Goal: Information Seeking & Learning: Find specific page/section

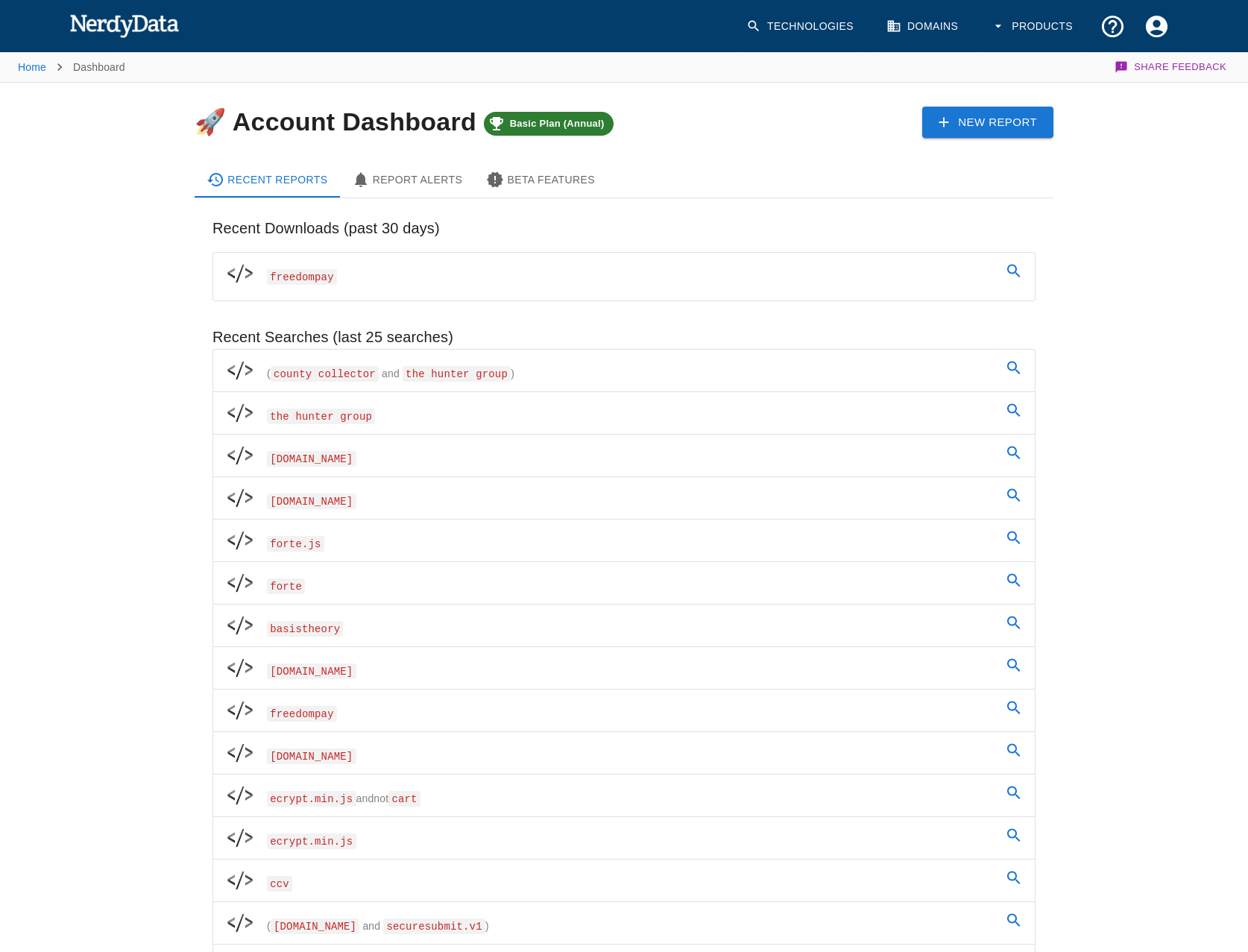
click at [143, 360] on div "Home Dashboard Share Feedback 🚀 Account Dashboard Basic Plan (Annual) New Repor…" at bounding box center [624, 782] width 1248 height 1463
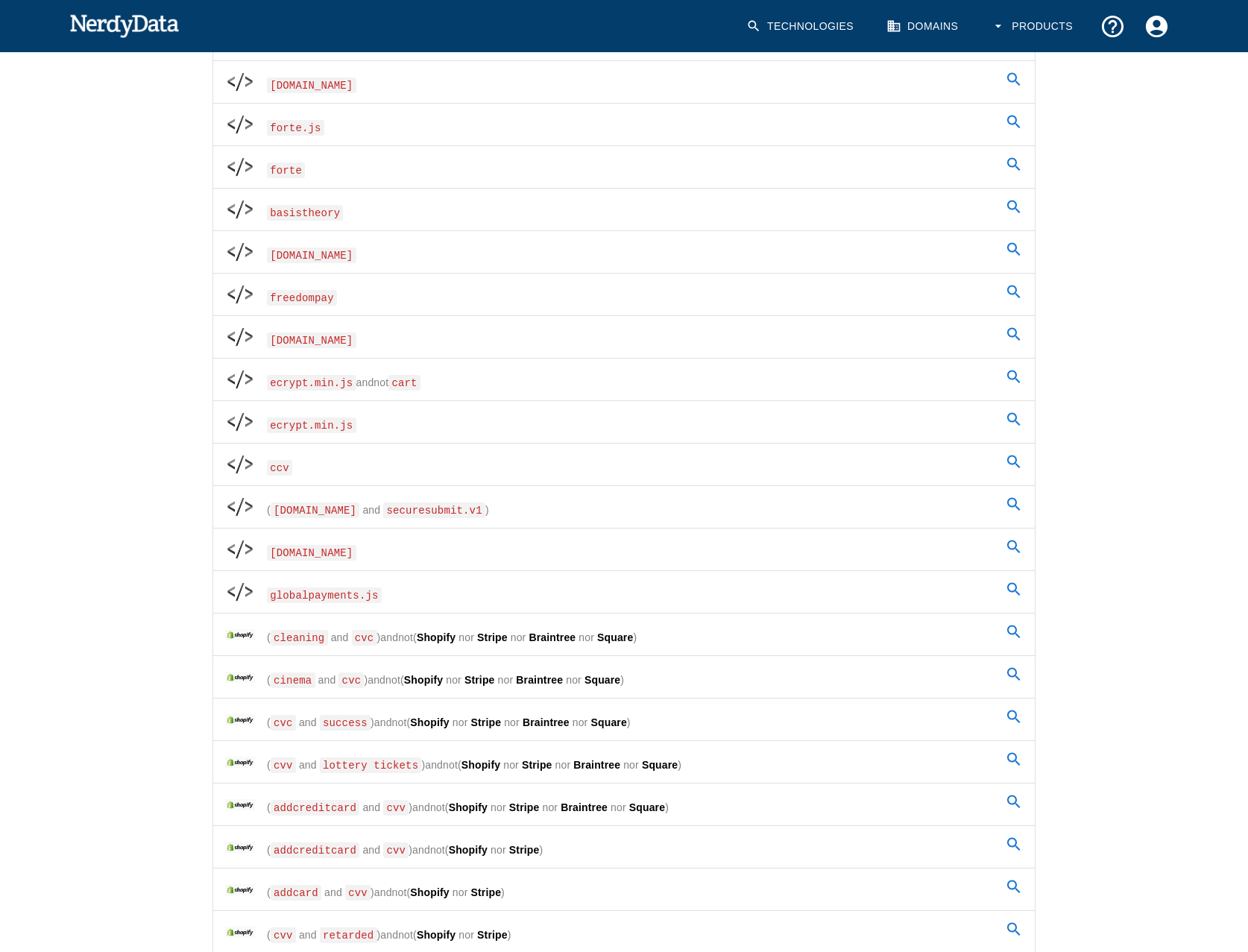
scroll to position [522, 0]
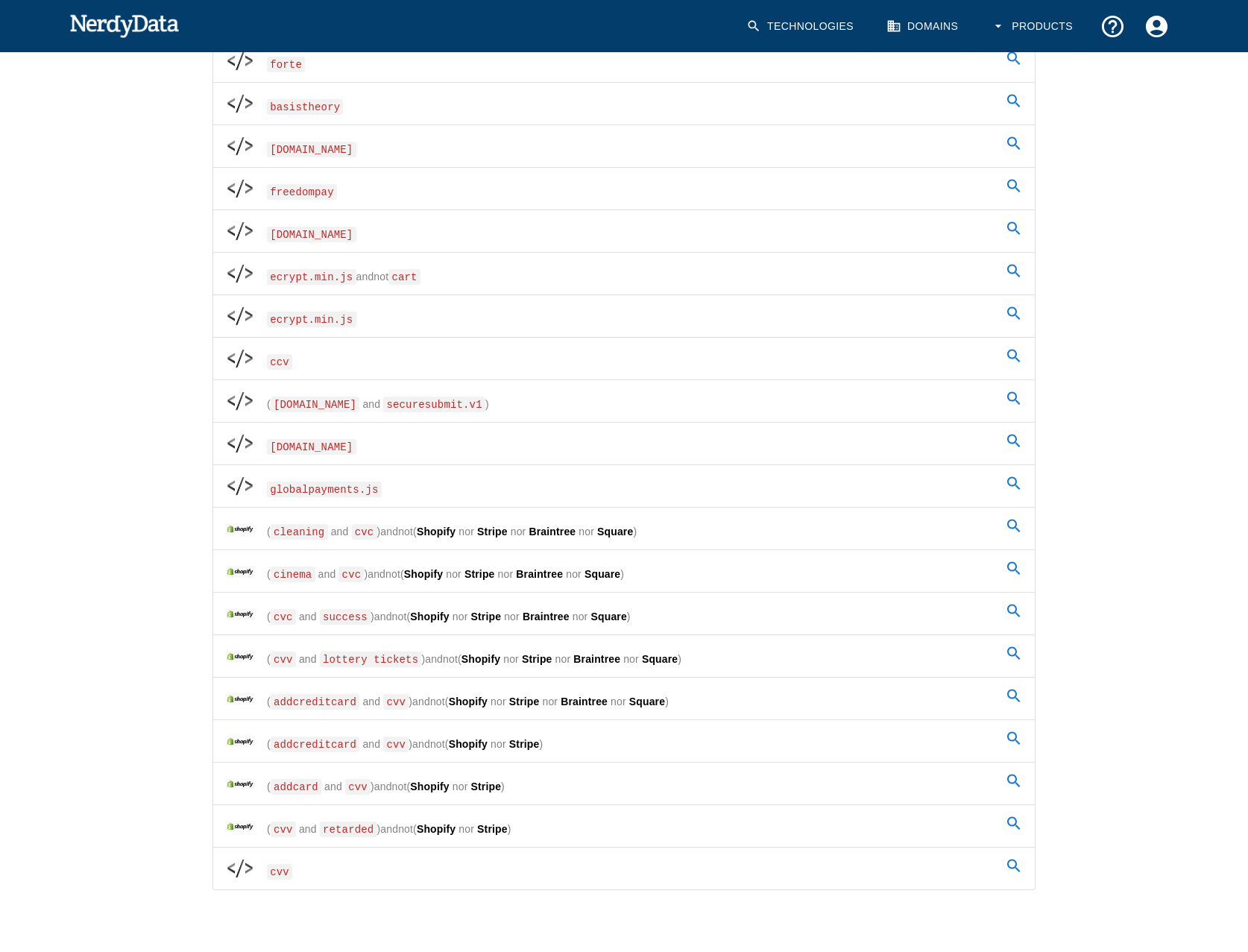
click at [380, 536] on span "and" at bounding box center [389, 531] width 18 height 12
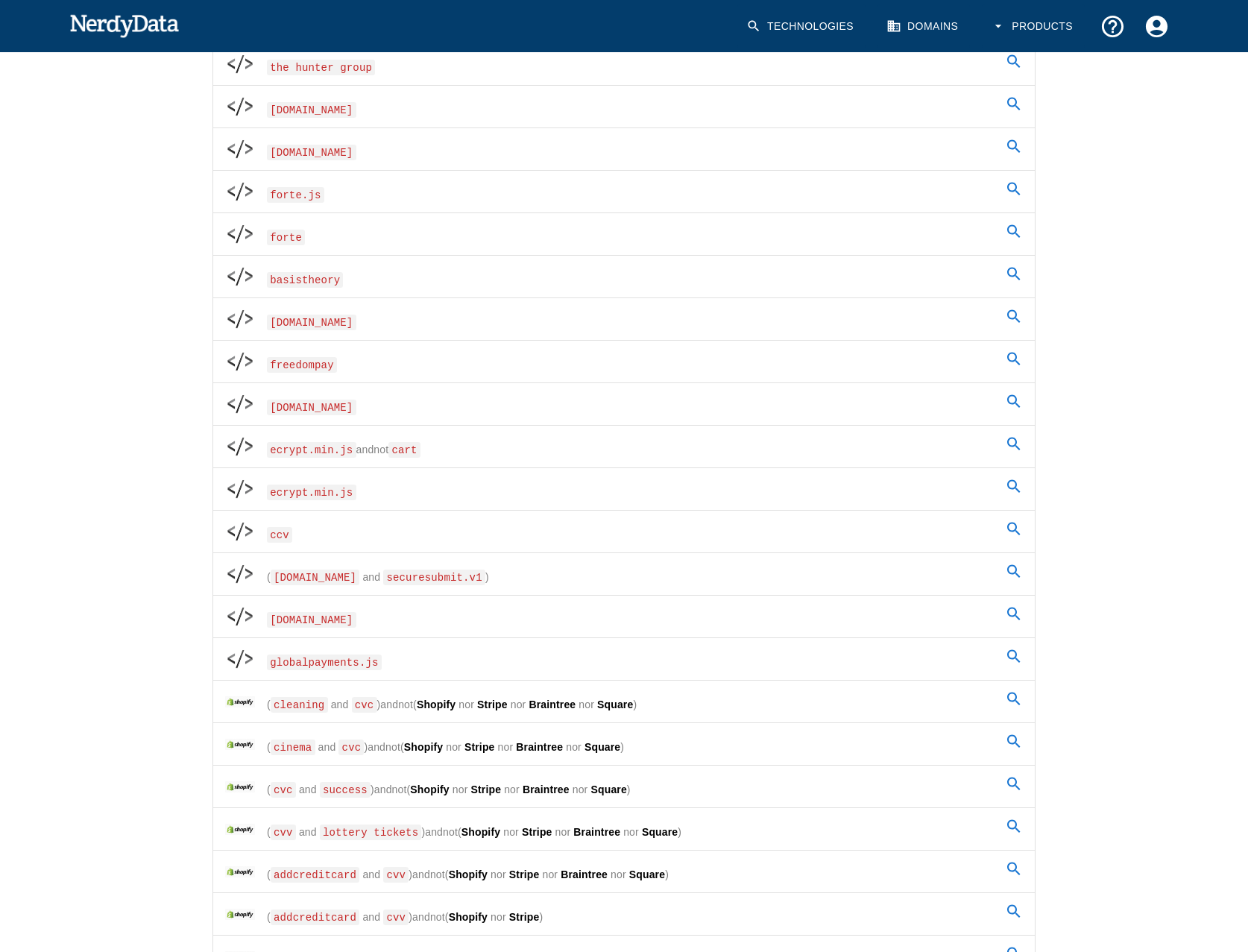
scroll to position [373, 0]
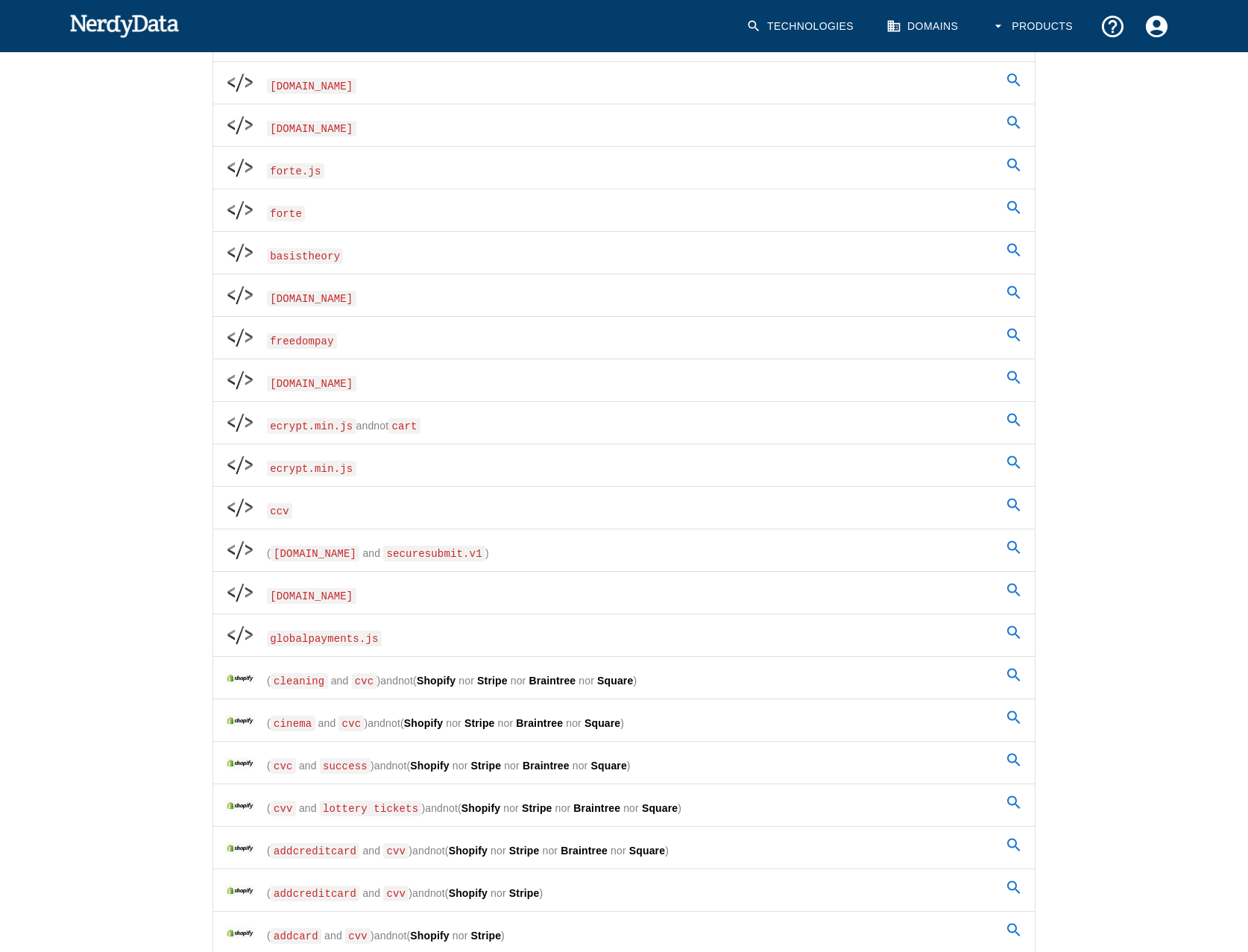
click at [333, 687] on span "( cleaning and cvc ) and not ( Shopify nor Stripe nor Braintree nor Square )" at bounding box center [452, 678] width 370 height 23
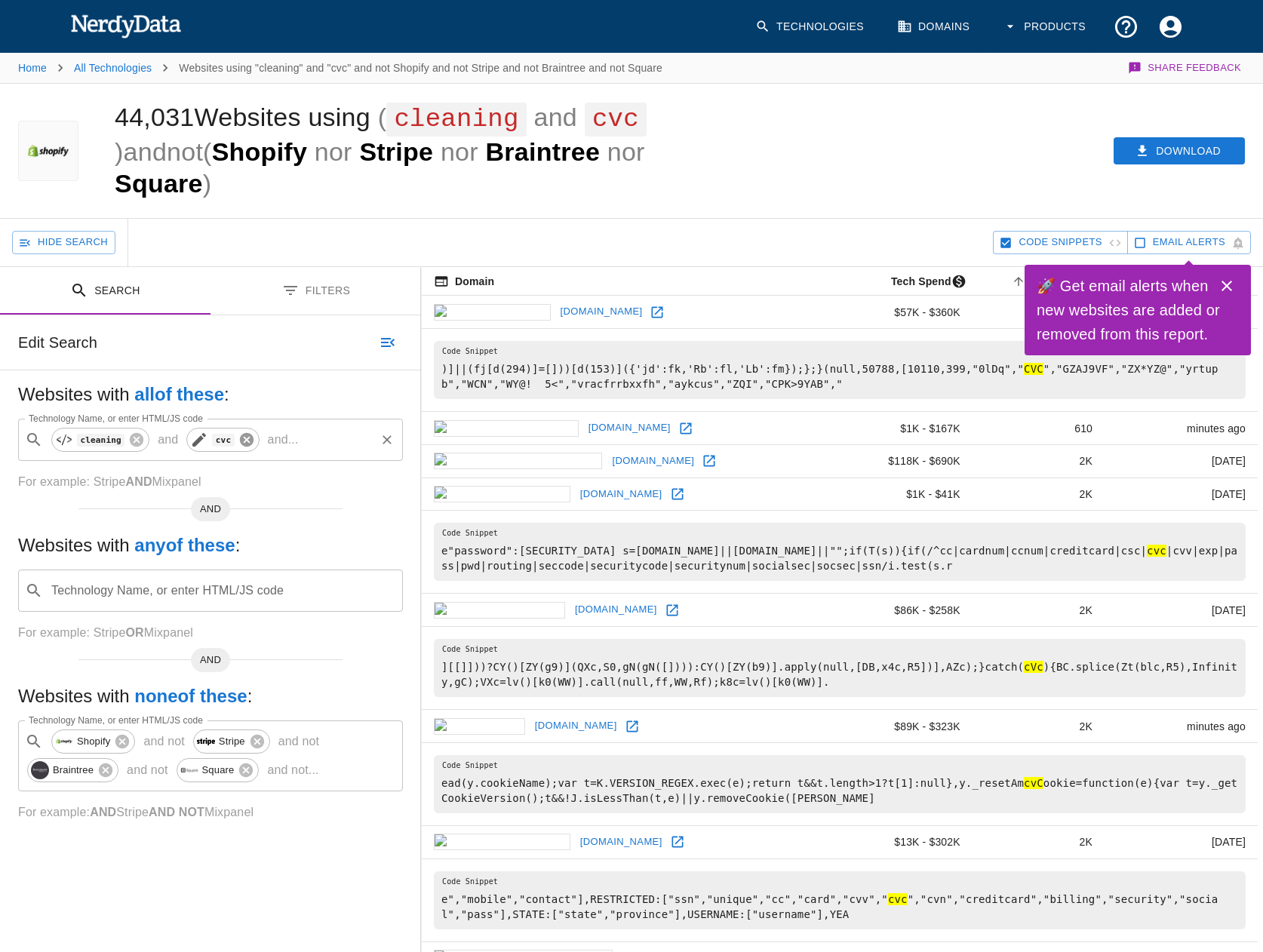
click at [239, 446] on icon at bounding box center [245, 440] width 14 height 14
click at [130, 446] on icon at bounding box center [136, 440] width 14 height 14
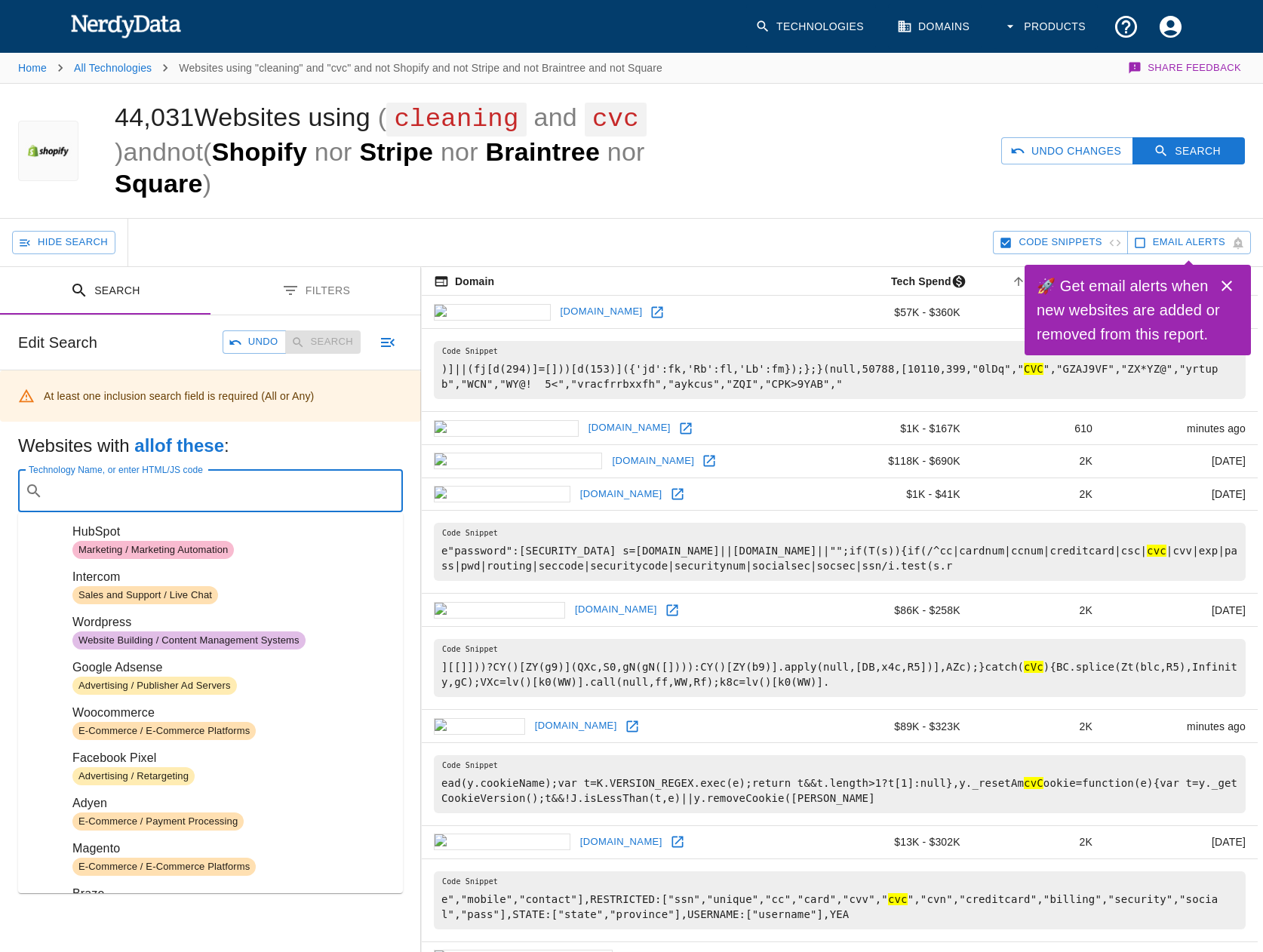
click at [151, 484] on div "Technology Name, or enter HTML/JS code ​ Technology Name, or enter HTML/JS code" at bounding box center [210, 491] width 384 height 42
paste input "woocommerce-gateway-firstdata"
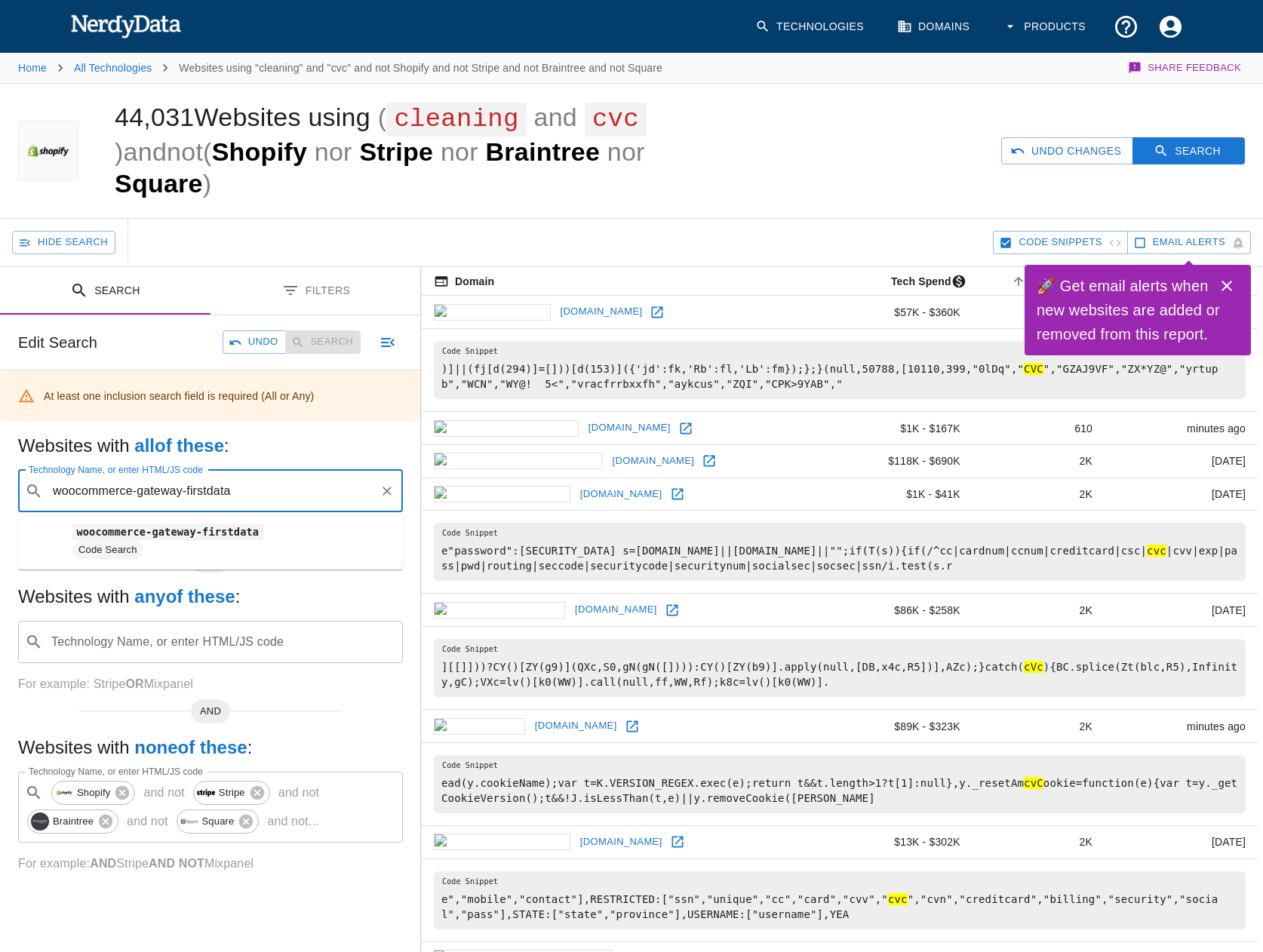
drag, startPoint x: 139, startPoint y: 492, endPoint x: 31, endPoint y: 486, distance: 108.2
click at [31, 486] on div "​ woocommerce-gateway-firstdata Technology Name, or enter HTML/JS code" at bounding box center [210, 491] width 384 height 42
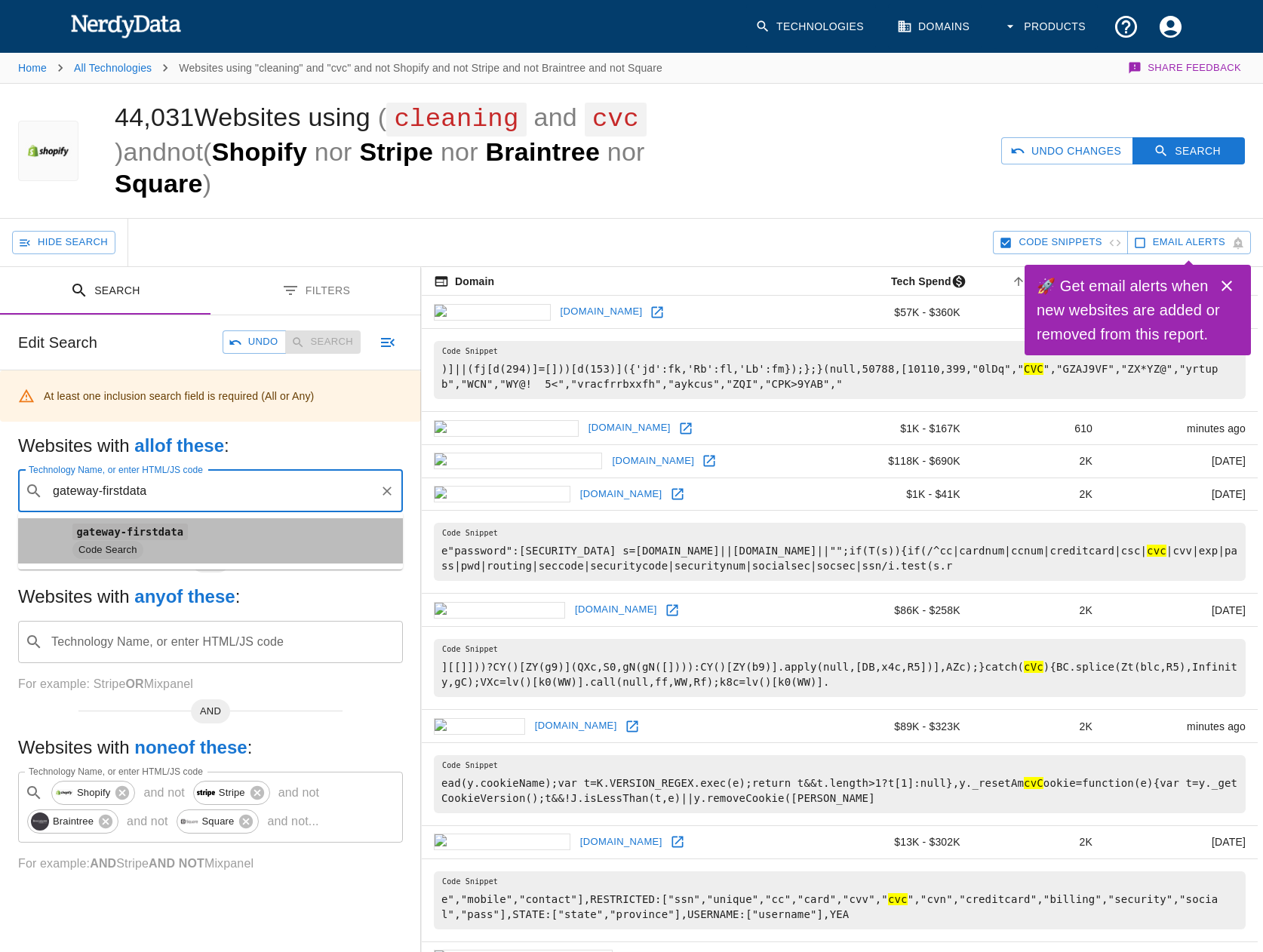
click at [159, 543] on span "Code Search" at bounding box center [231, 550] width 318 height 18
type input "gateway-firstdata"
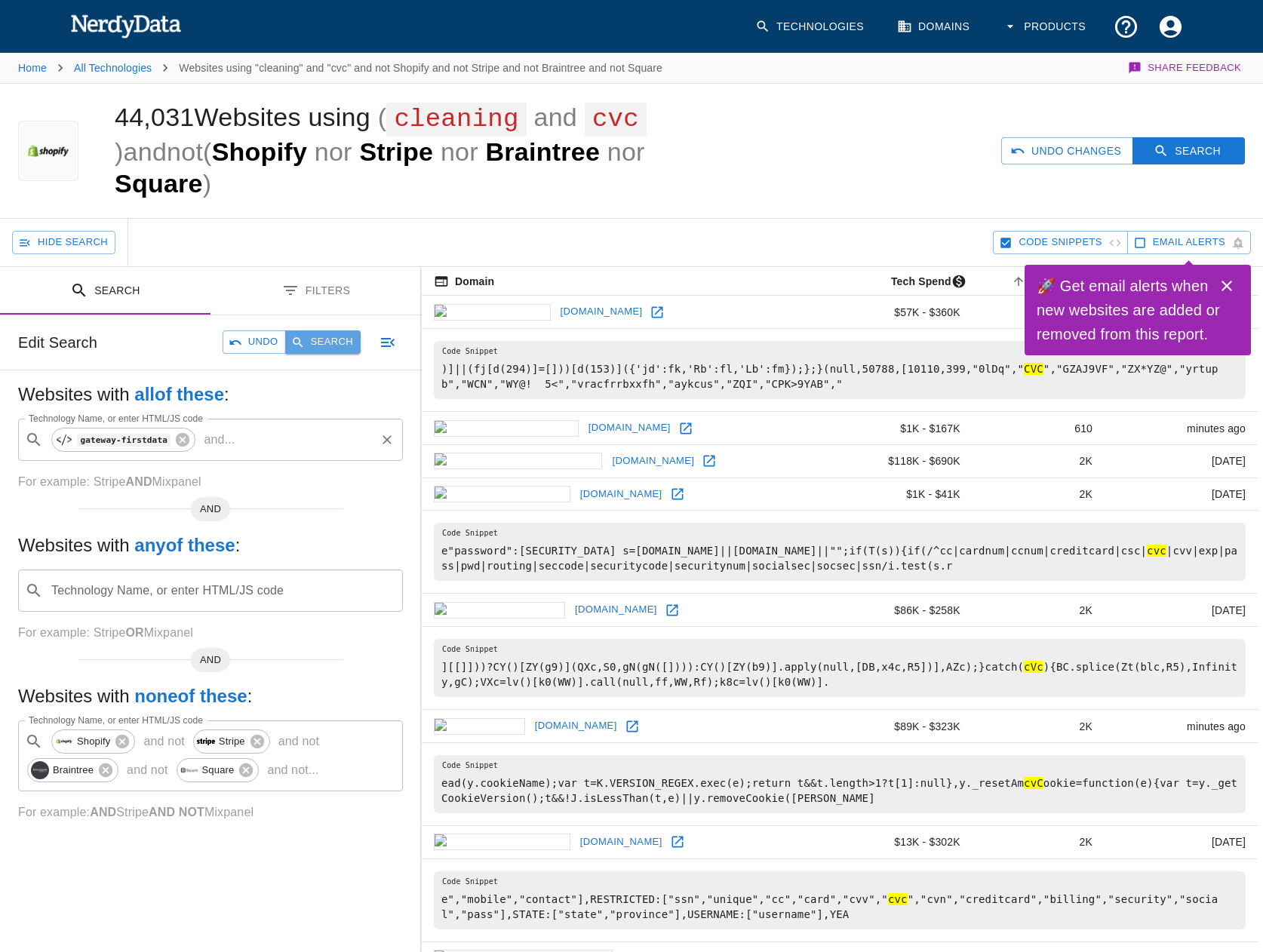
click at [317, 349] on button "Search" at bounding box center [323, 341] width 76 height 23
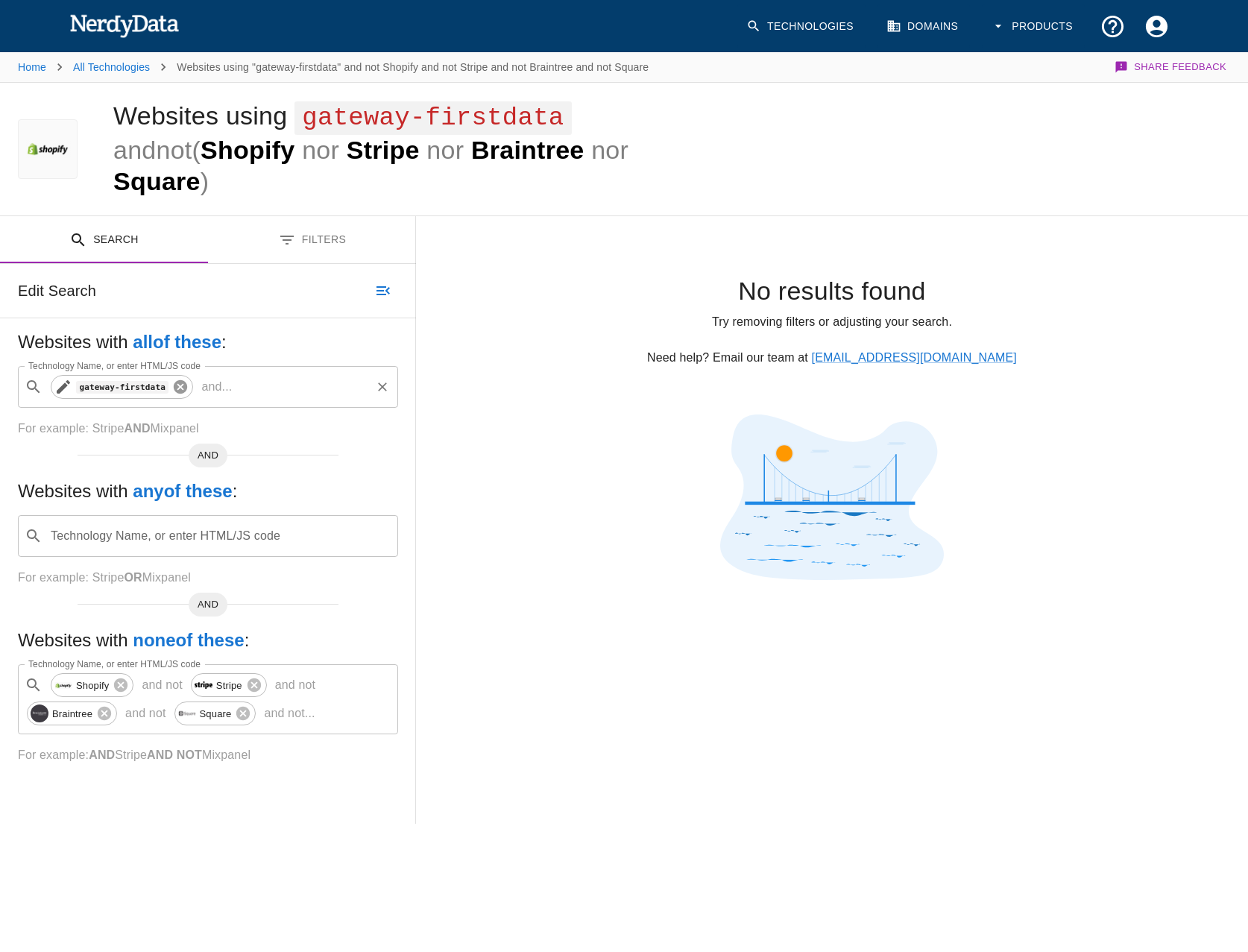
click at [172, 379] on icon at bounding box center [180, 387] width 16 height 16
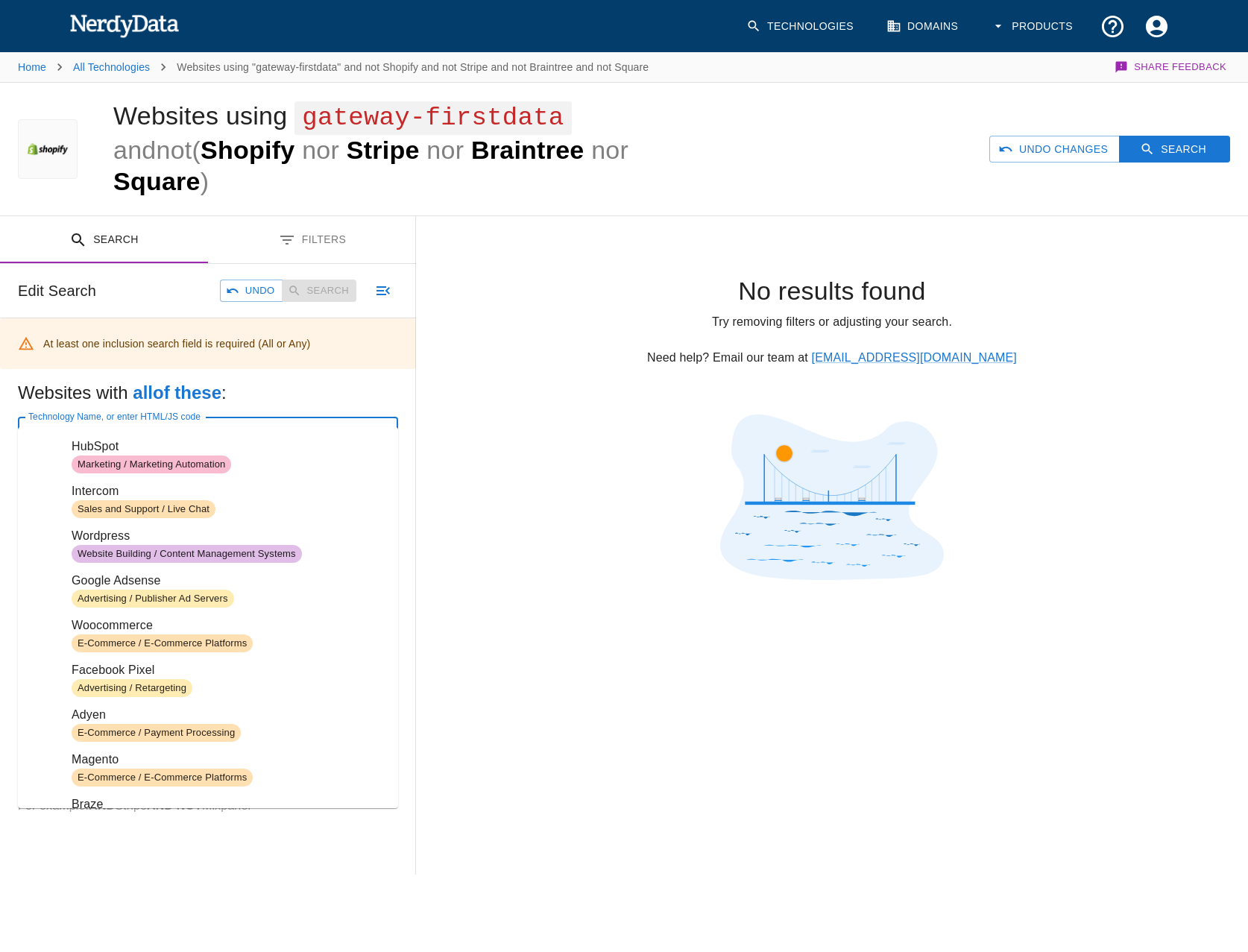
click at [175, 424] on input "Technology Name, or enter HTML/JS code" at bounding box center [220, 437] width 343 height 28
paste input "woocommerce-gateway-firstdata"
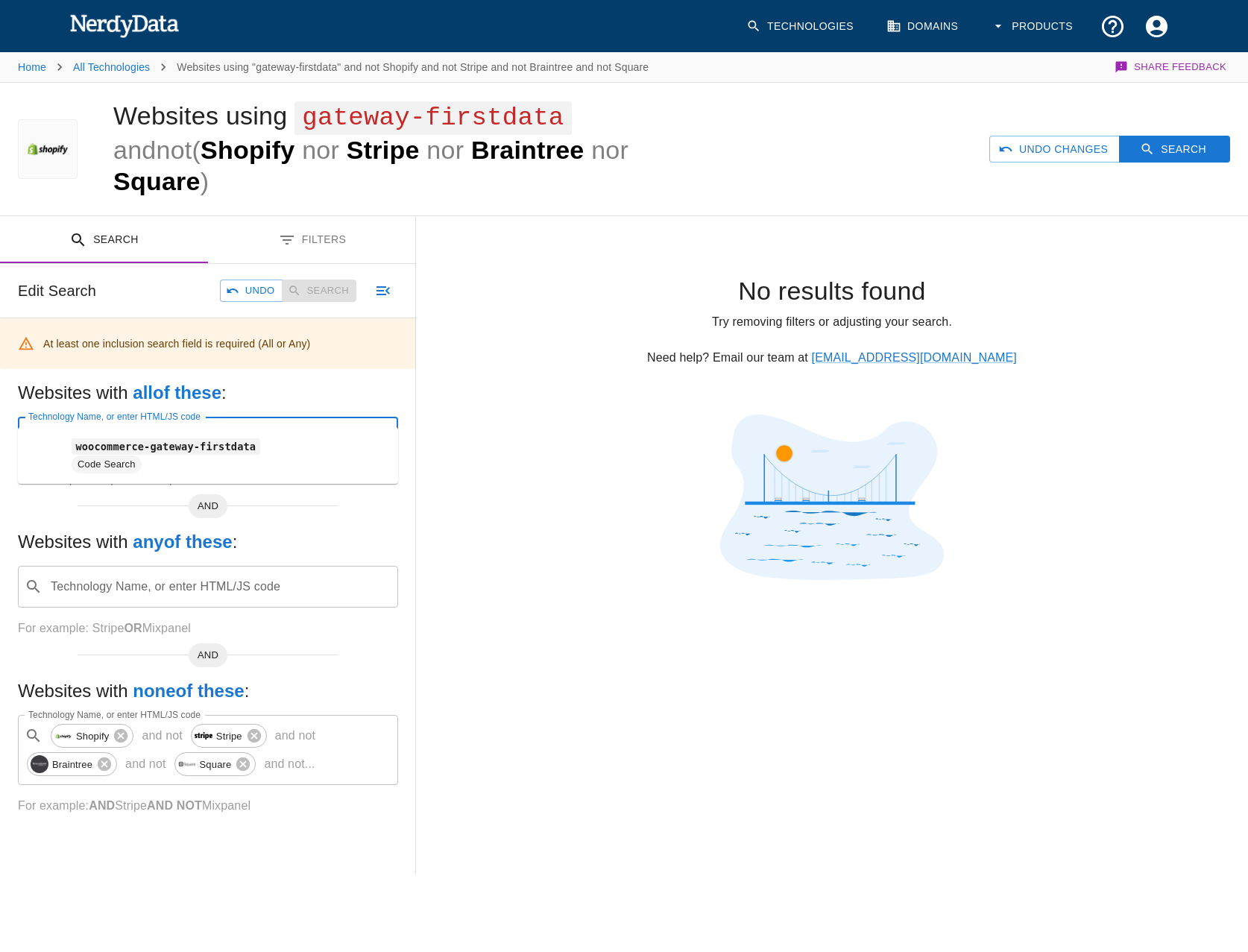
drag, startPoint x: 184, startPoint y: 412, endPoint x: 56, endPoint y: 408, distance: 128.1
click at [56, 424] on input "woocommerce-gateway-firstdata" at bounding box center [209, 437] width 321 height 28
click at [188, 424] on input "firstdata" at bounding box center [209, 437] width 321 height 28
click at [174, 455] on span "Payeezy" at bounding box center [229, 446] width 314 height 18
type input "firstdata"
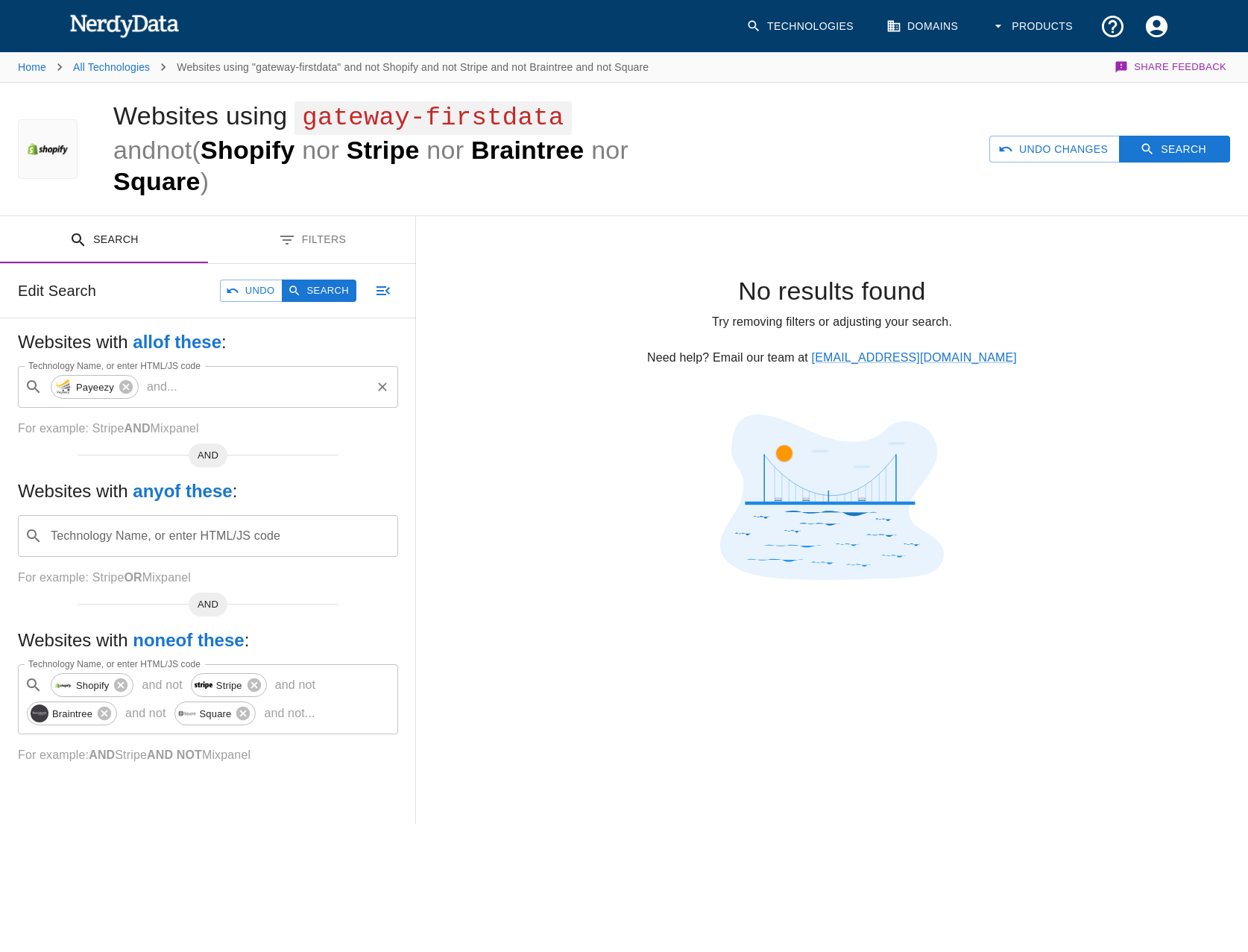
click at [177, 378] on p "and ..." at bounding box center [162, 387] width 43 height 18
click at [182, 408] on span "Code Search" at bounding box center [229, 414] width 314 height 18
type input "cvv"
click at [324, 280] on button "Search" at bounding box center [319, 291] width 75 height 23
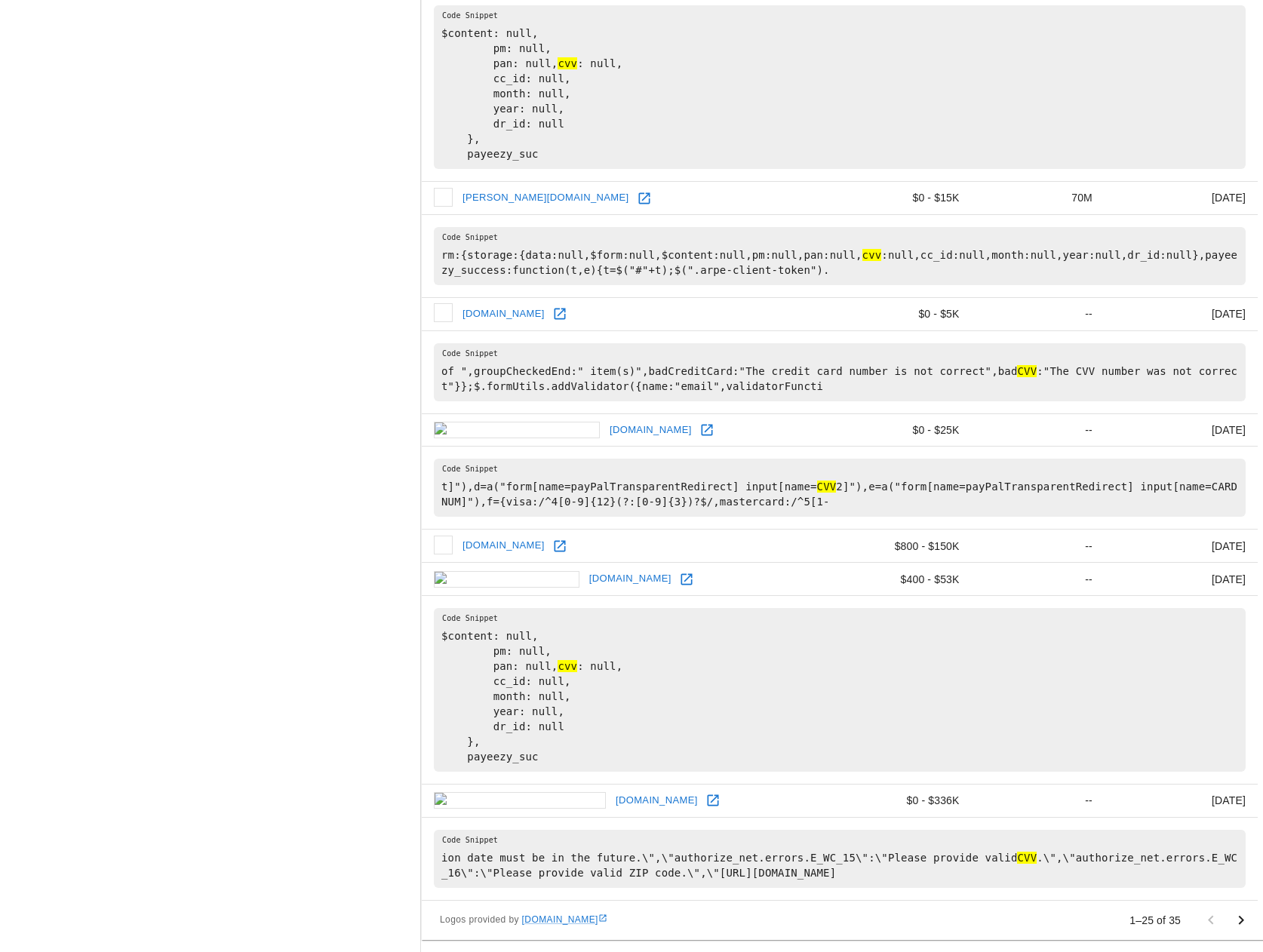
scroll to position [3139, 0]
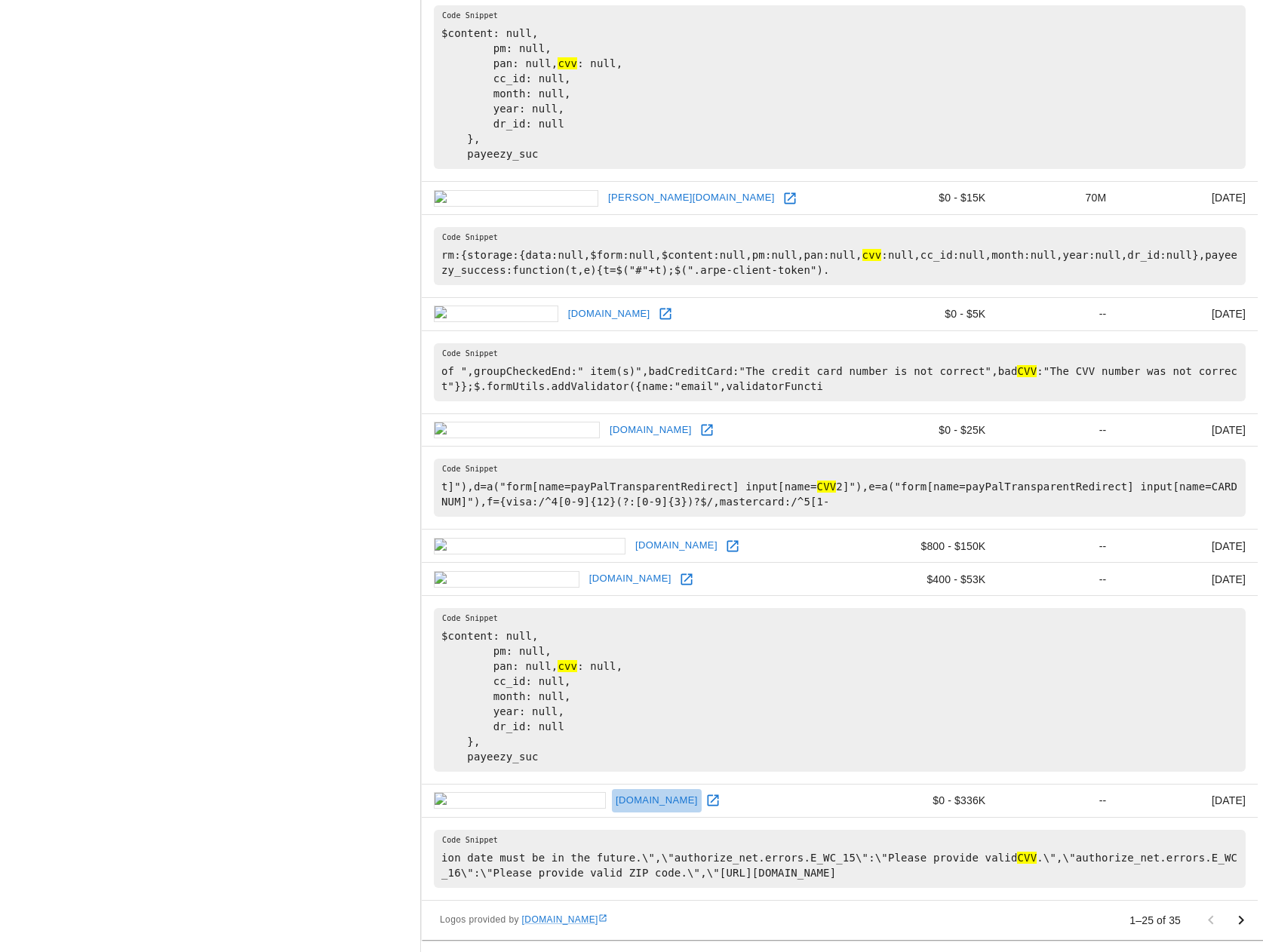
click at [645, 806] on link "haroldcoomer.com" at bounding box center [656, 800] width 89 height 23
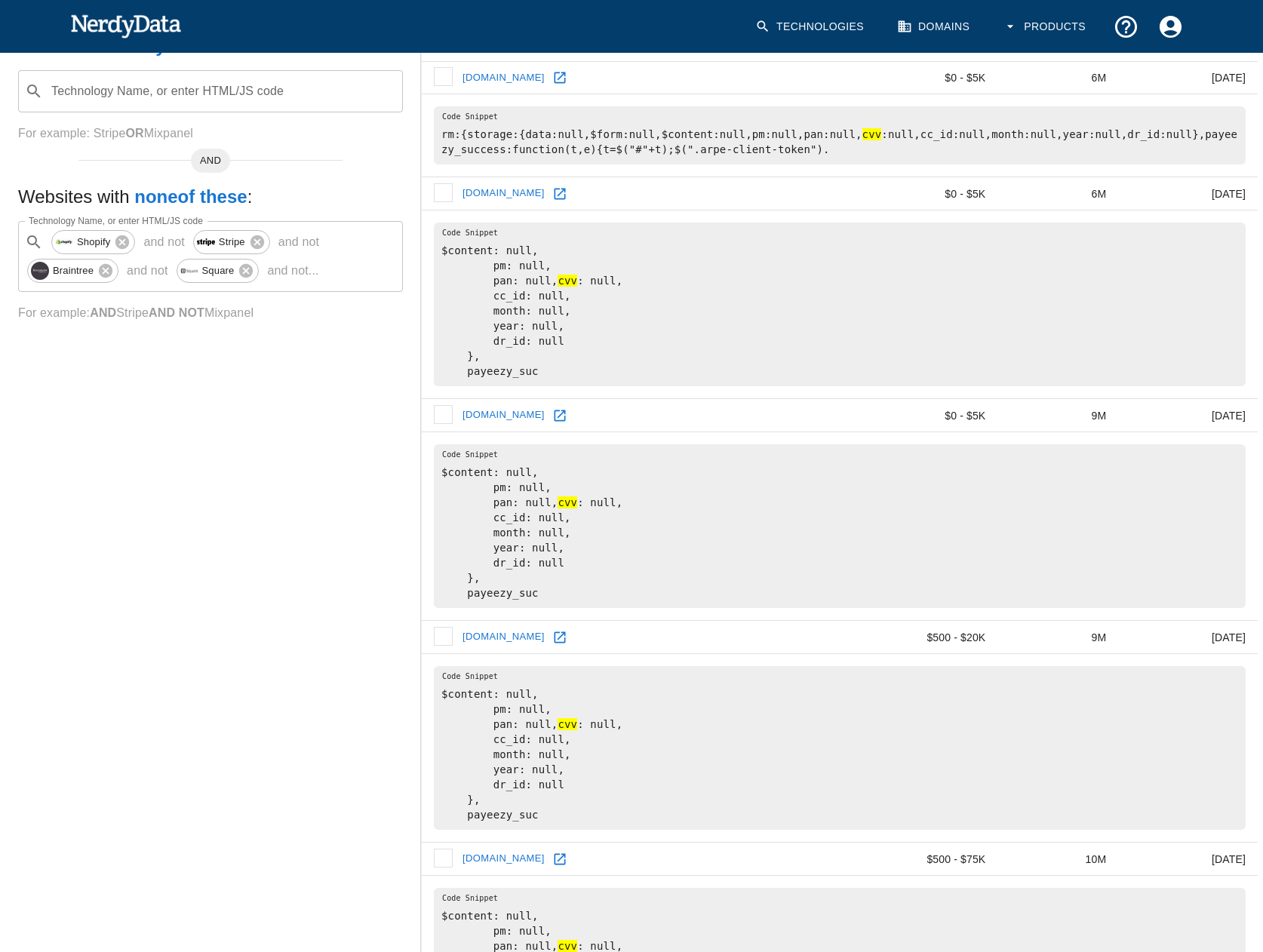
scroll to position [0, 0]
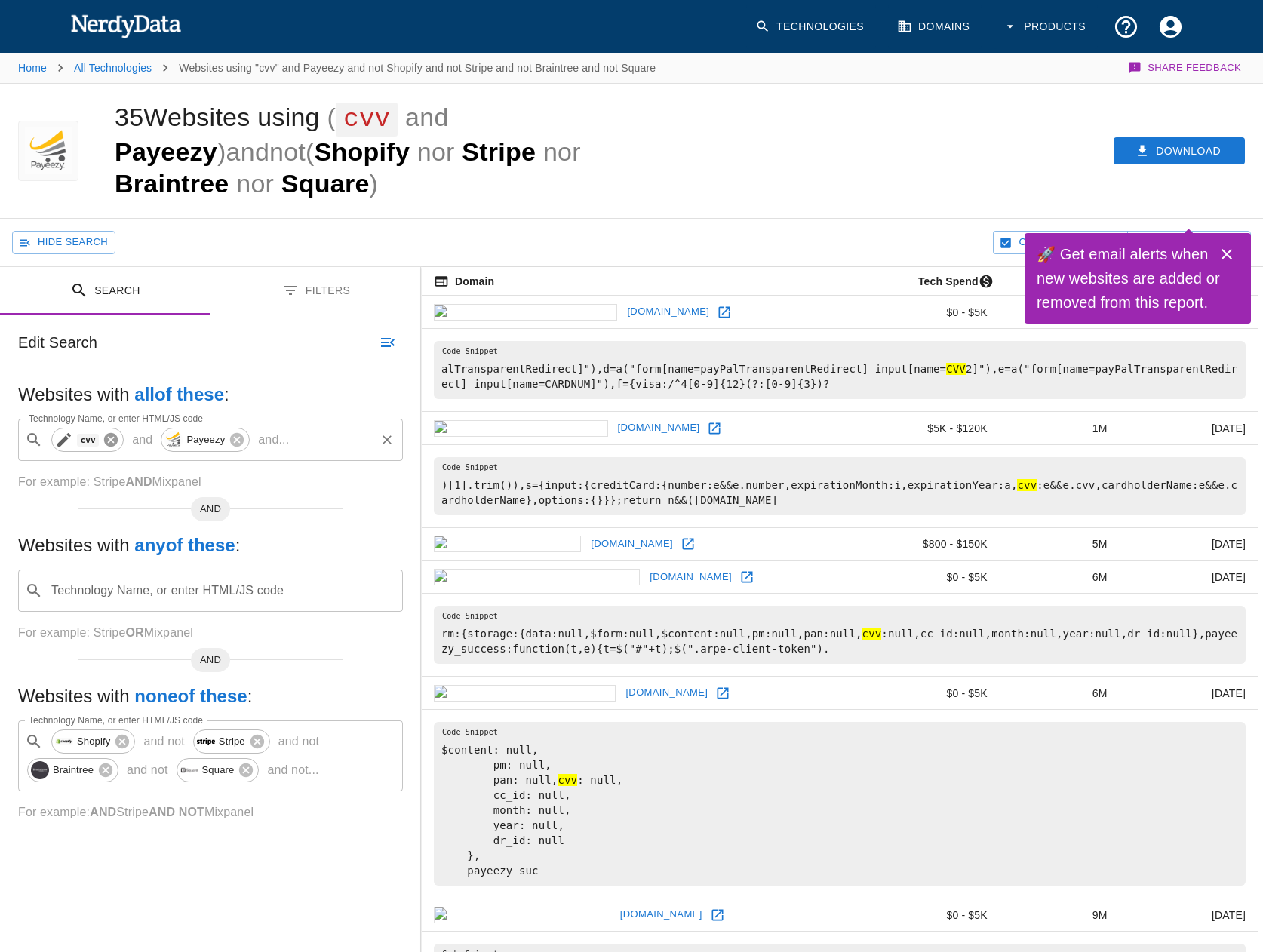
click at [104, 433] on icon at bounding box center [111, 440] width 14 height 14
click at [102, 430] on span "Payeezy" at bounding box center [96, 439] width 55 height 18
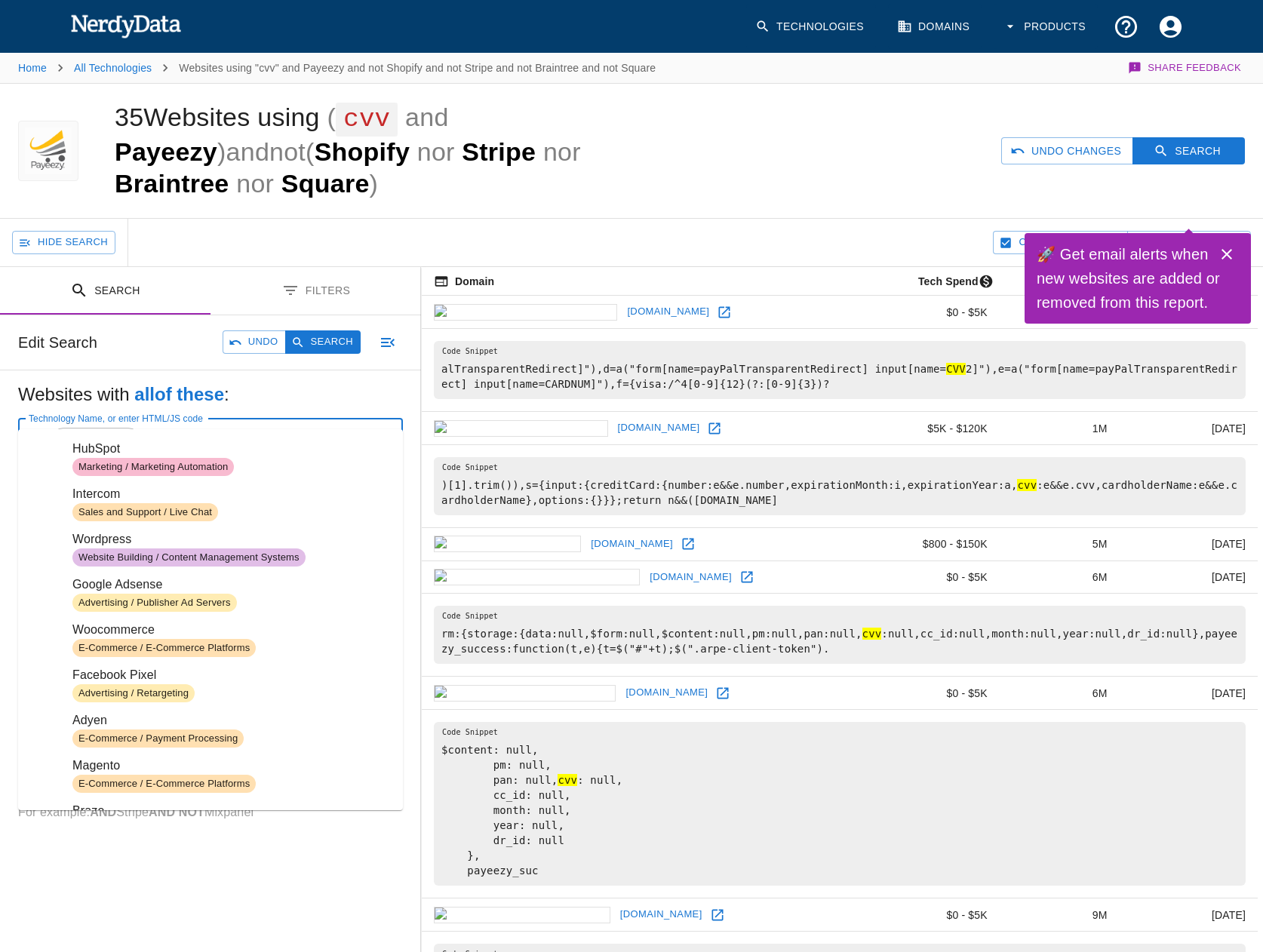
click at [123, 433] on icon at bounding box center [127, 440] width 14 height 14
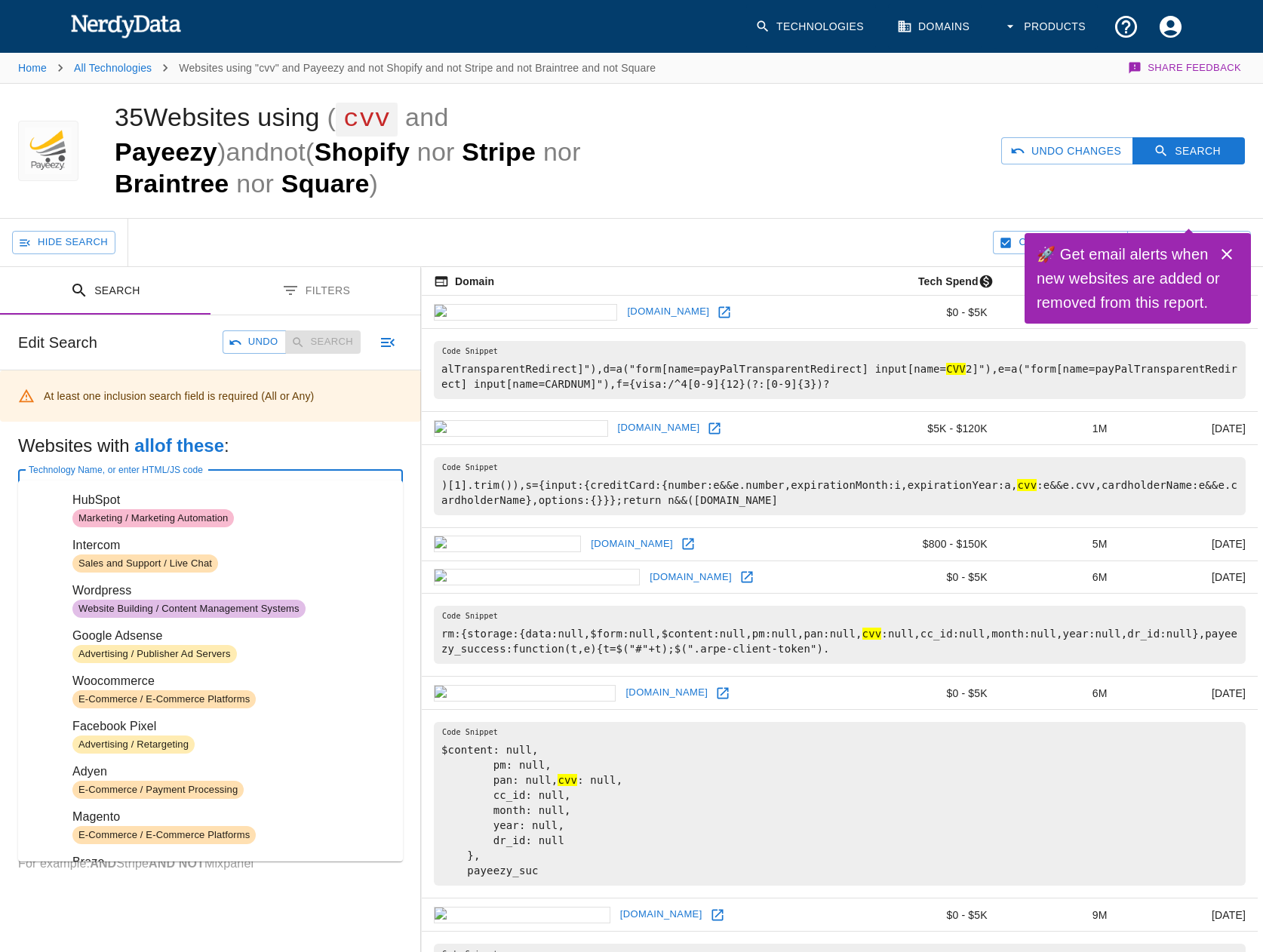
click at [143, 476] on input "Technology Name, or enter HTML/JS code" at bounding box center [222, 490] width 347 height 29
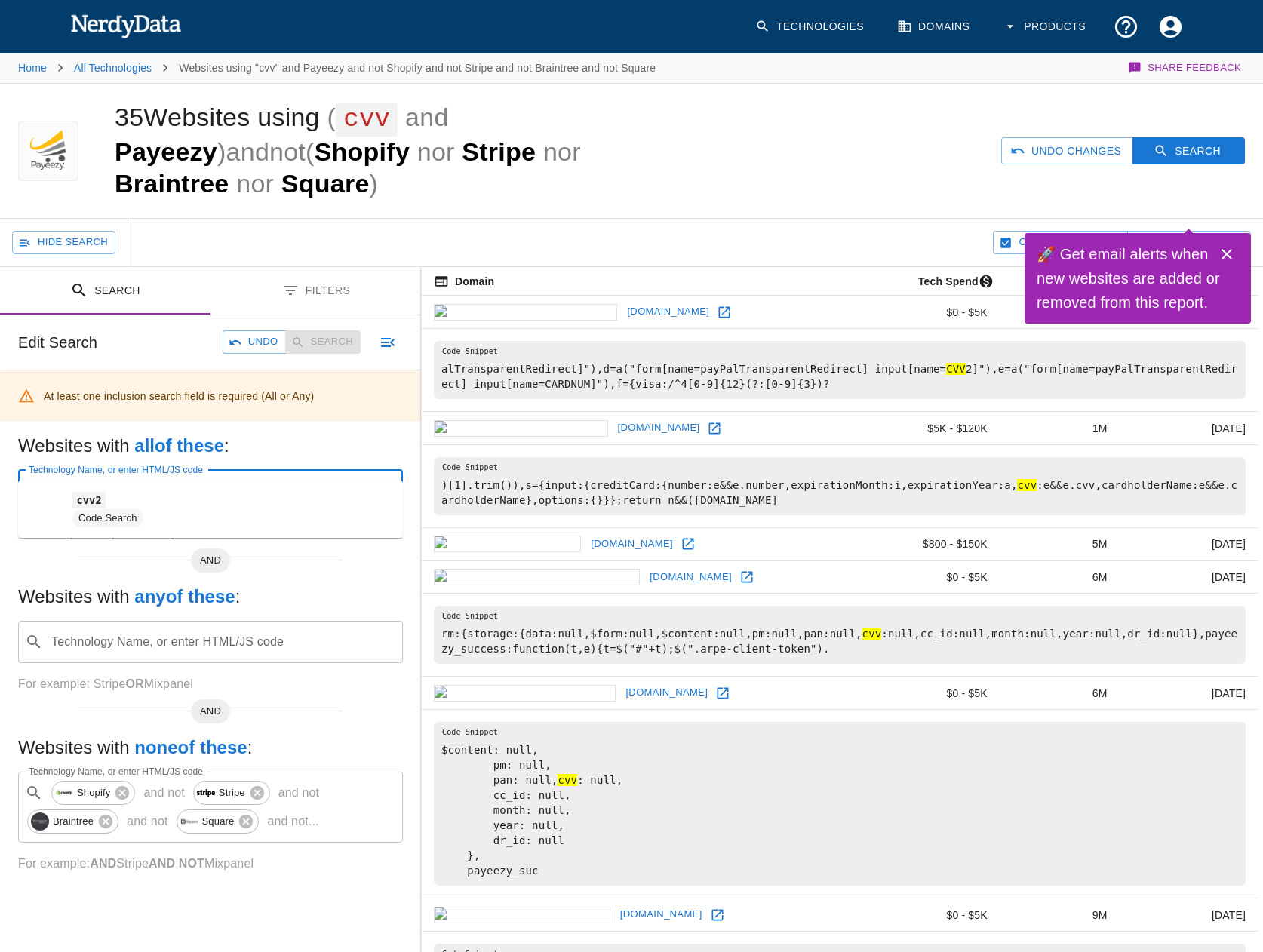
click at [169, 511] on span "Code Search" at bounding box center [231, 518] width 318 height 18
type input "cvv2"
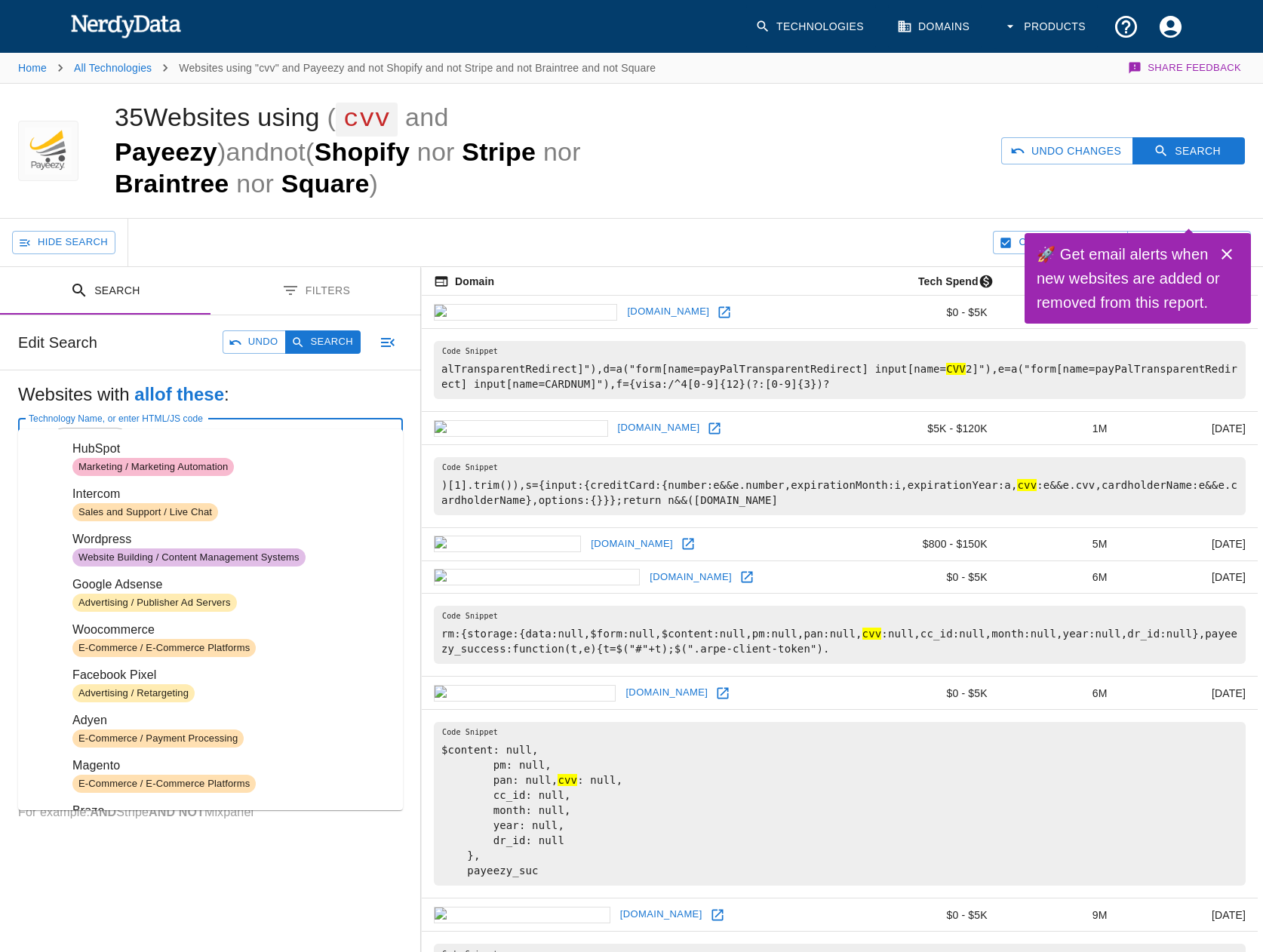
click at [179, 426] on input "Technology Name, or enter HTML/JS code" at bounding box center [274, 440] width 199 height 29
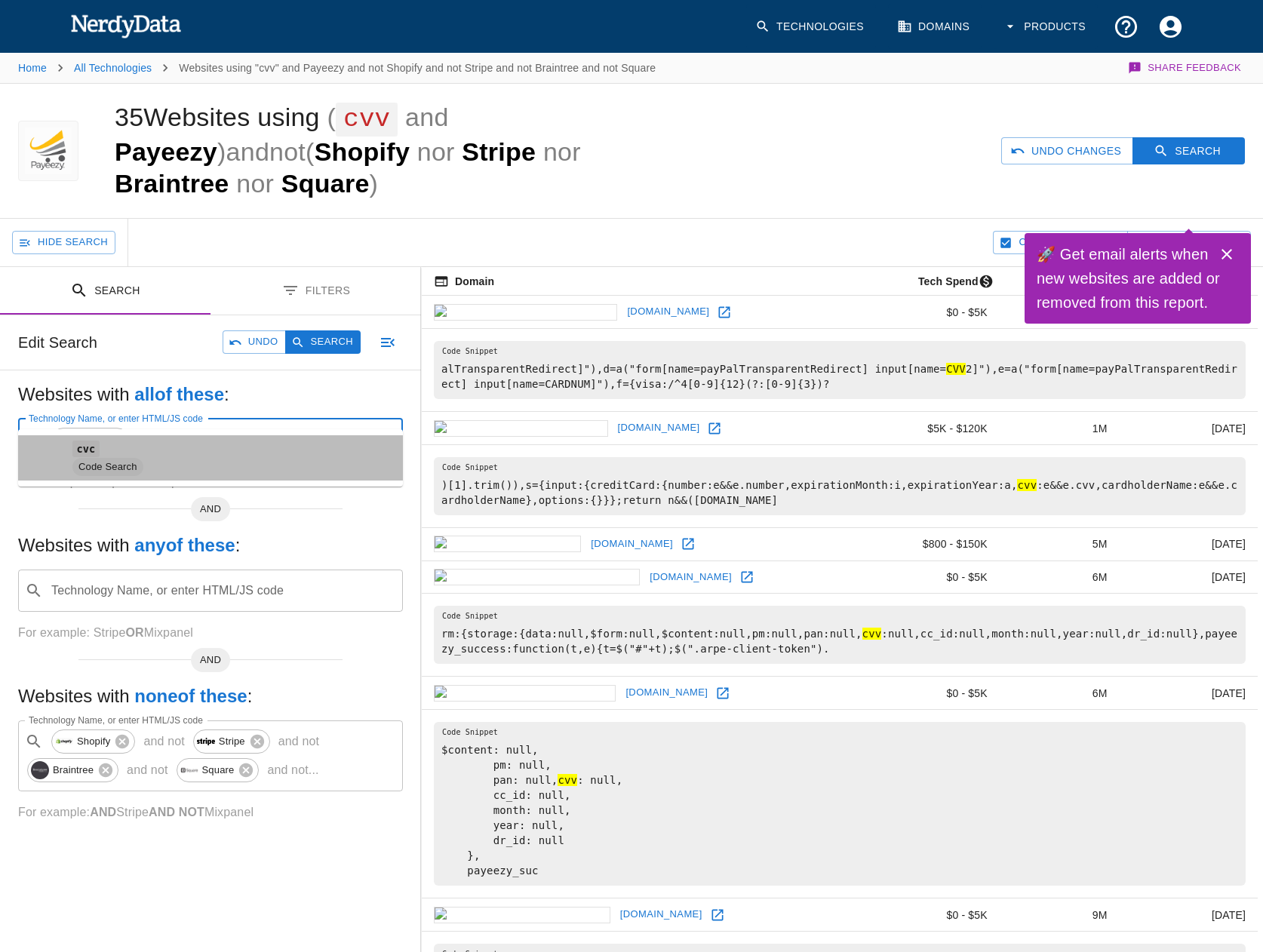
click at [199, 463] on span "Code Search" at bounding box center [231, 467] width 318 height 18
type input "cvc"
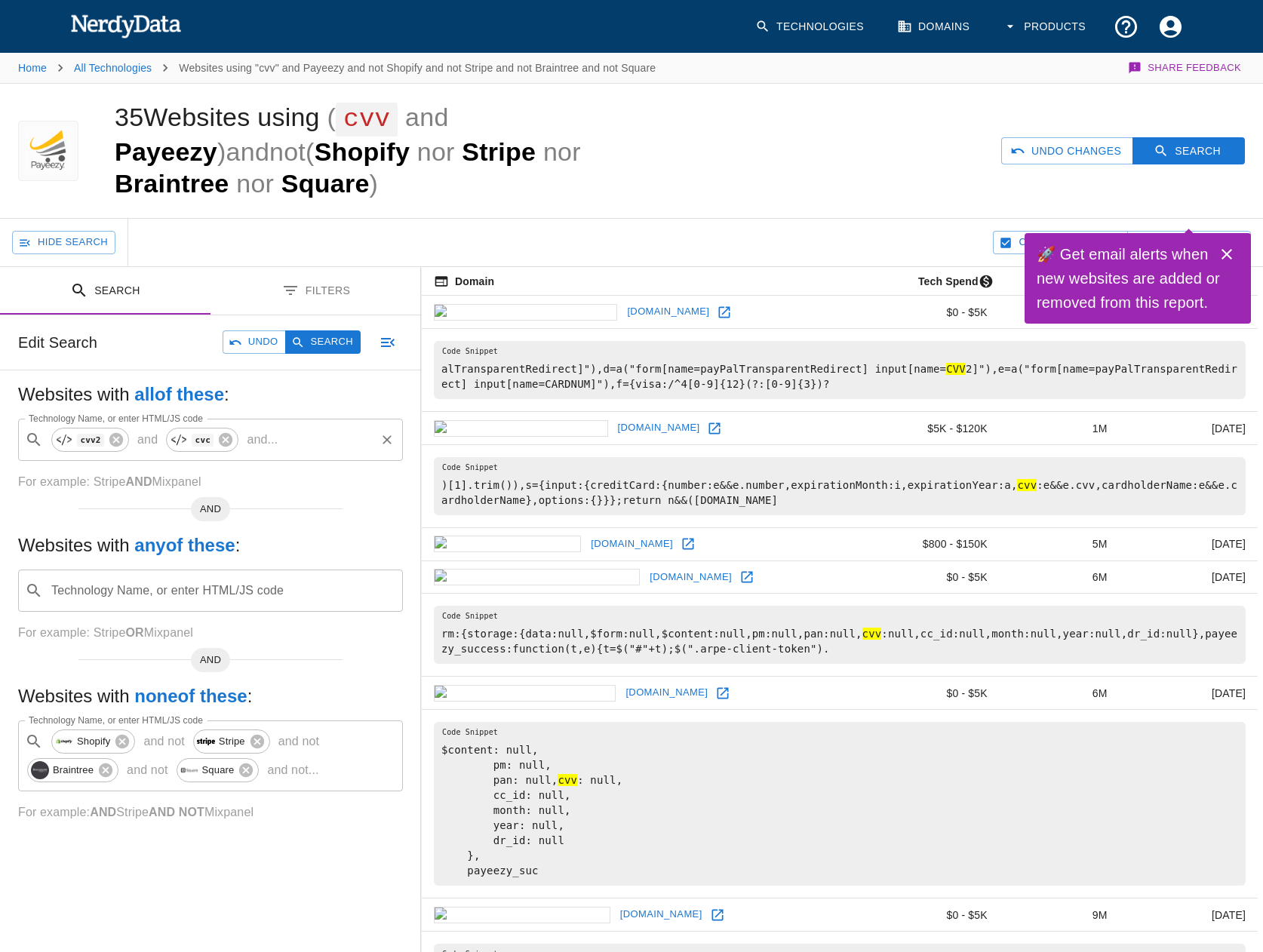
click at [264, 430] on p "and ..." at bounding box center [262, 440] width 43 height 18
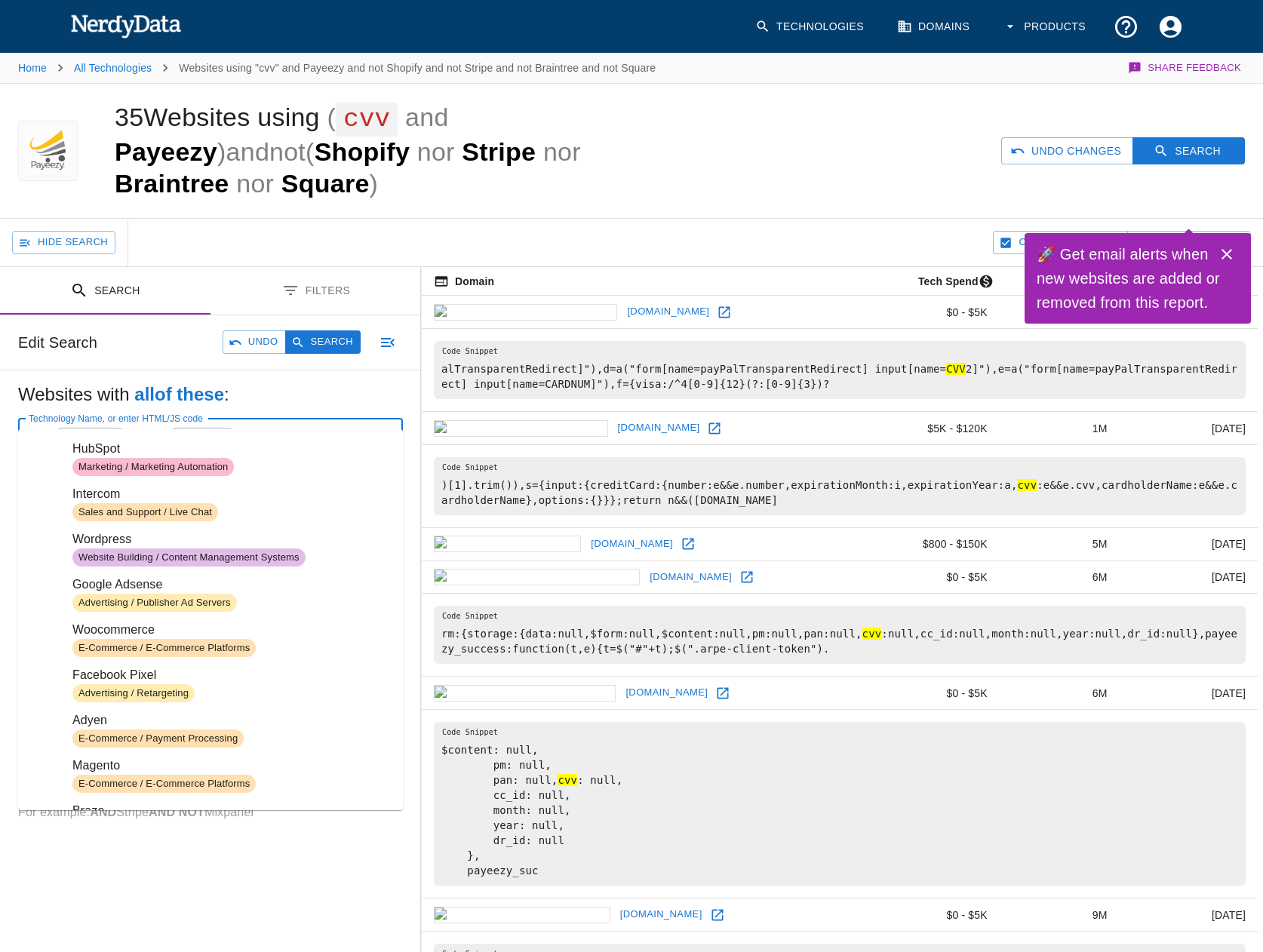
click at [225, 431] on icon at bounding box center [226, 440] width 17 height 17
click at [225, 426] on input "Technology Name, or enter HTML/JS code" at bounding box center [274, 440] width 199 height 29
click at [239, 426] on input "Technology Name, or enter HTML/JS code" at bounding box center [274, 440] width 199 height 29
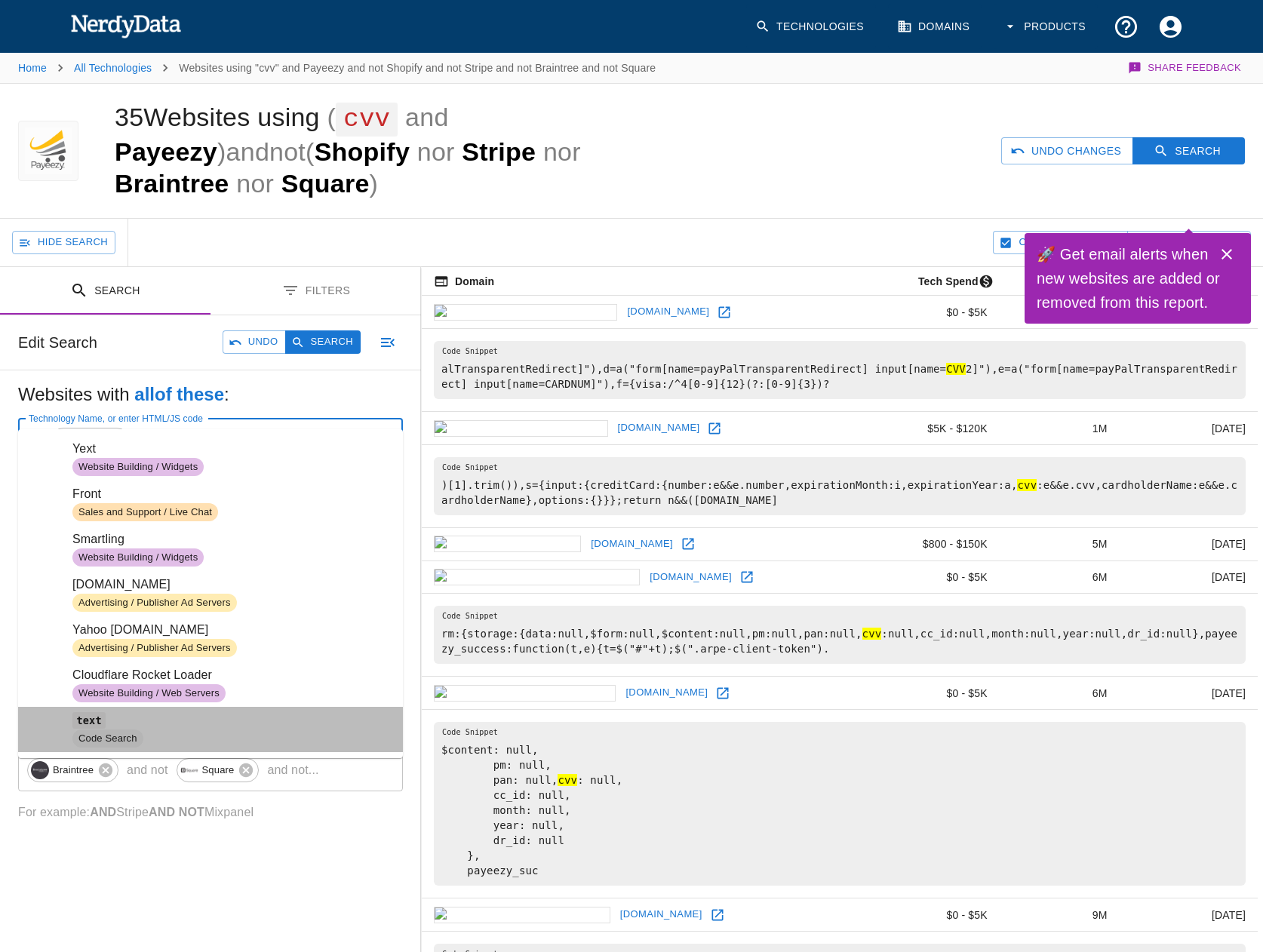
click at [189, 735] on span "Code Search" at bounding box center [231, 738] width 318 height 18
type input "text"
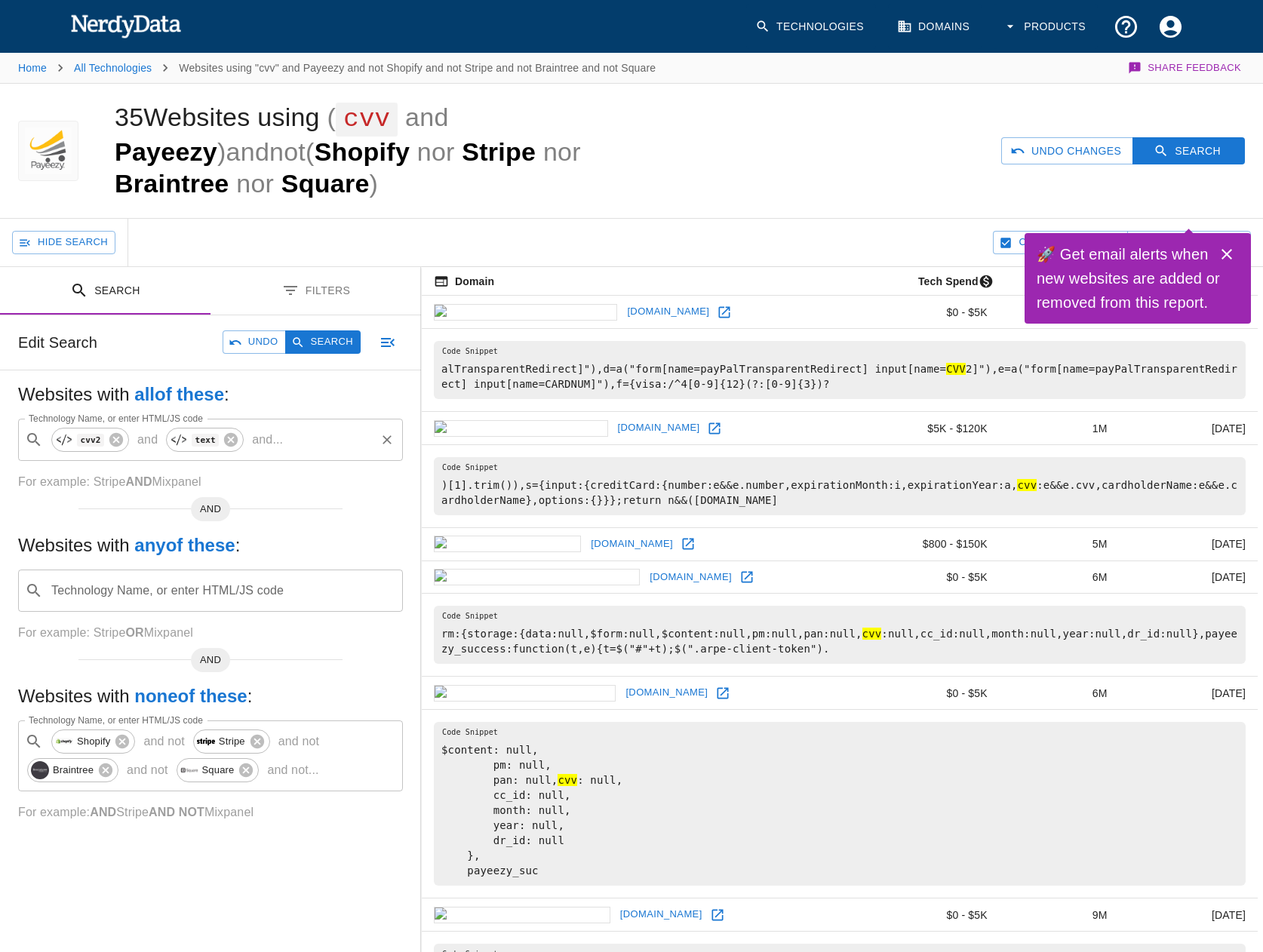
click at [259, 430] on p "and ..." at bounding box center [267, 440] width 43 height 18
click at [289, 426] on input "Technology Name, or enter HTML/JS code" at bounding box center [331, 440] width 85 height 29
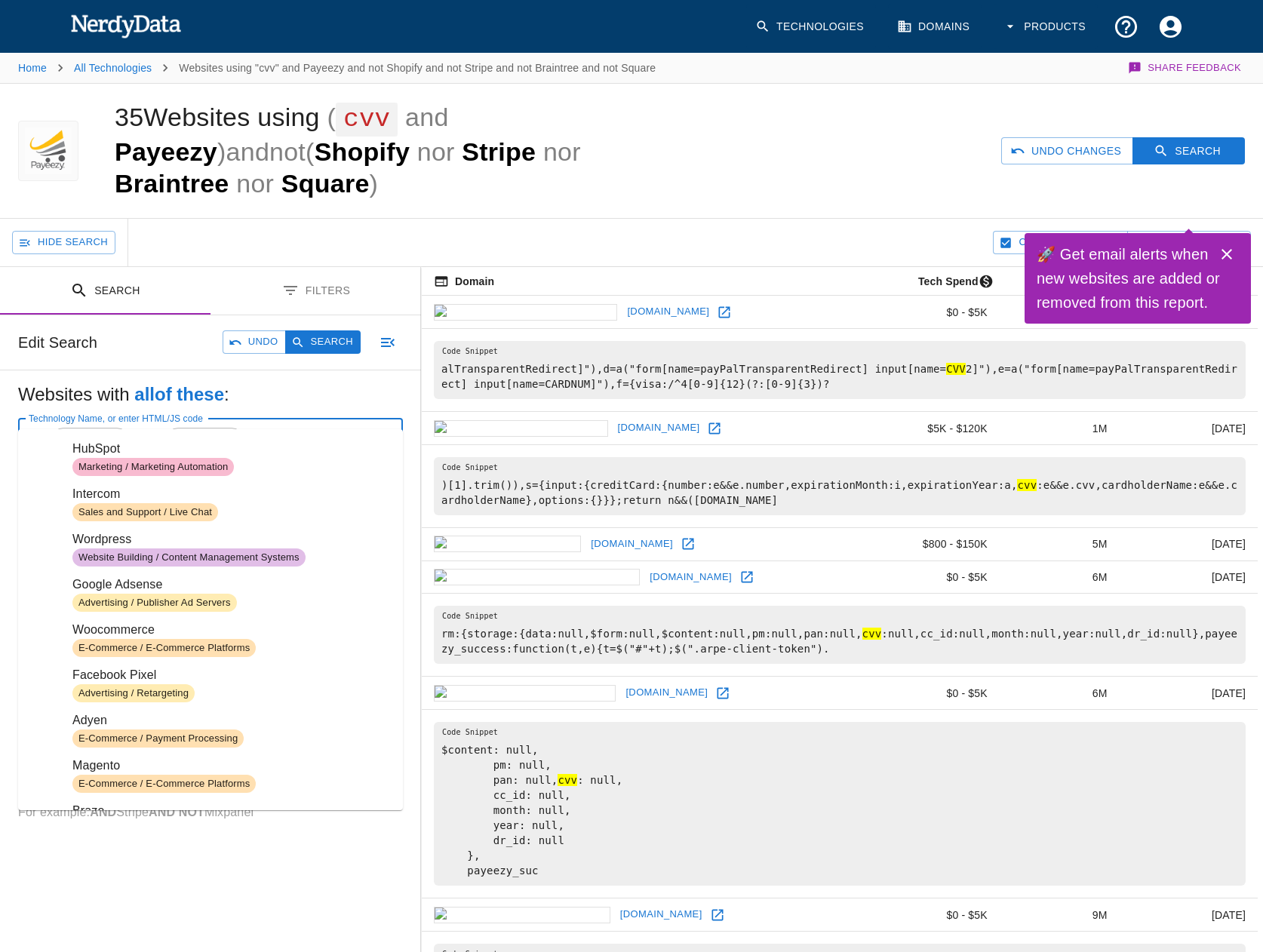
click at [322, 426] on input "Technology Name, or enter HTML/JS code" at bounding box center [331, 440] width 85 height 29
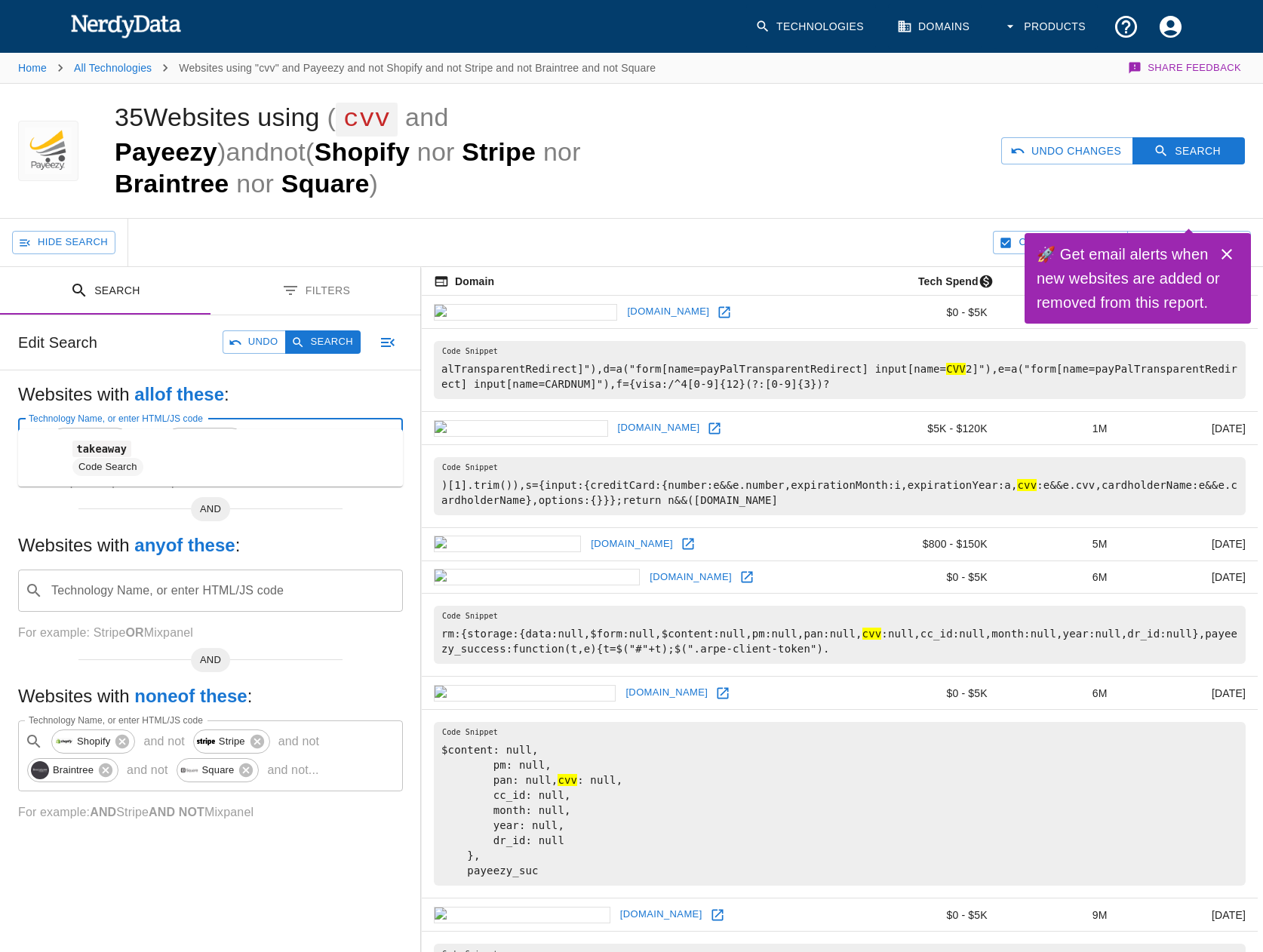
click at [123, 452] on code "takeaway" at bounding box center [102, 448] width 59 height 16
type input "takeaway"
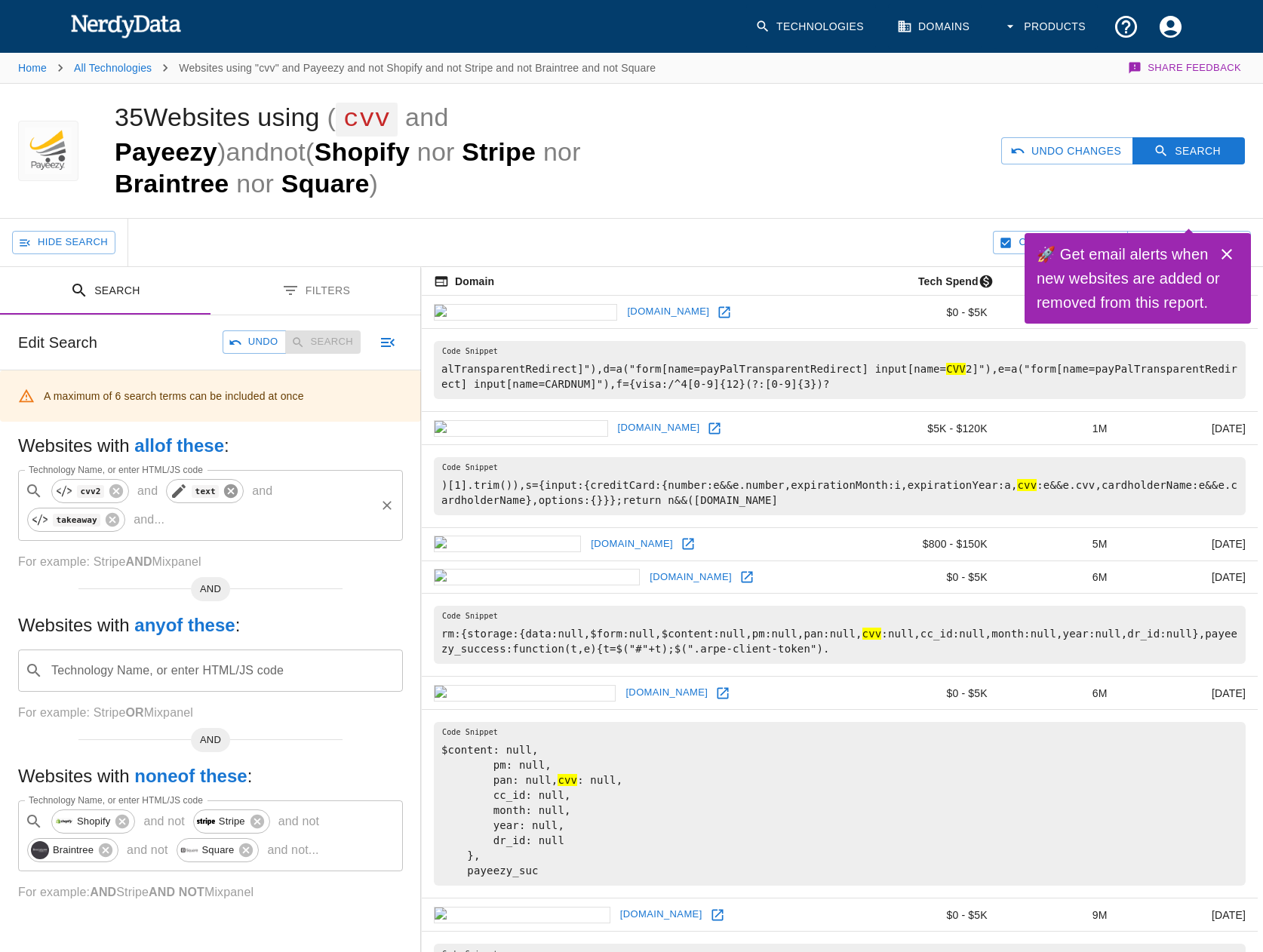
click at [222, 483] on icon at bounding box center [230, 491] width 17 height 17
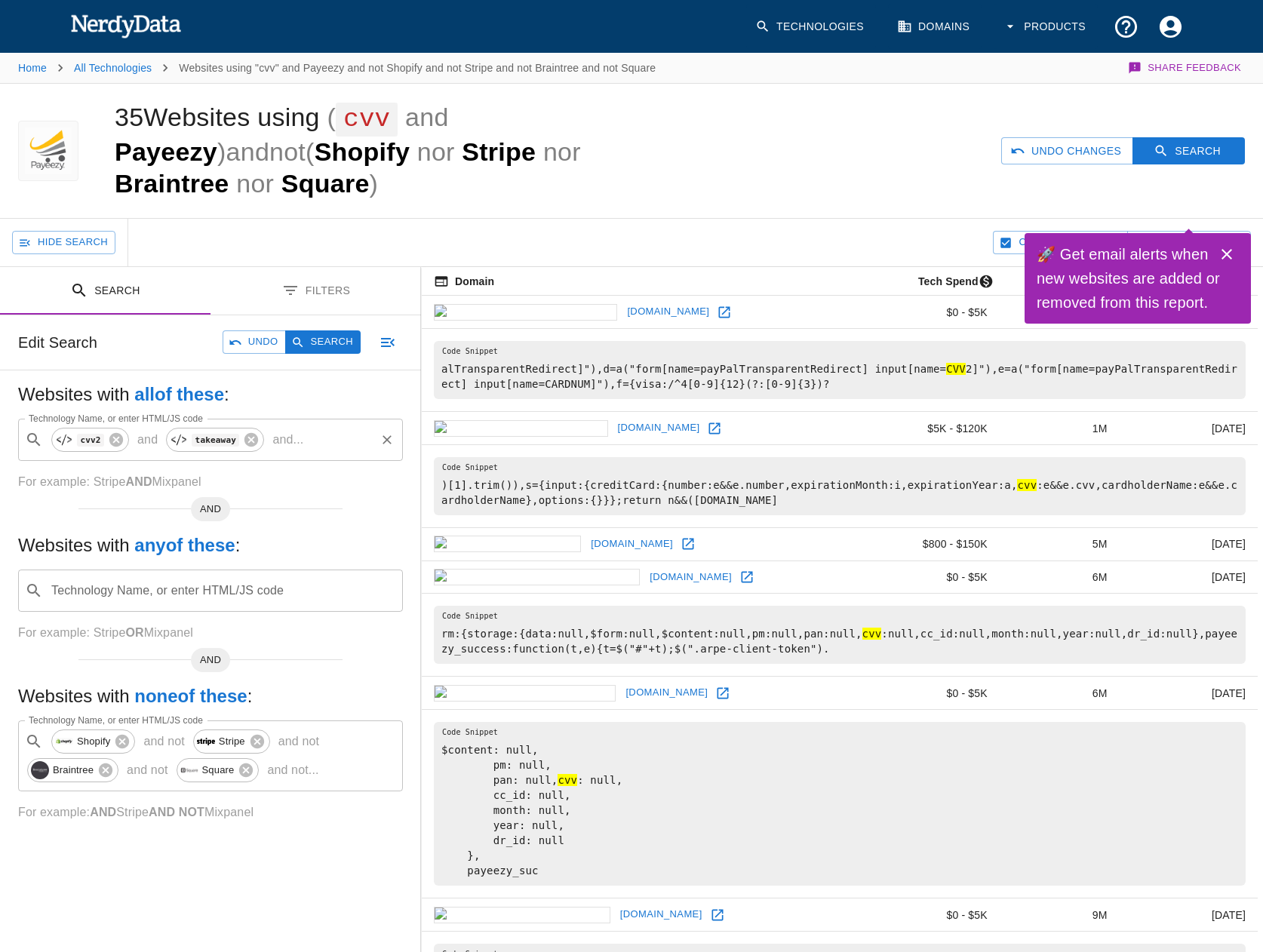
click at [289, 418] on div "​ cvv2 and takeaway and ... Technology Name, or enter HTML/JS code" at bounding box center [210, 440] width 384 height 42
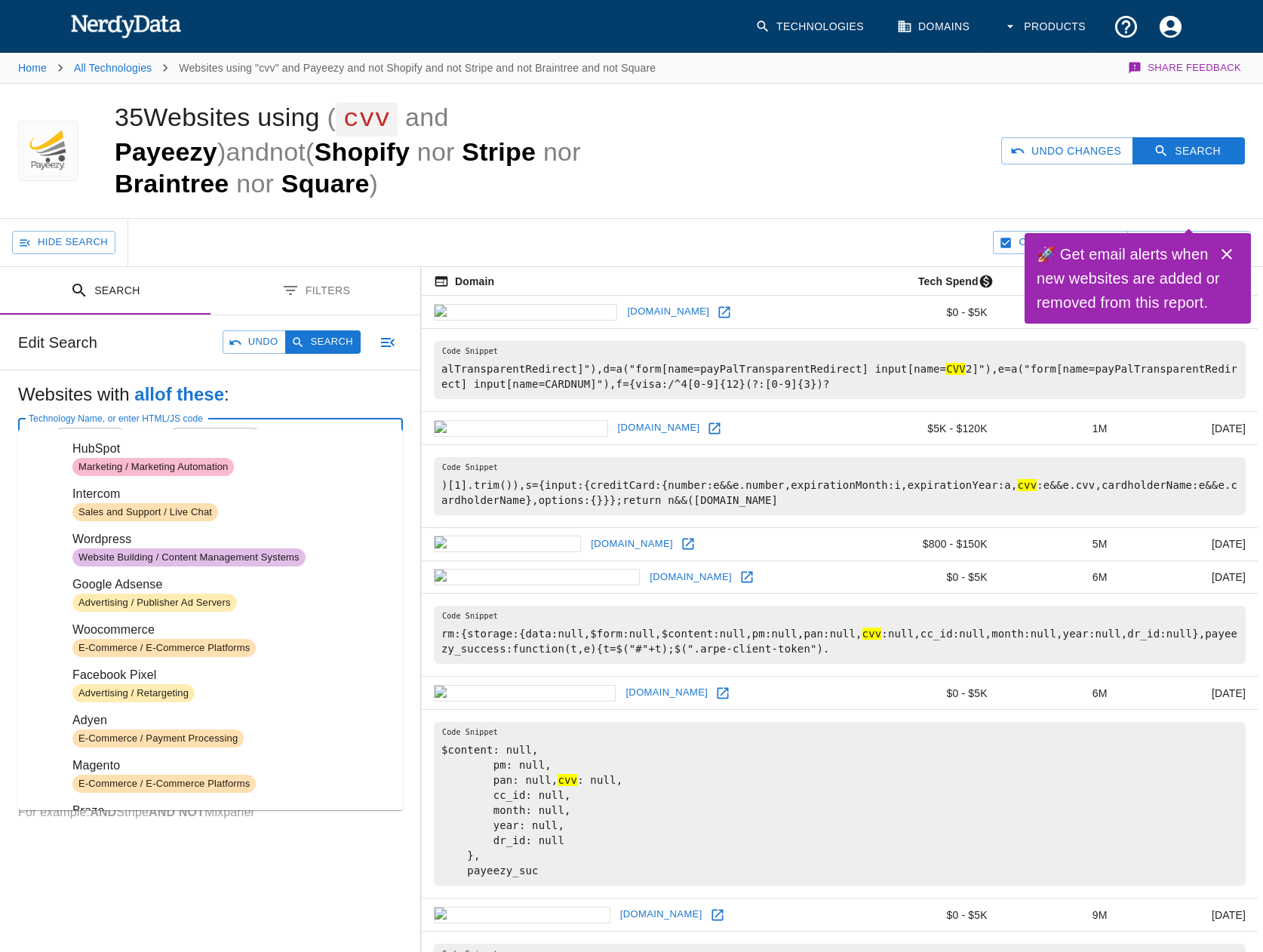
click at [357, 382] on h5 "Websites with all of these :" at bounding box center [210, 394] width 384 height 24
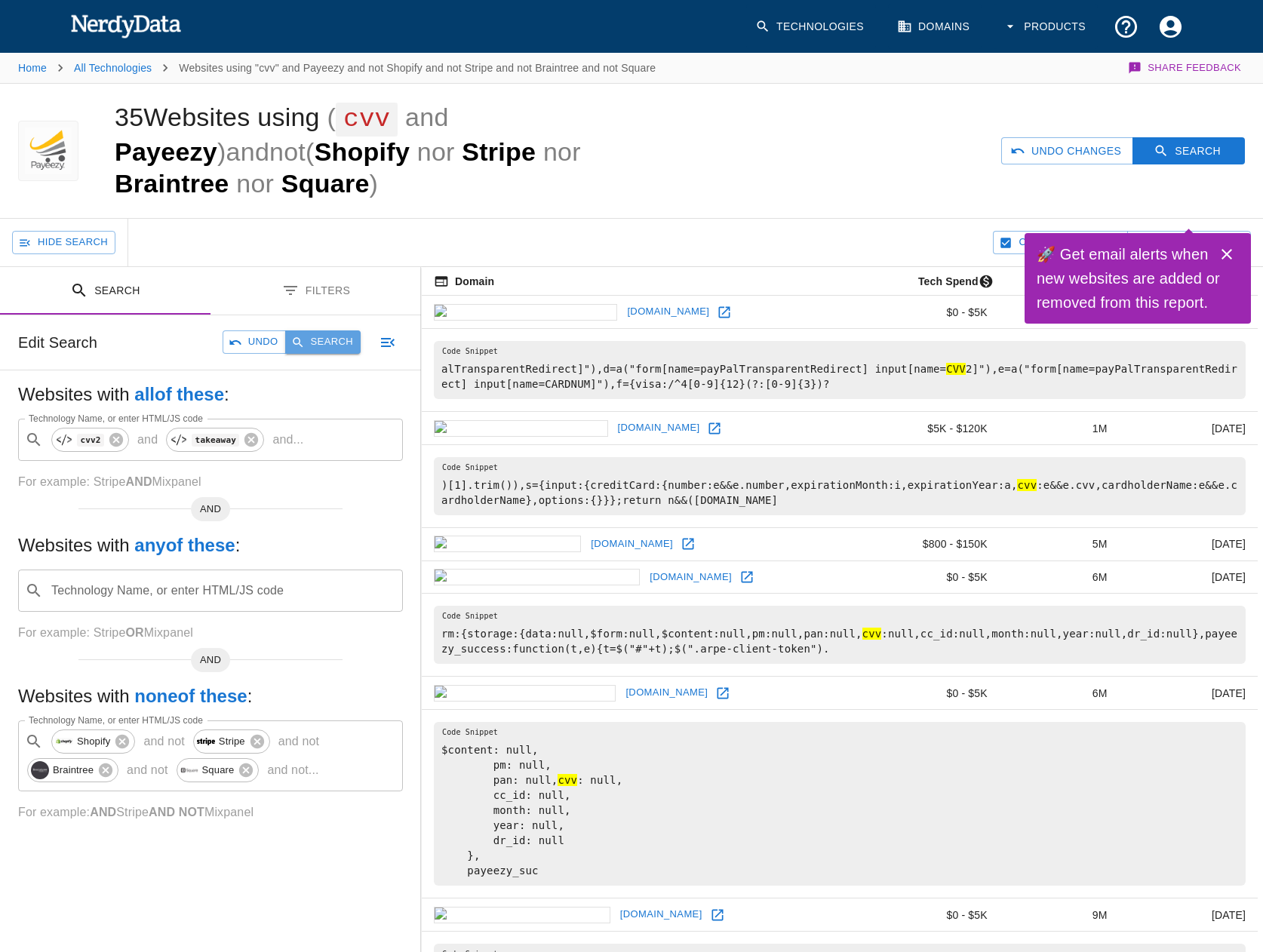
click at [314, 330] on button "Search" at bounding box center [323, 341] width 76 height 23
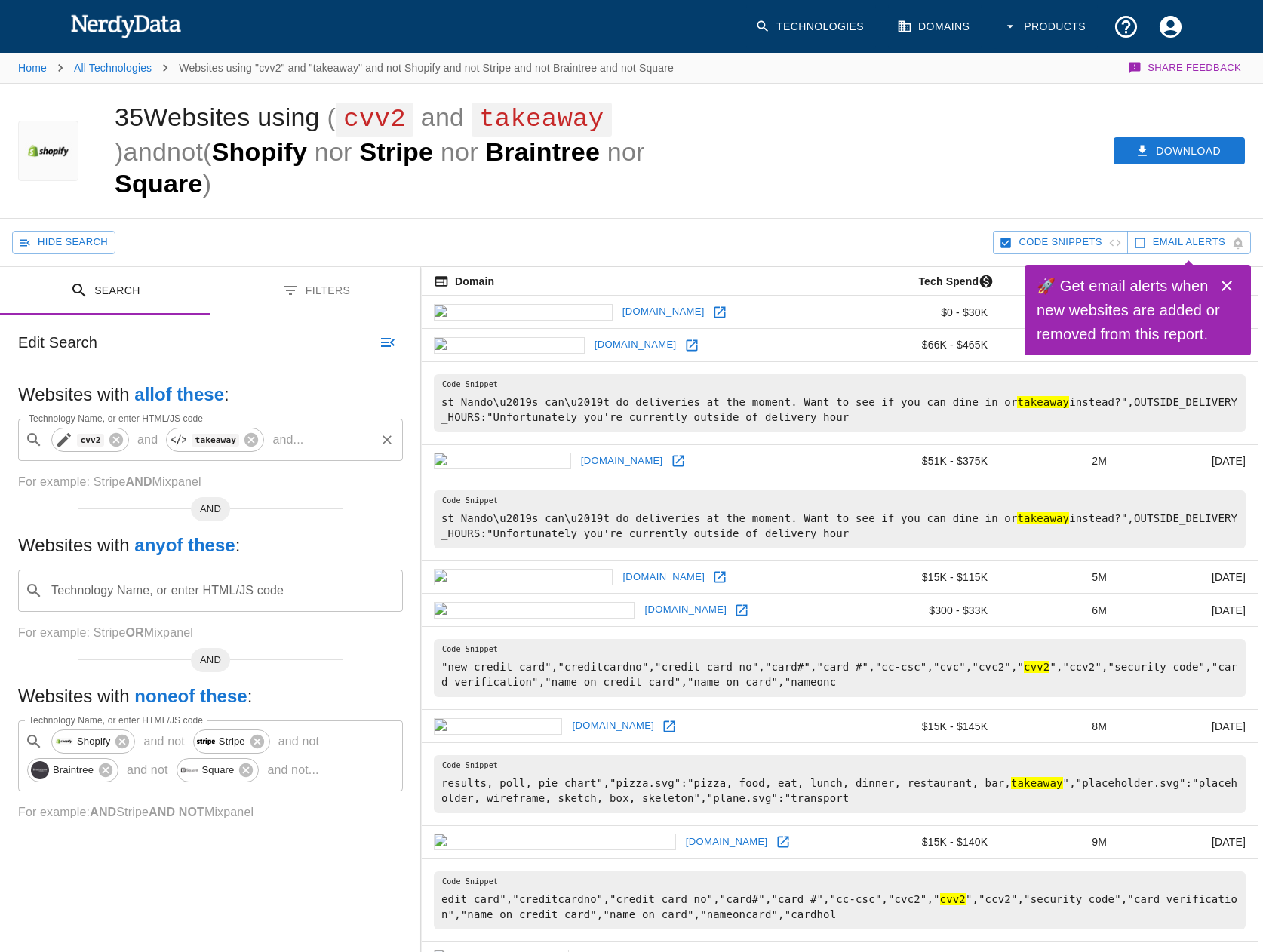
click at [85, 446] on span "cvv2" at bounding box center [89, 440] width 43 height 18
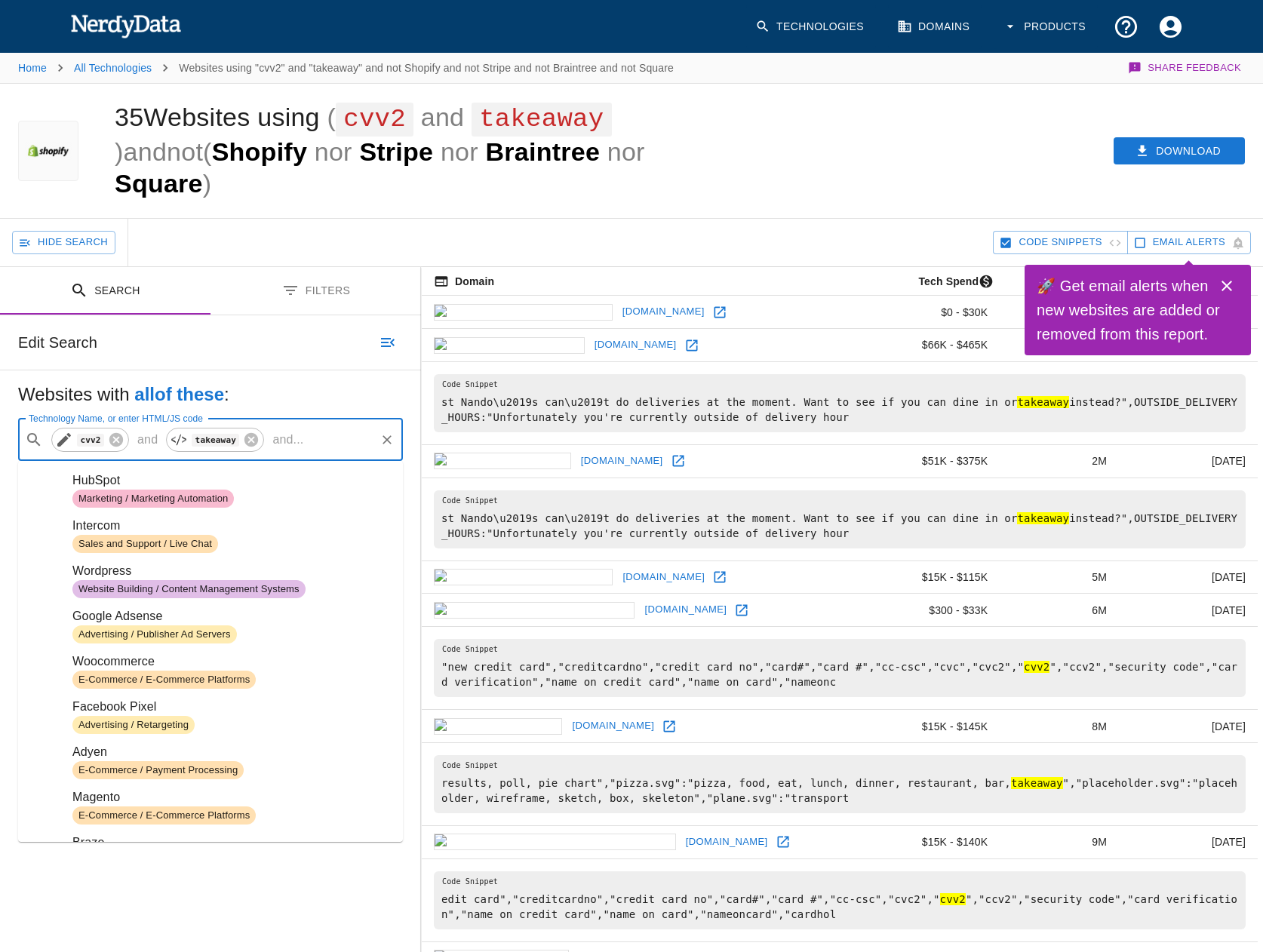
drag, startPoint x: 98, startPoint y: 429, endPoint x: 74, endPoint y: 436, distance: 25.0
click at [98, 429] on div "cvv2" at bounding box center [90, 440] width 77 height 24
click at [66, 436] on icon at bounding box center [64, 440] width 14 height 14
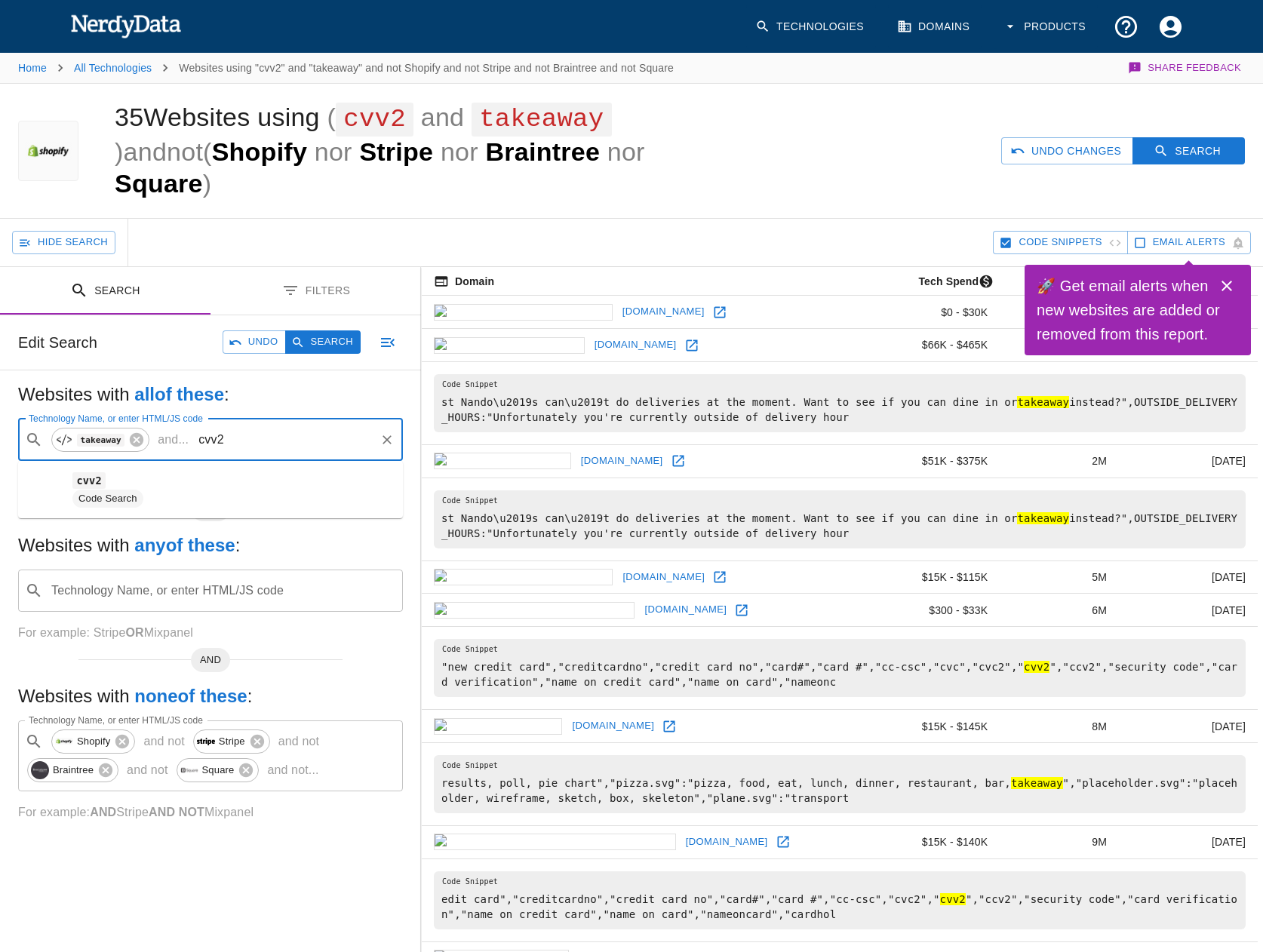
drag, startPoint x: 212, startPoint y: 441, endPoint x: 226, endPoint y: 441, distance: 14.0
click at [226, 441] on input "cvv2" at bounding box center [284, 440] width 179 height 29
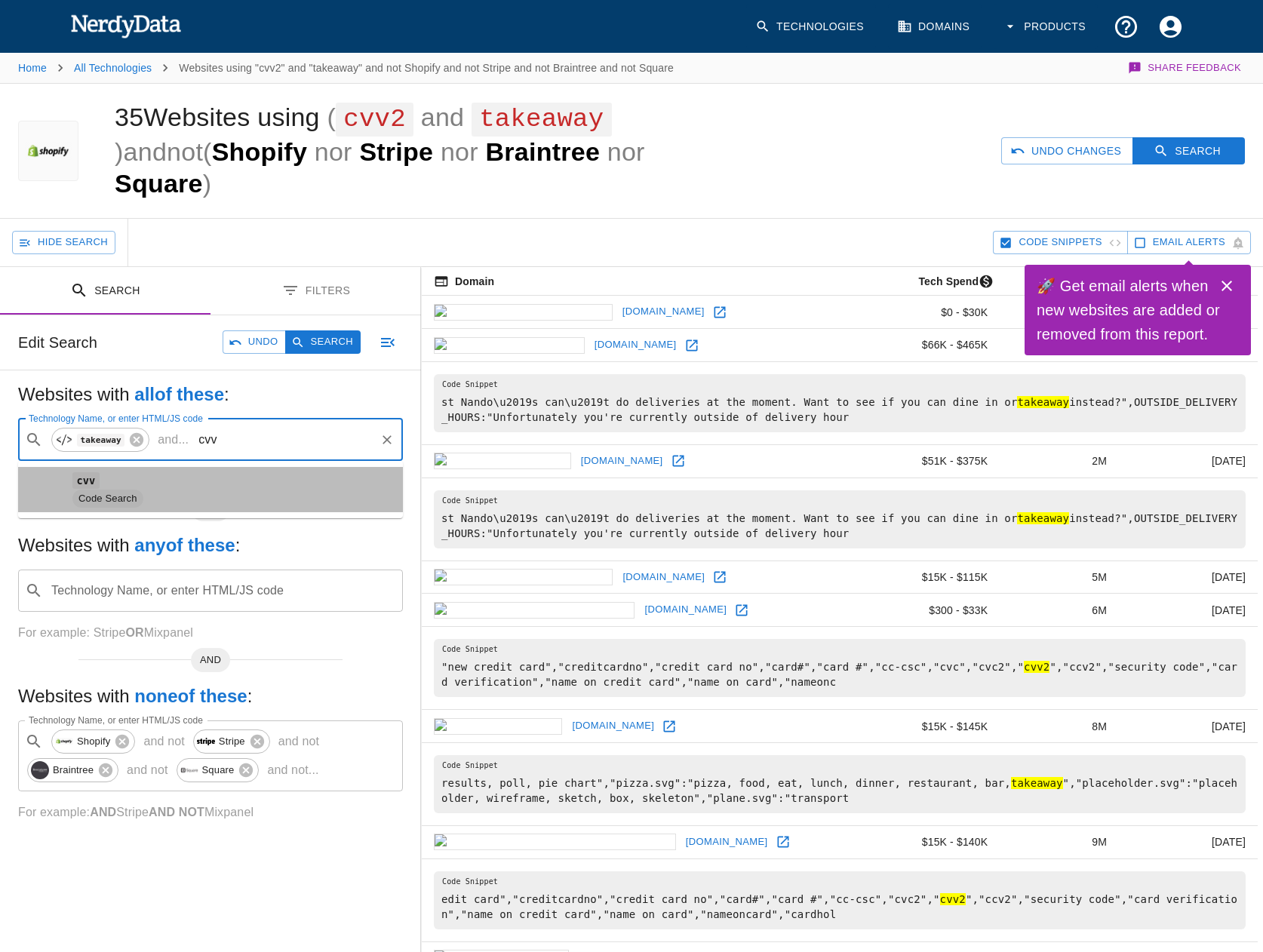
click at [193, 479] on span "cvv" at bounding box center [231, 480] width 318 height 18
type input "cvv"
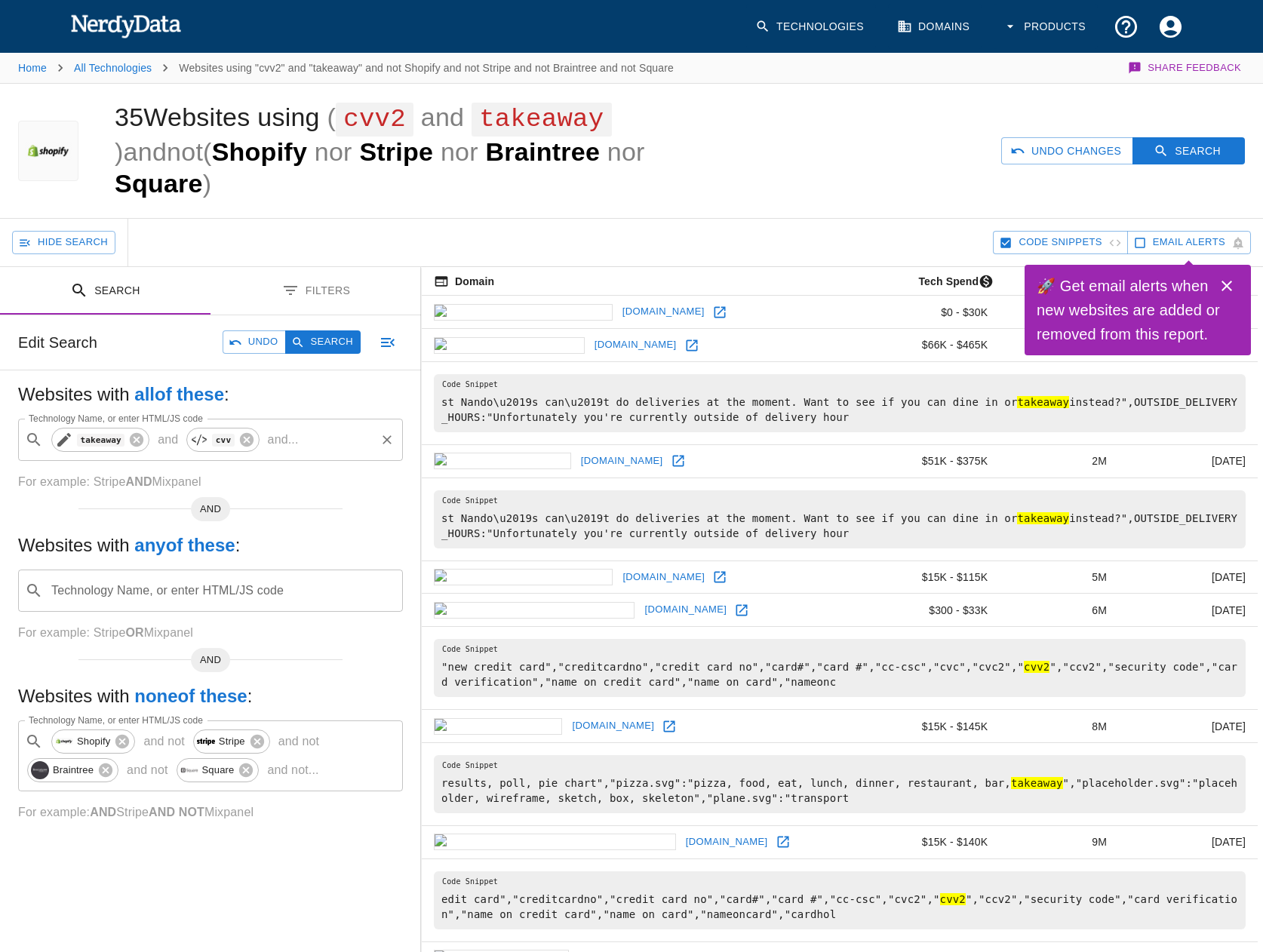
click at [89, 442] on code "takeaway" at bounding box center [100, 441] width 48 height 13
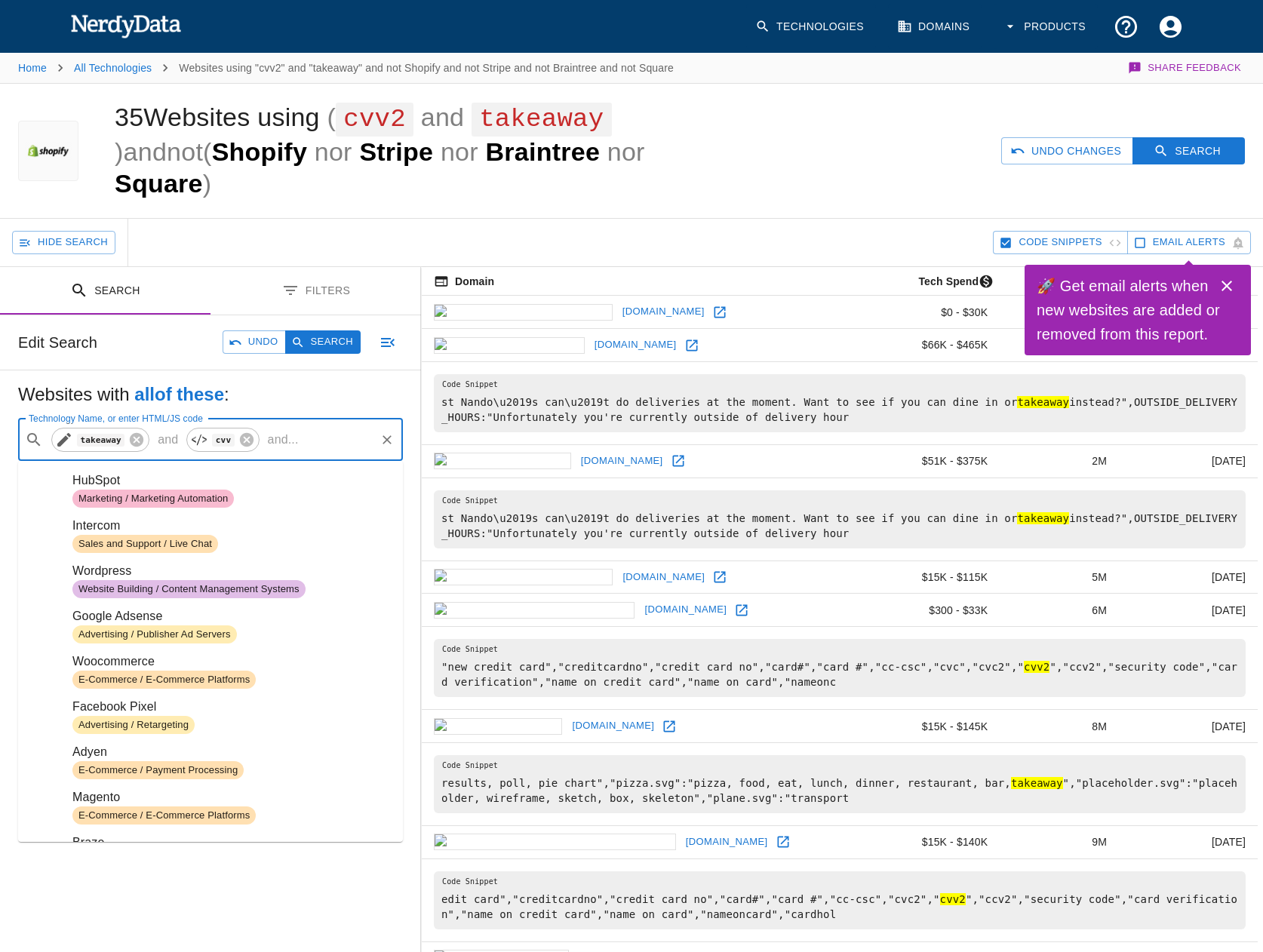
click at [63, 438] on icon at bounding box center [65, 440] width 18 height 18
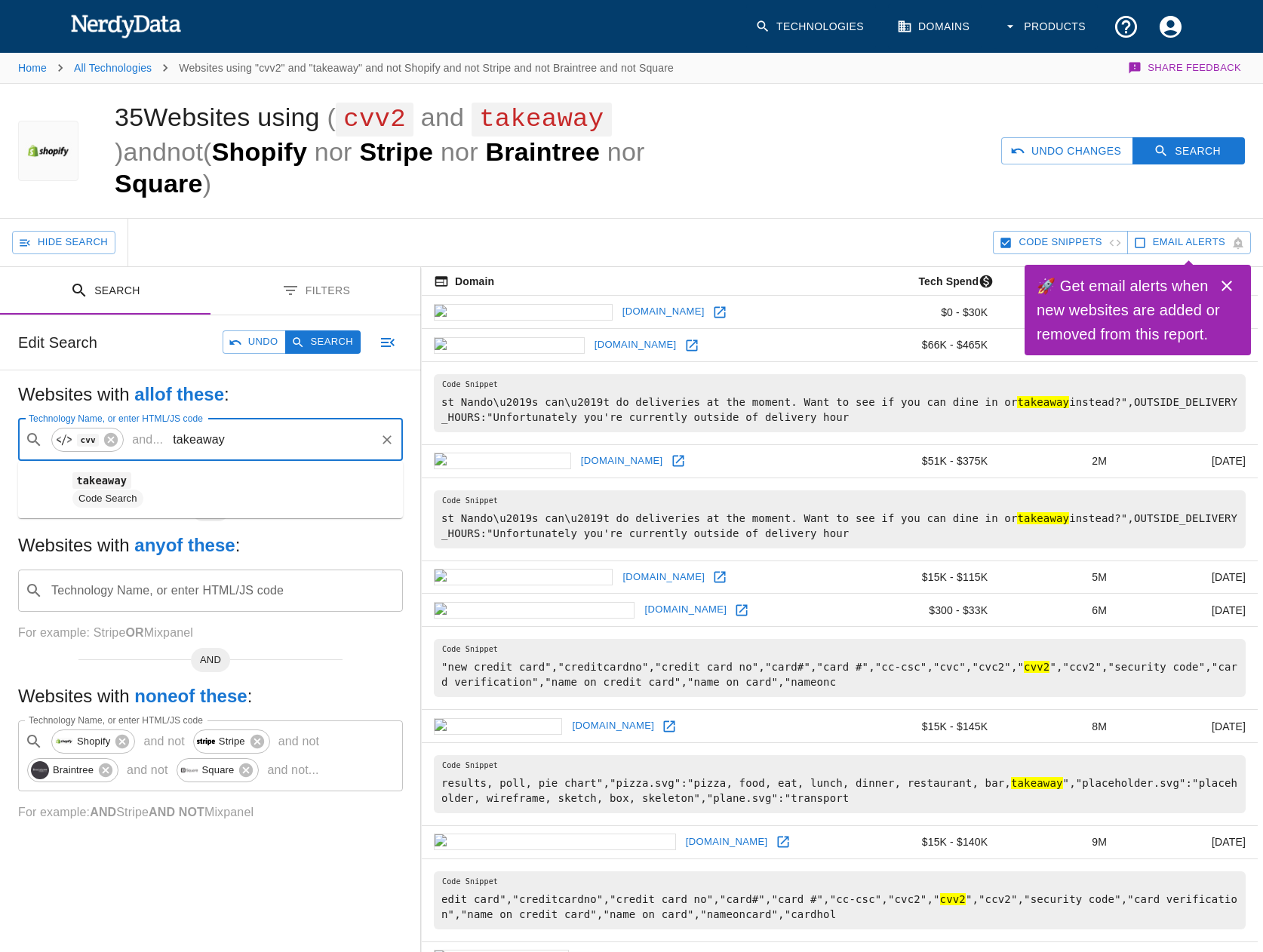
click at [203, 442] on input "takeaway" at bounding box center [271, 440] width 205 height 29
click at [202, 500] on span "Code Search" at bounding box center [231, 499] width 318 height 18
type input "farm"
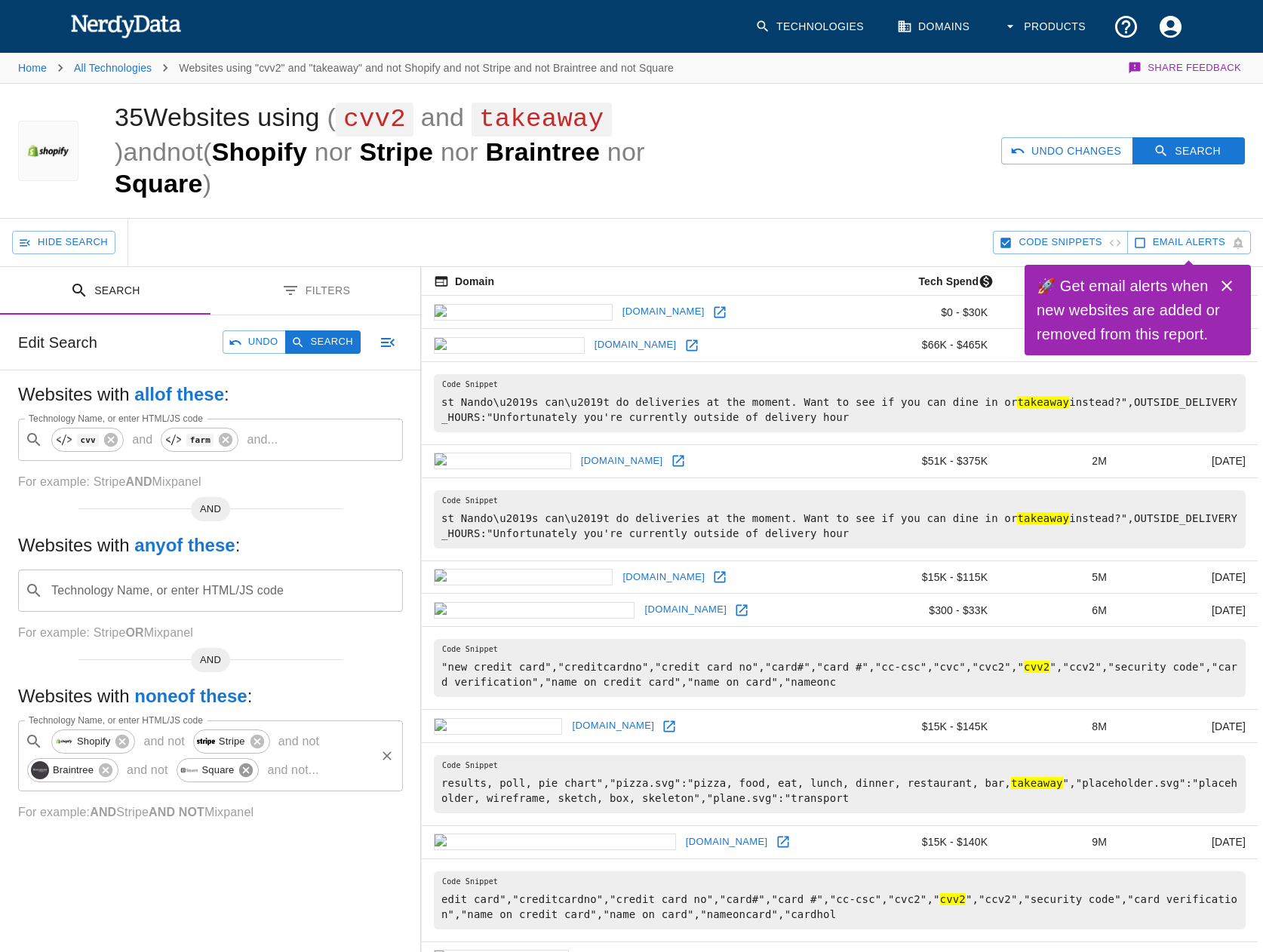
click at [244, 769] on icon at bounding box center [246, 770] width 17 height 17
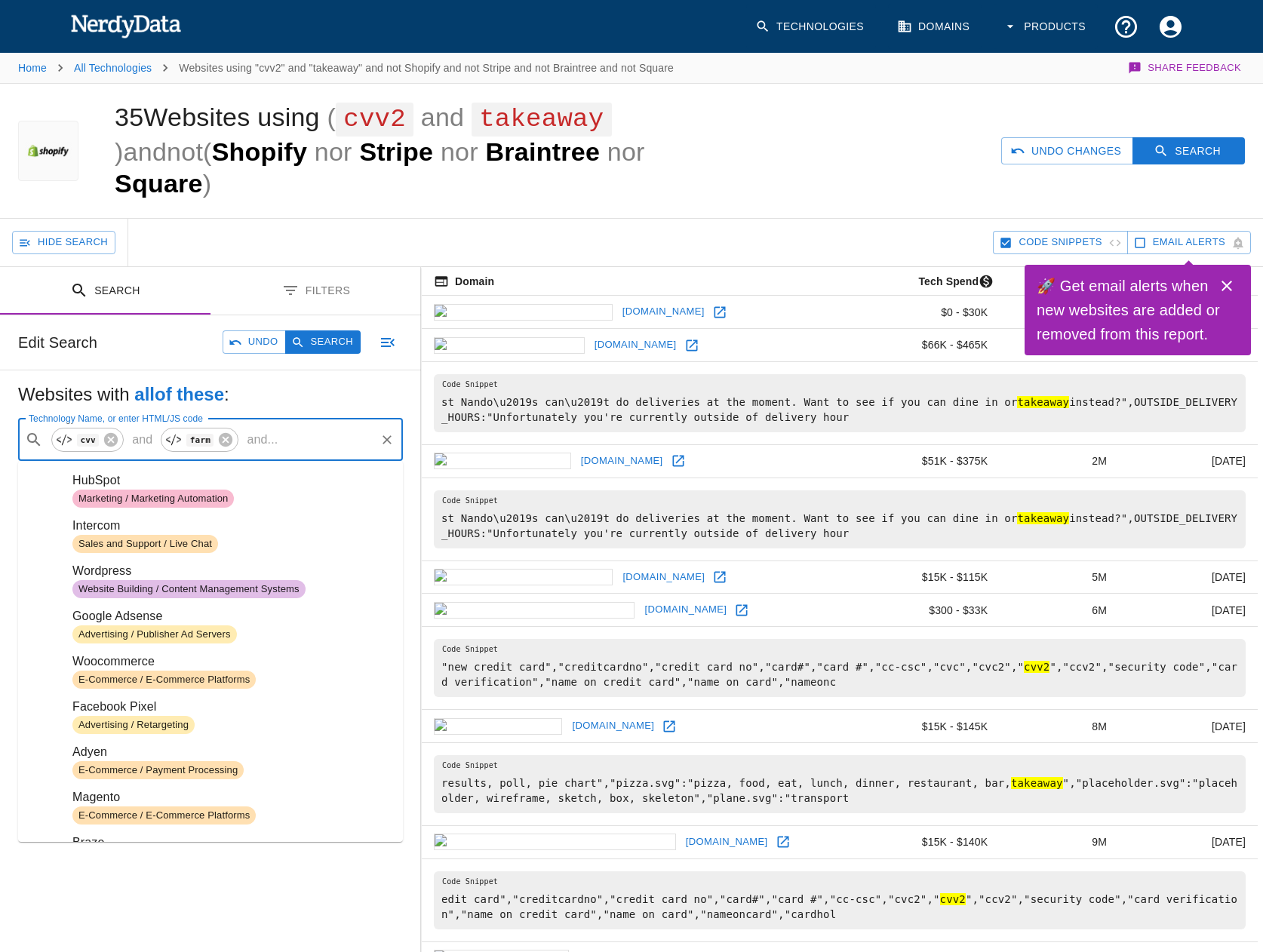
click at [290, 429] on input "Technology Name, or enter HTML/JS code" at bounding box center [328, 440] width 89 height 29
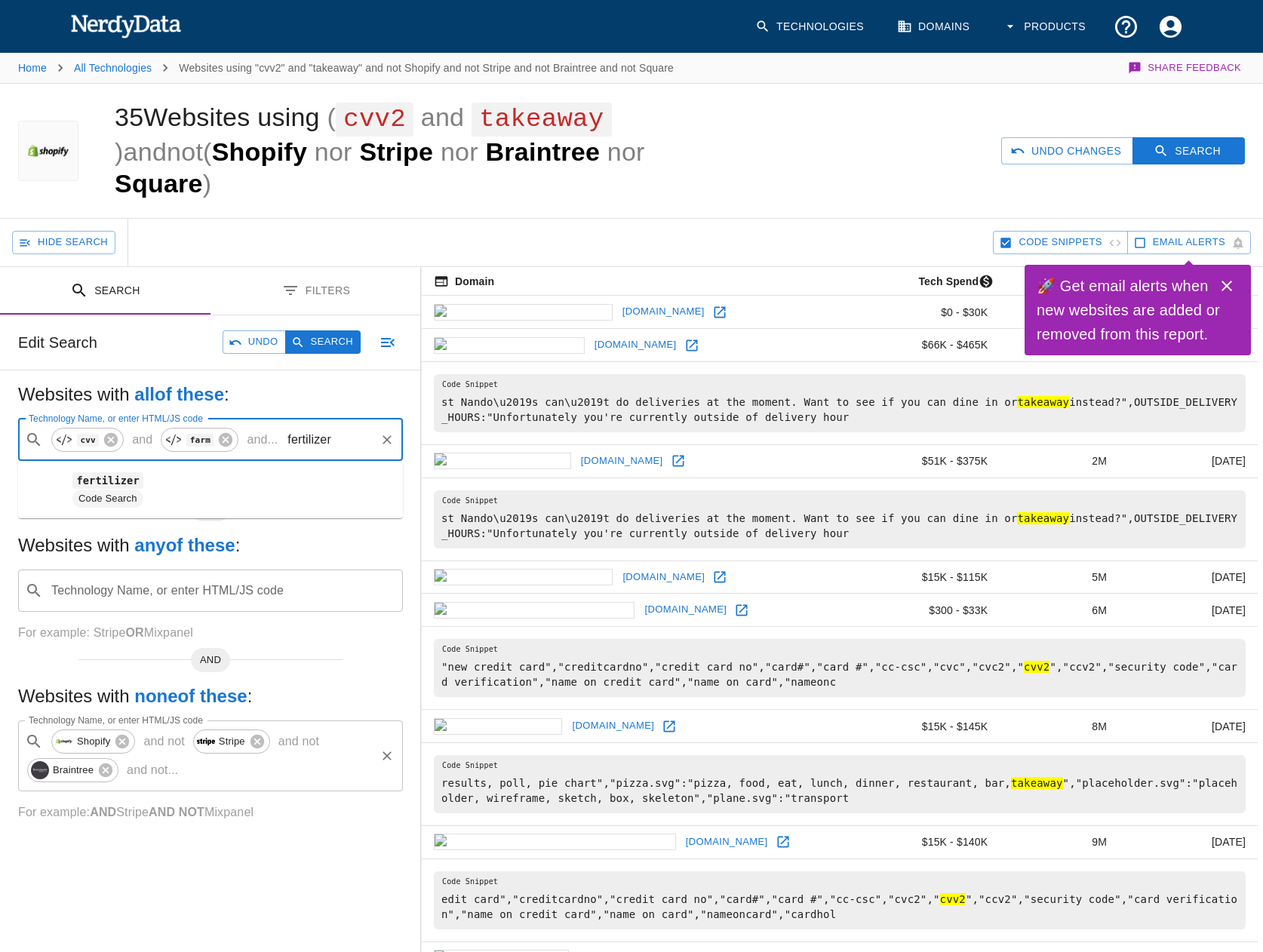
click at [201, 500] on span "Code Search" at bounding box center [231, 499] width 318 height 18
type input "fertilizer"
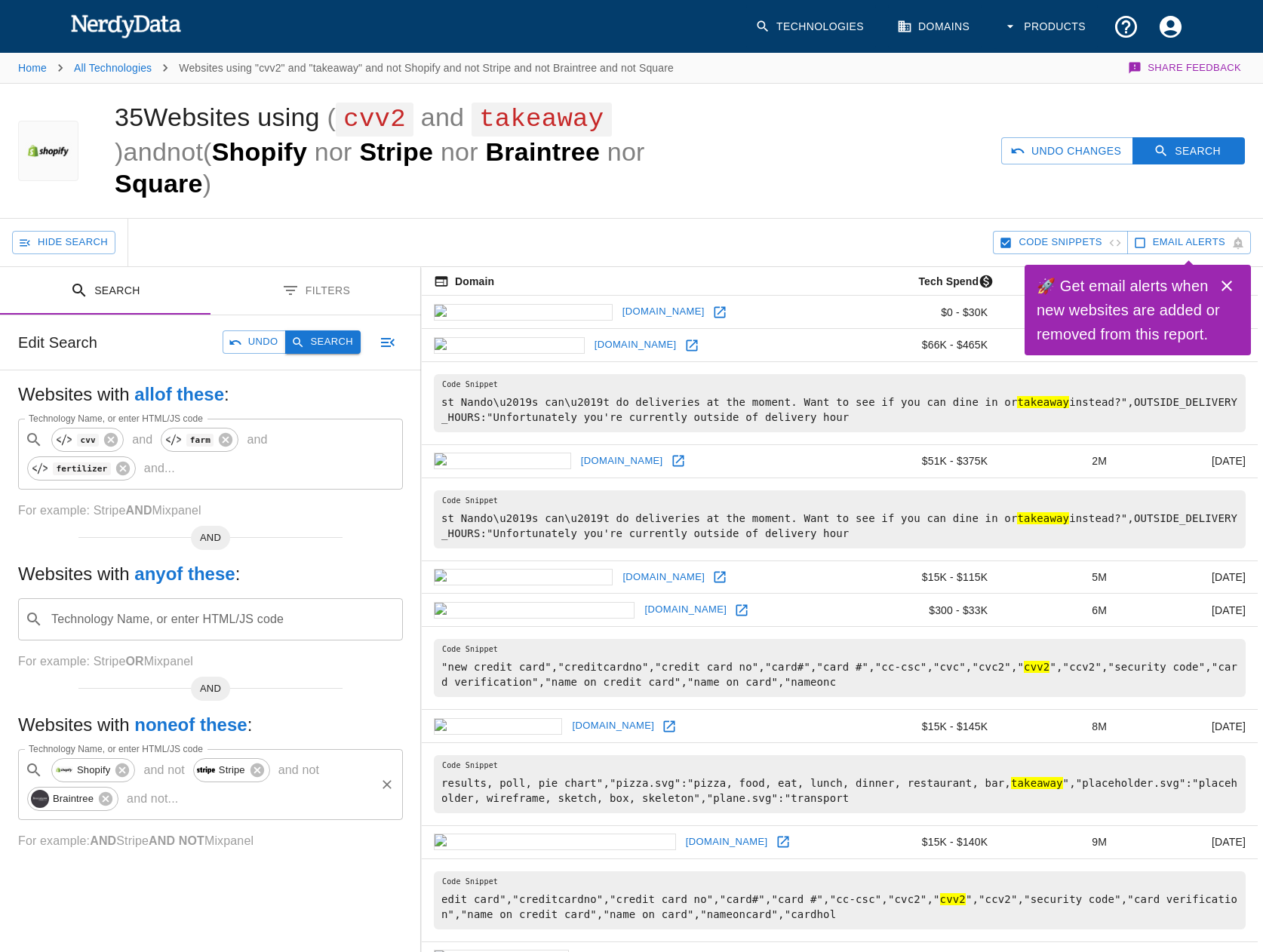
click at [339, 347] on button "Search" at bounding box center [323, 341] width 76 height 23
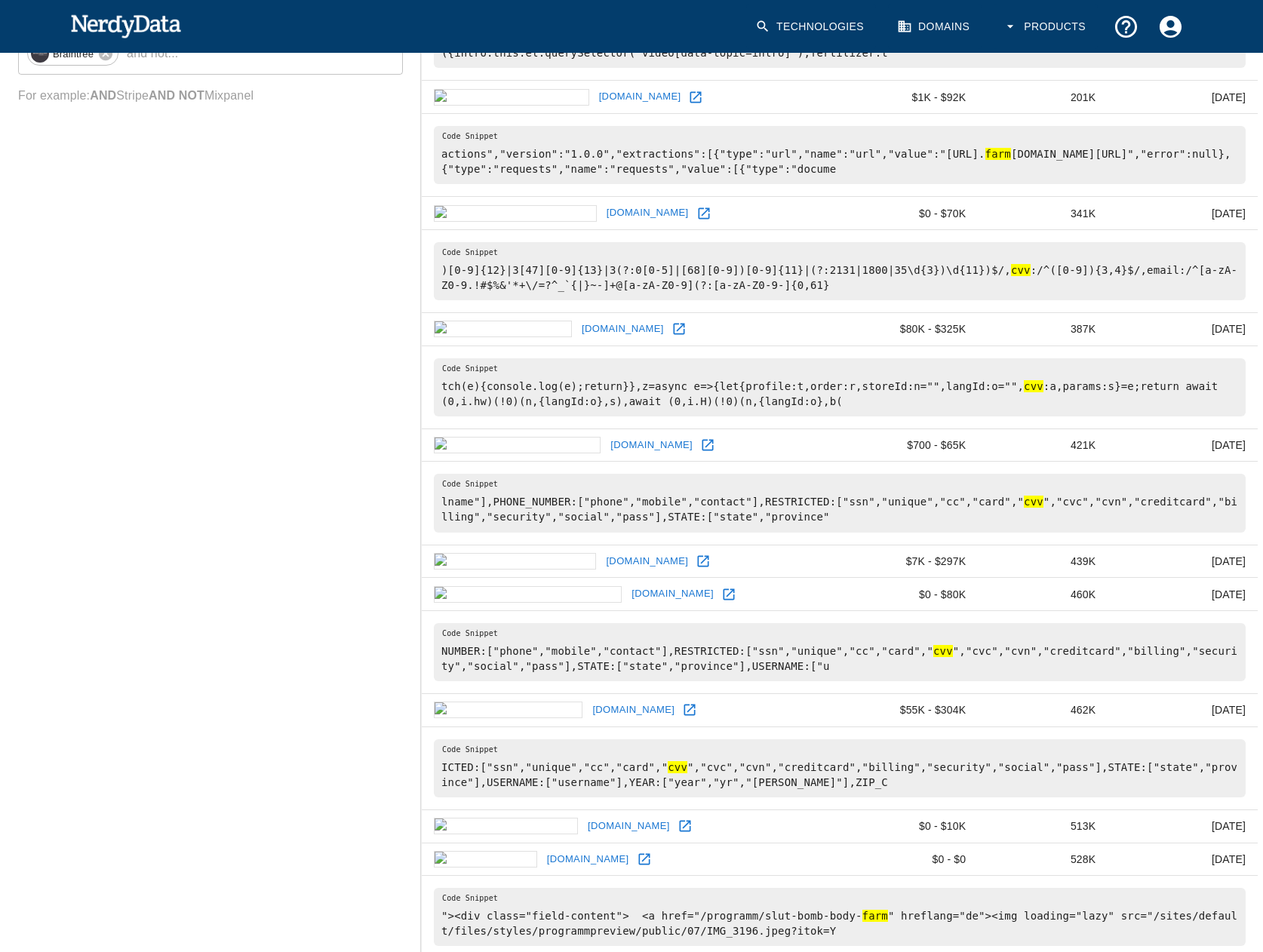
scroll to position [678, 0]
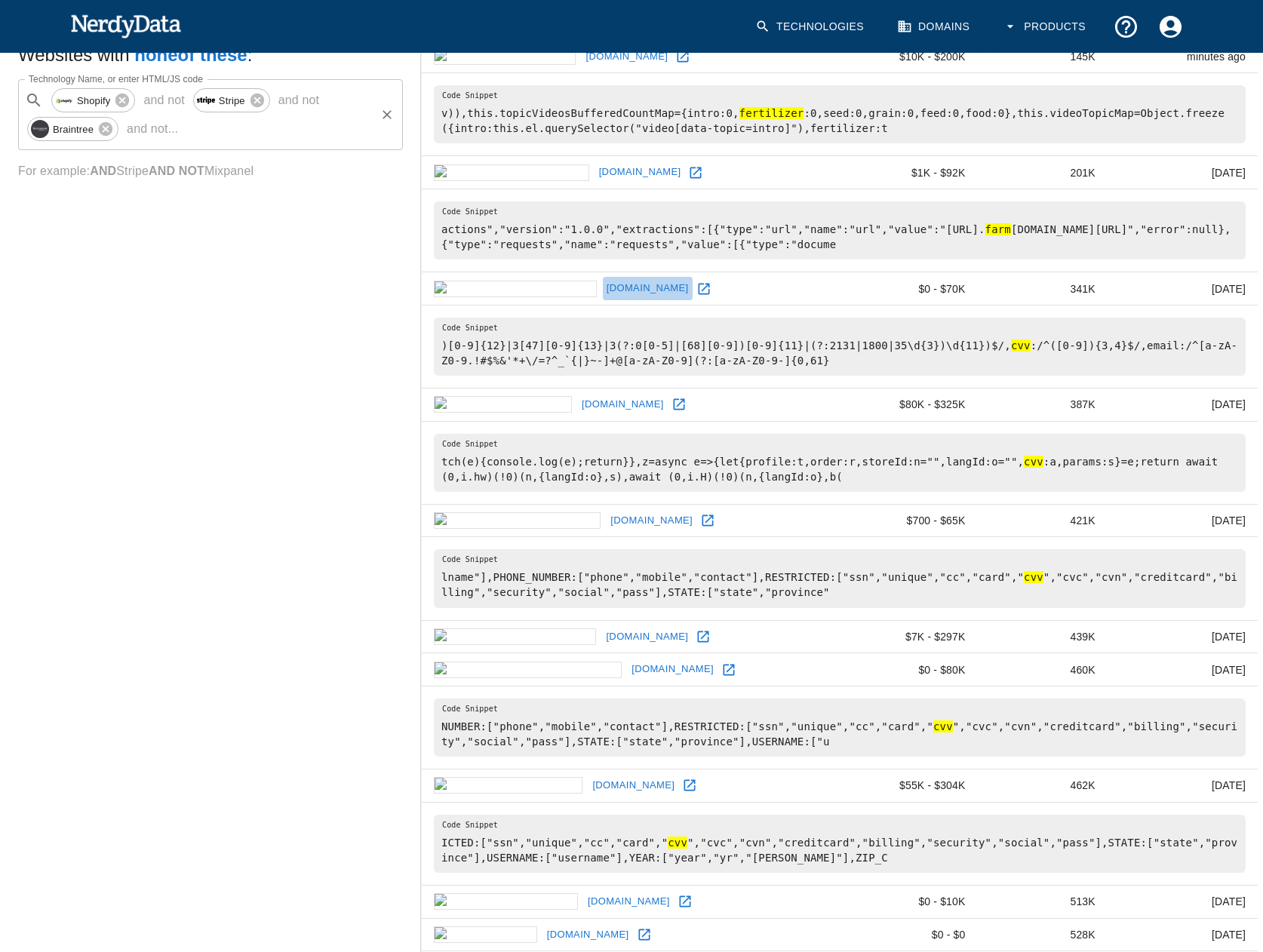
click at [692, 280] on link "outsidepride.com" at bounding box center [647, 288] width 89 height 23
click at [629, 403] on link "ruralking.com" at bounding box center [622, 404] width 89 height 23
click at [670, 509] on link "energyglobal.com" at bounding box center [651, 520] width 89 height 23
click at [713, 658] on link "madeinalabama.com" at bounding box center [672, 669] width 89 height 23
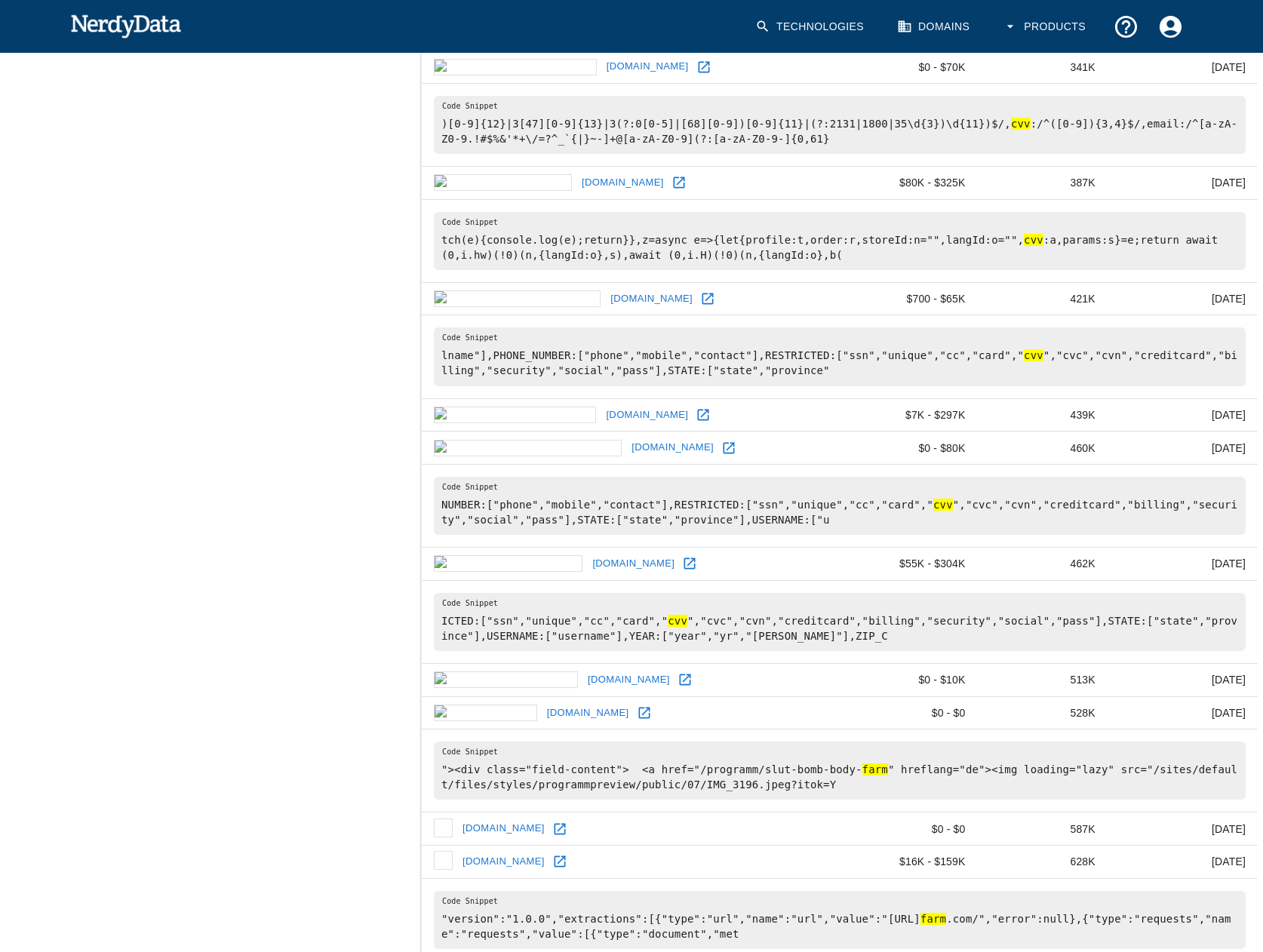
scroll to position [905, 0]
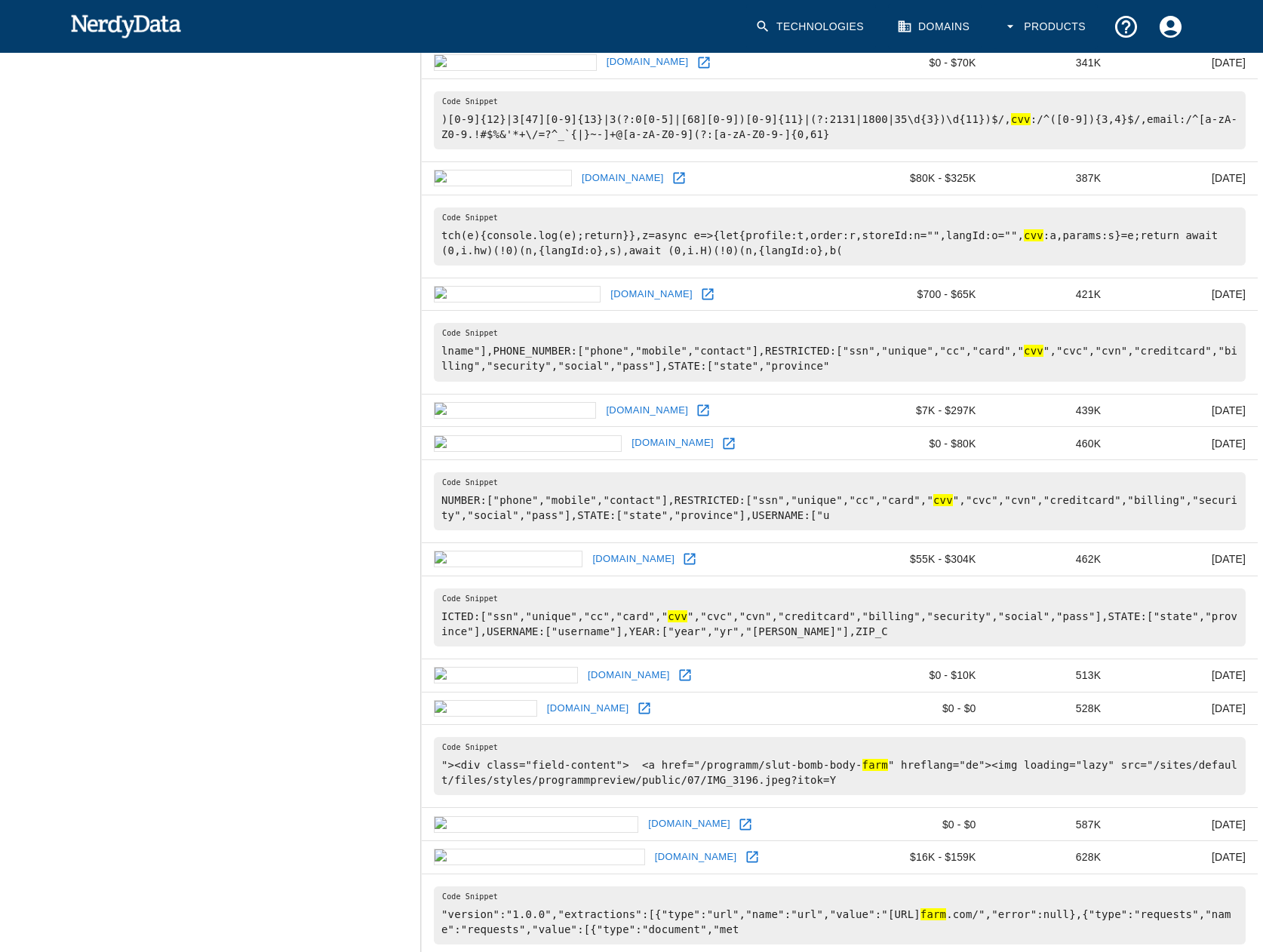
click at [653, 547] on link "ohiolottery.com" at bounding box center [632, 558] width 89 height 23
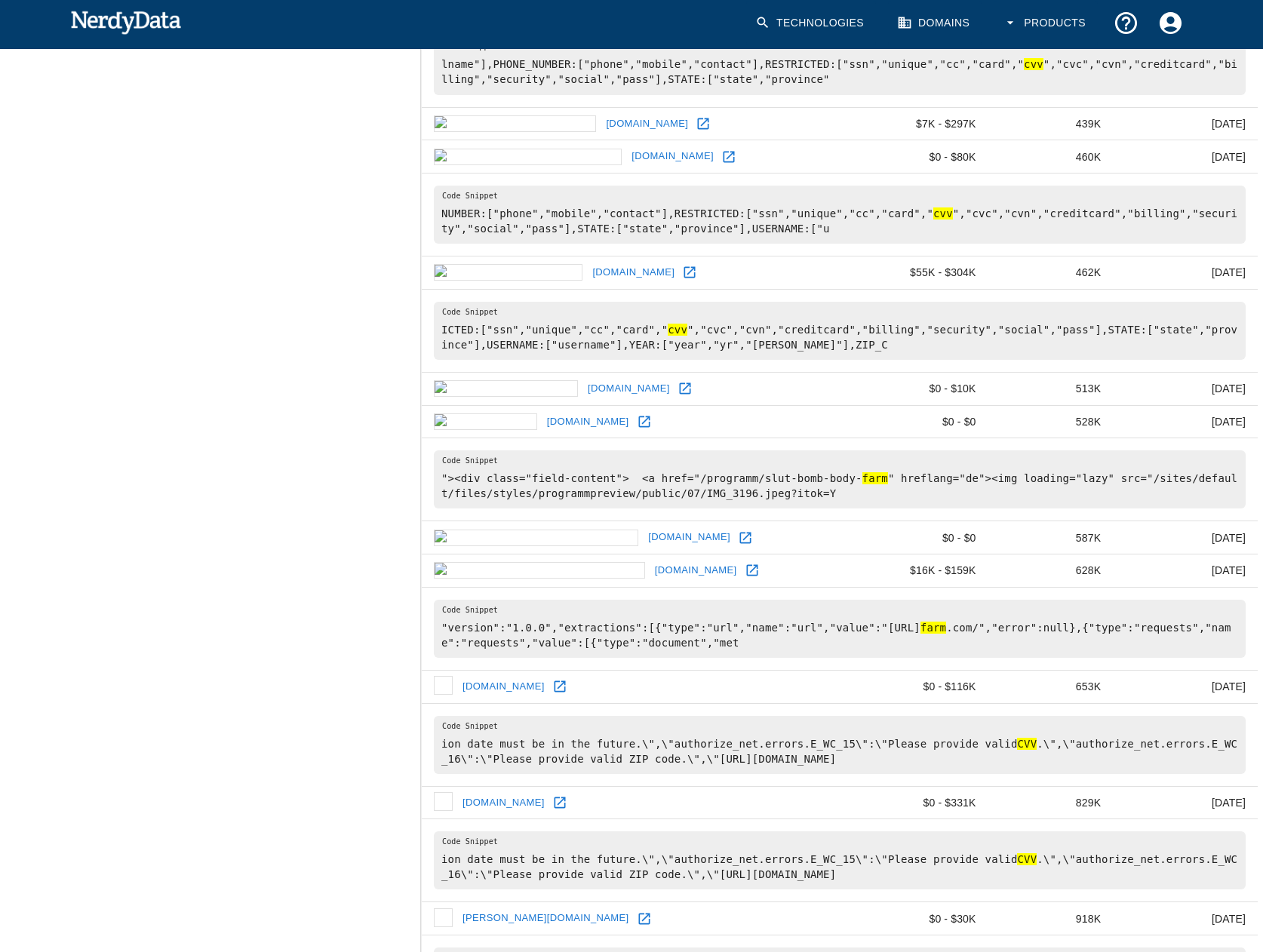
scroll to position [1206, 0]
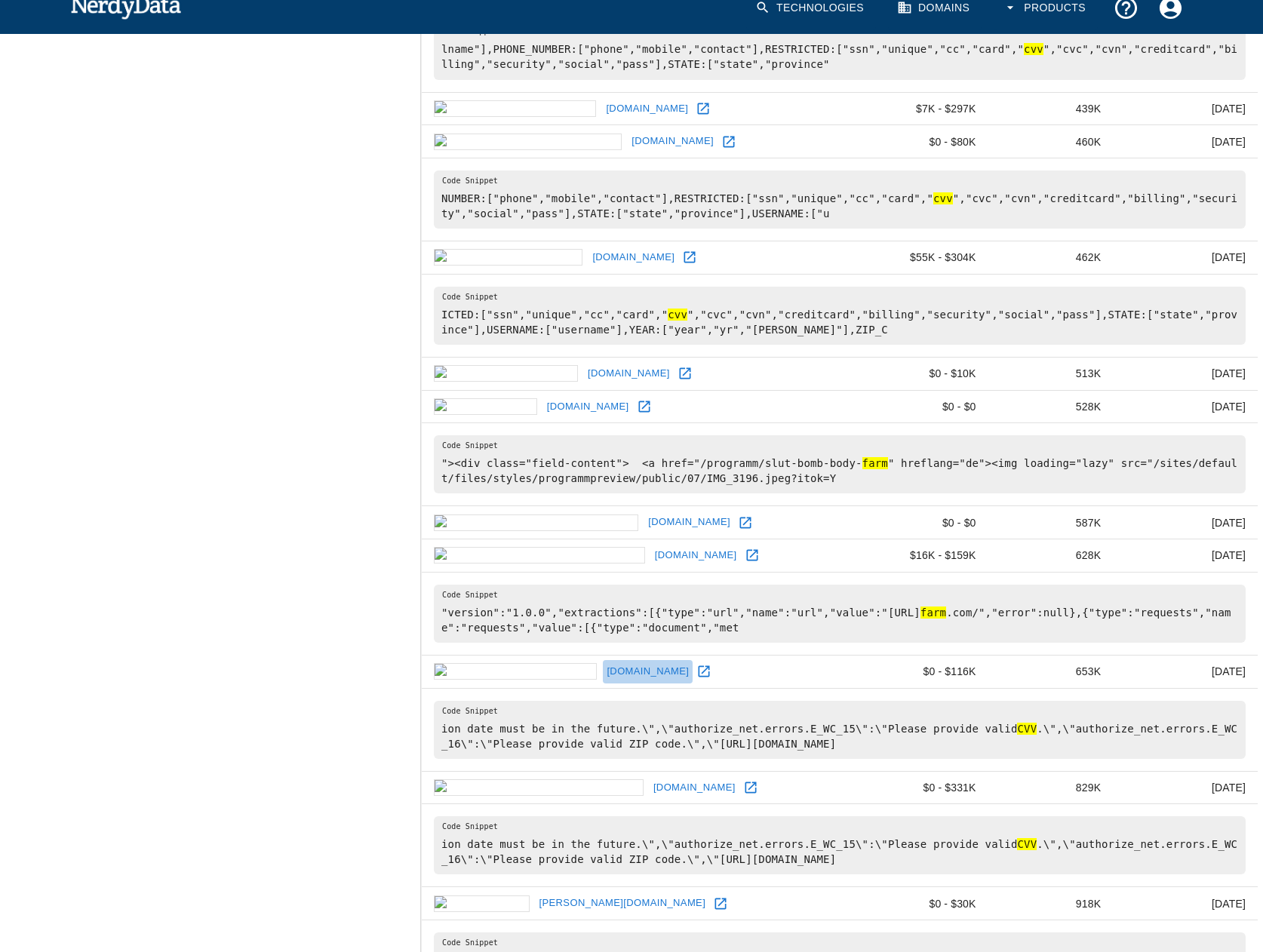
click at [649, 660] on link "maryvillegov.com" at bounding box center [647, 671] width 89 height 23
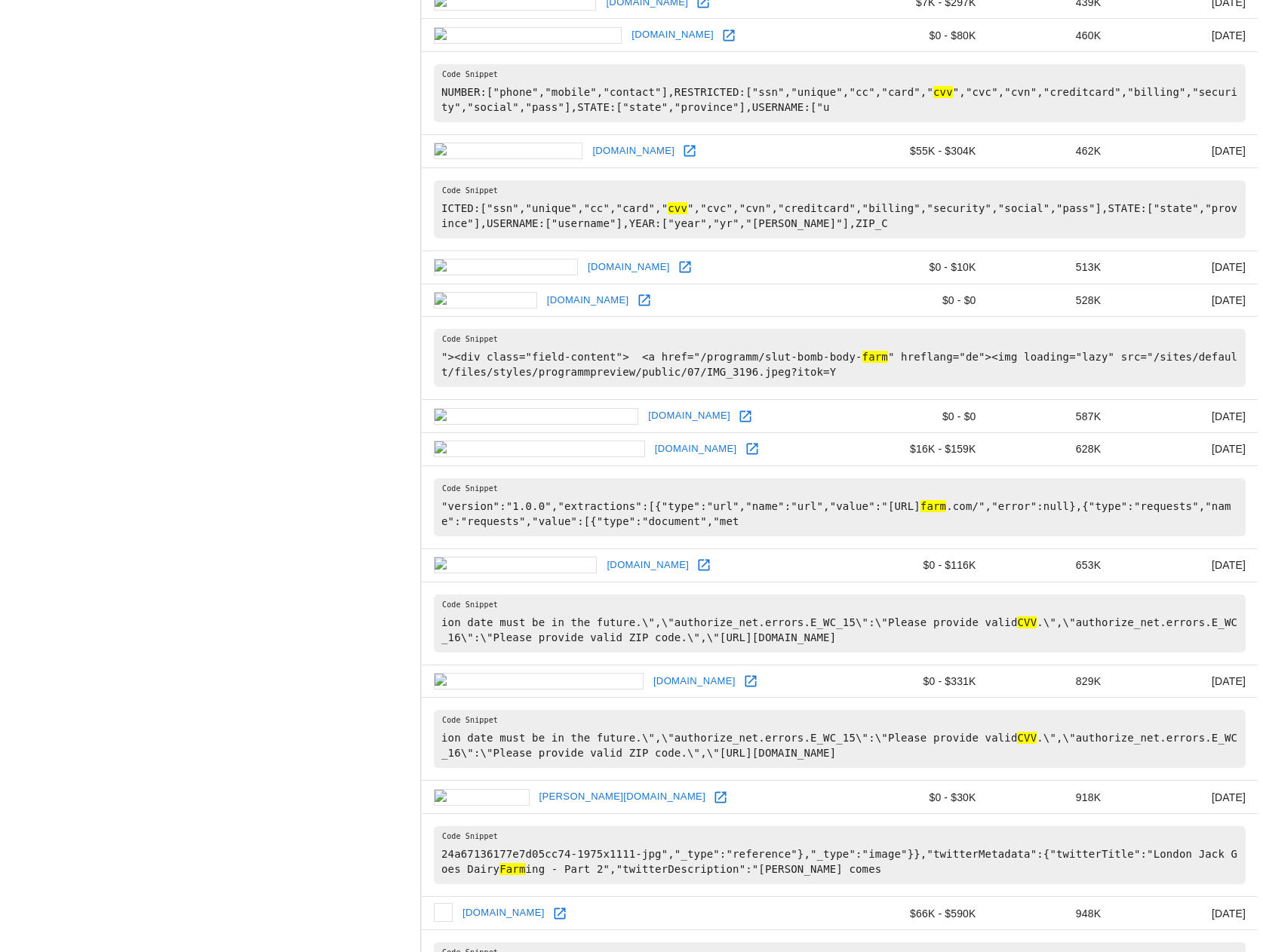
scroll to position [1357, 0]
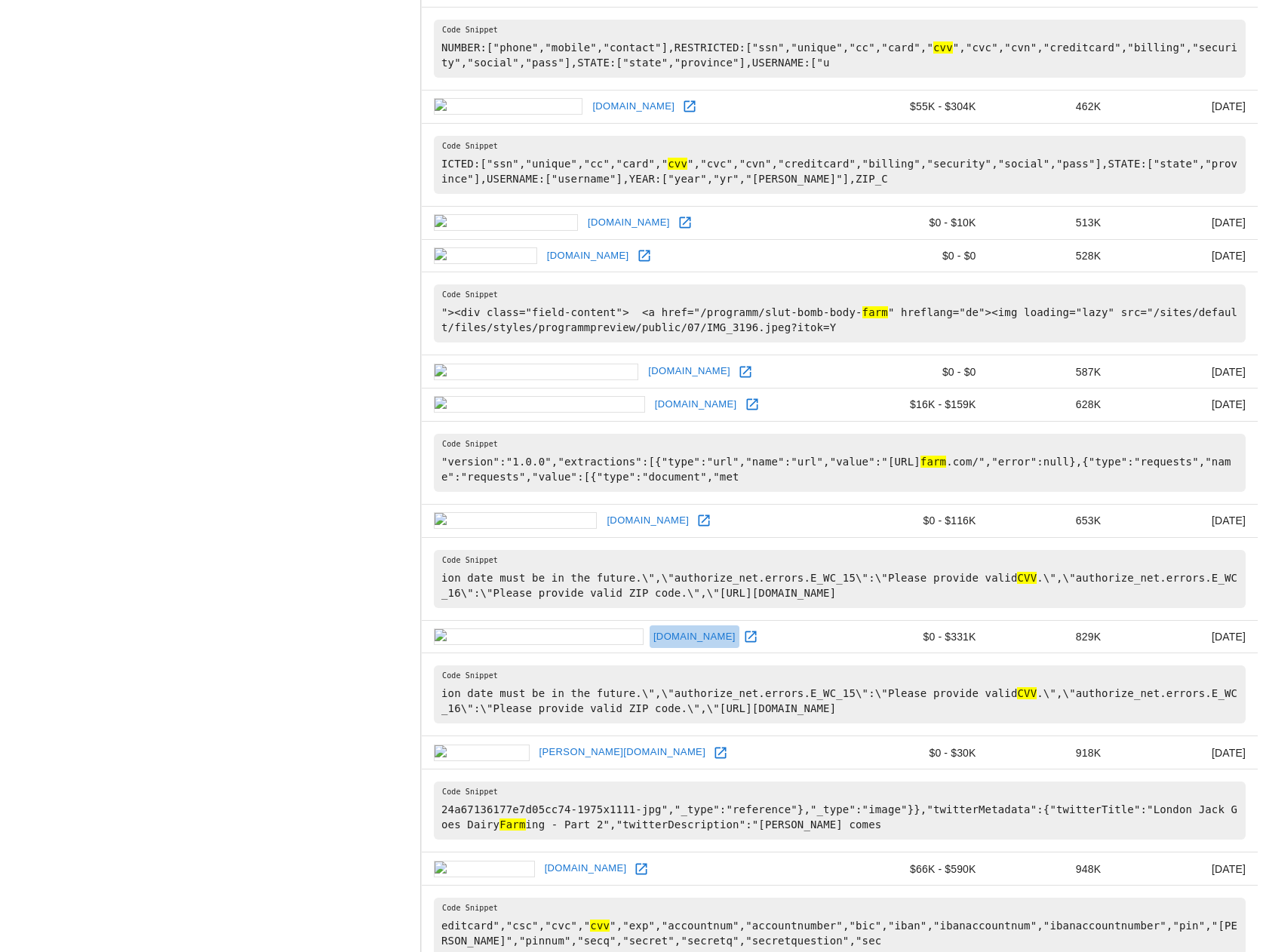
click at [690, 627] on link "lakeeriewaterkeeper.org" at bounding box center [694, 636] width 89 height 23
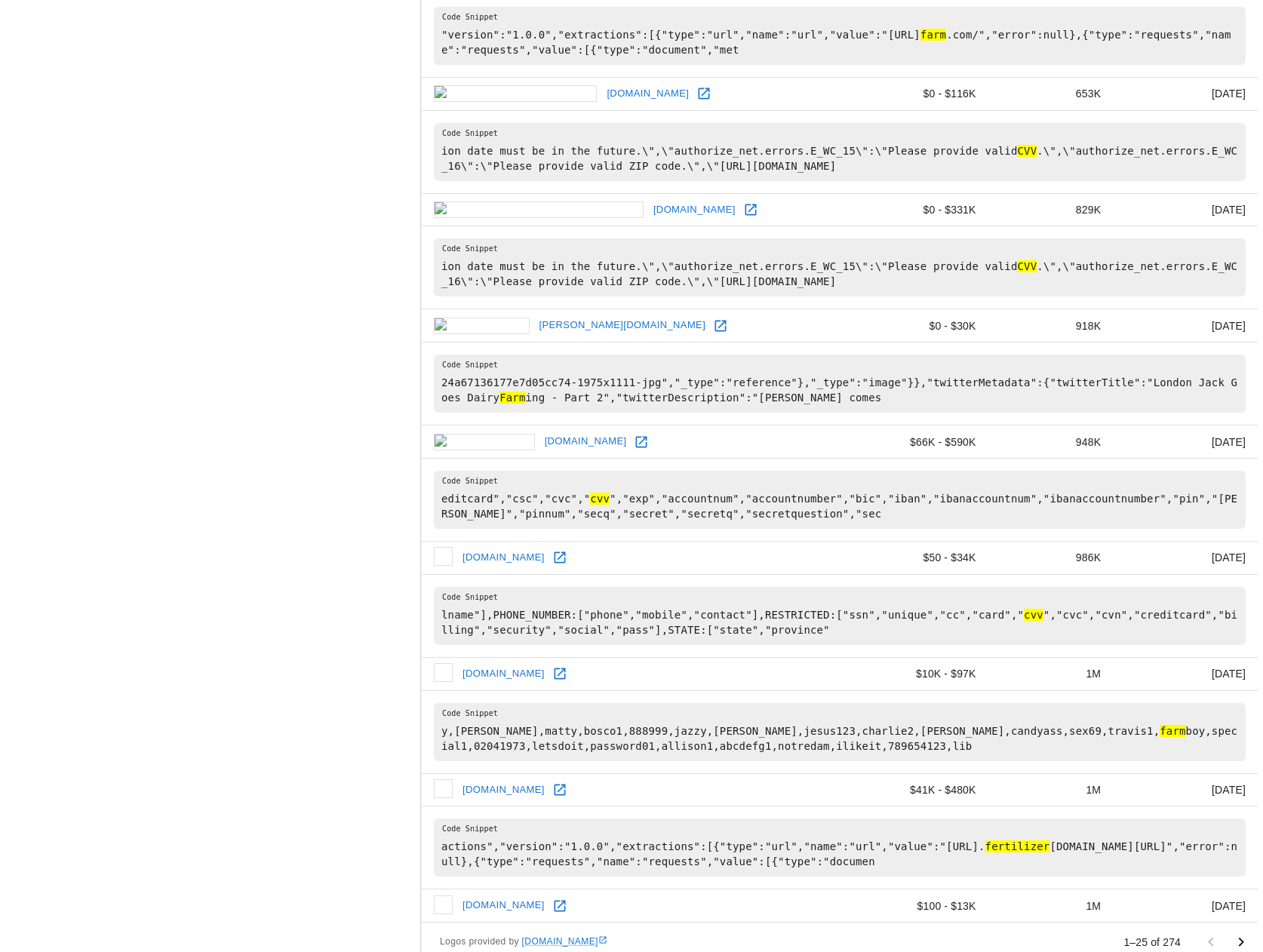
scroll to position [1791, 0]
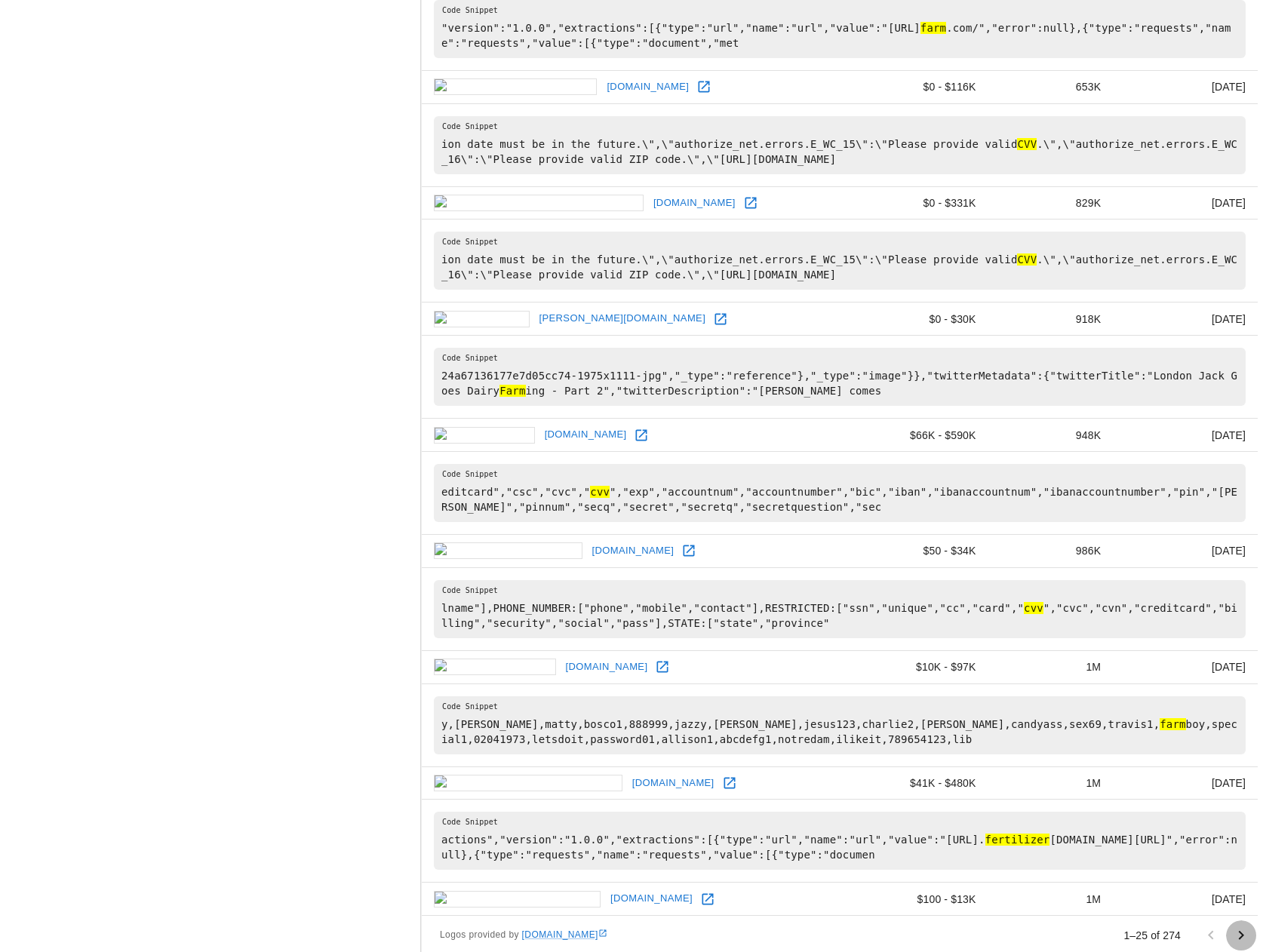
click at [1236, 926] on icon "Go to next page" at bounding box center [1241, 935] width 18 height 18
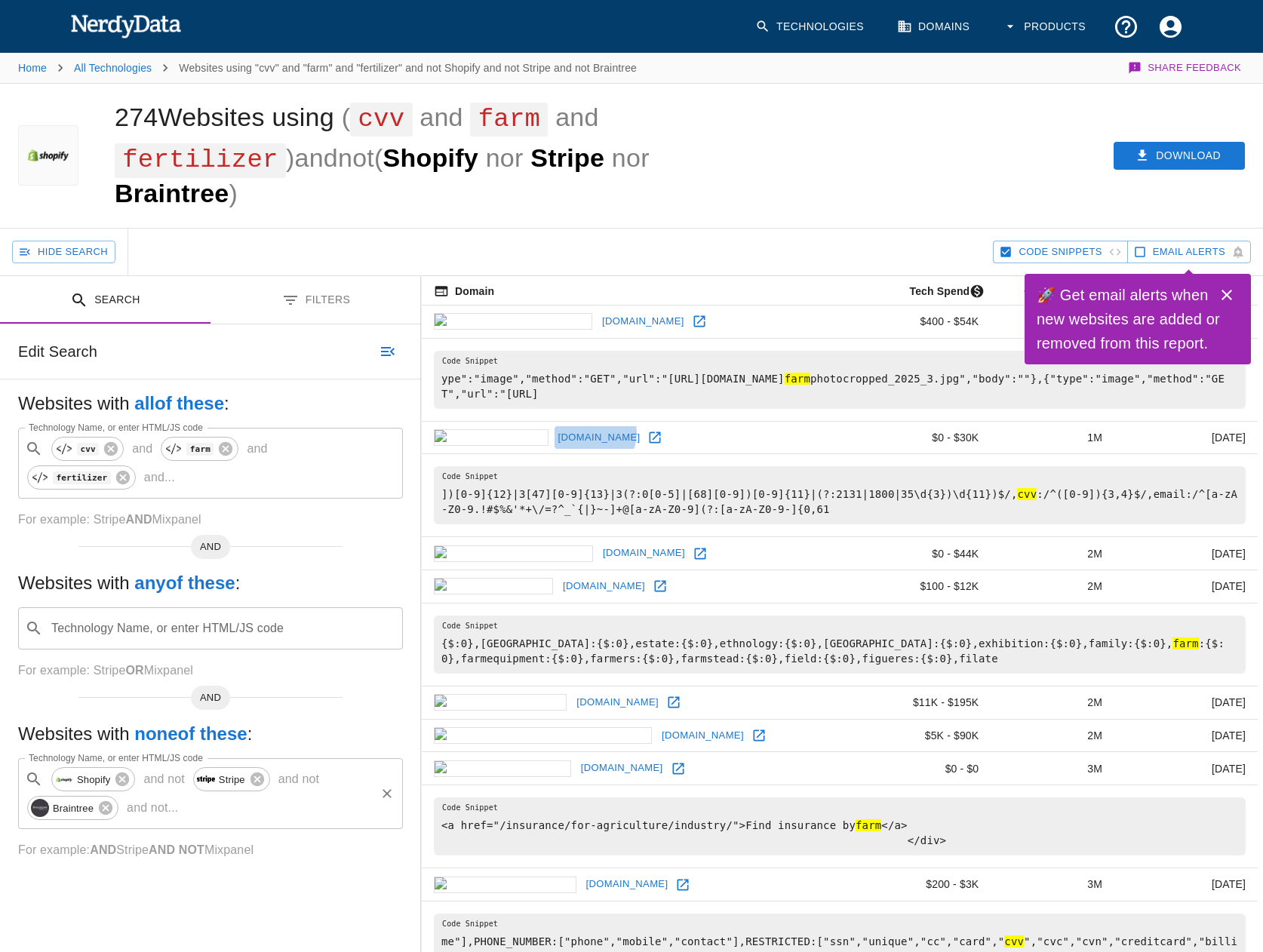
click at [594, 434] on link "reliant.org" at bounding box center [598, 437] width 89 height 23
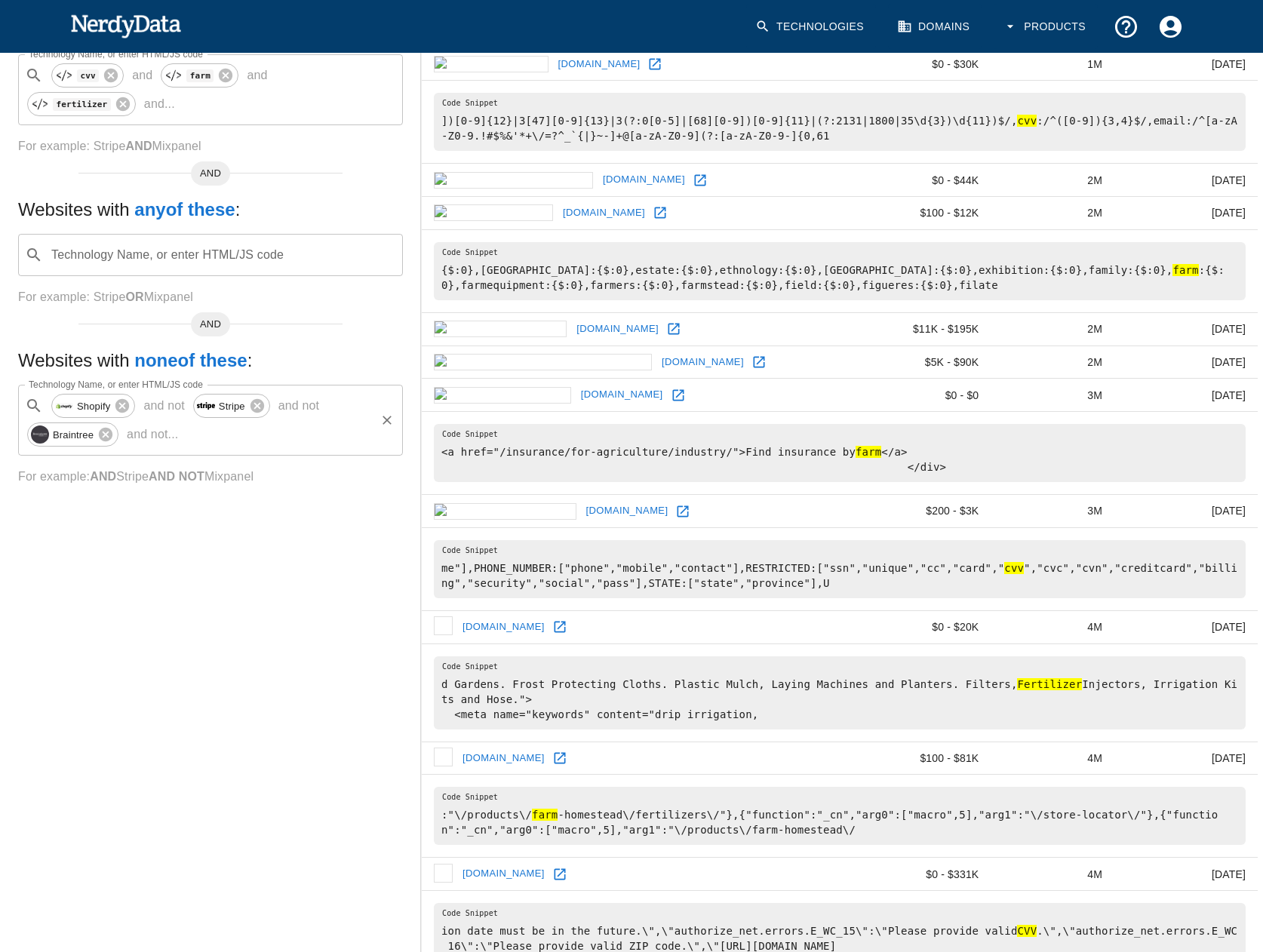
scroll to position [377, 0]
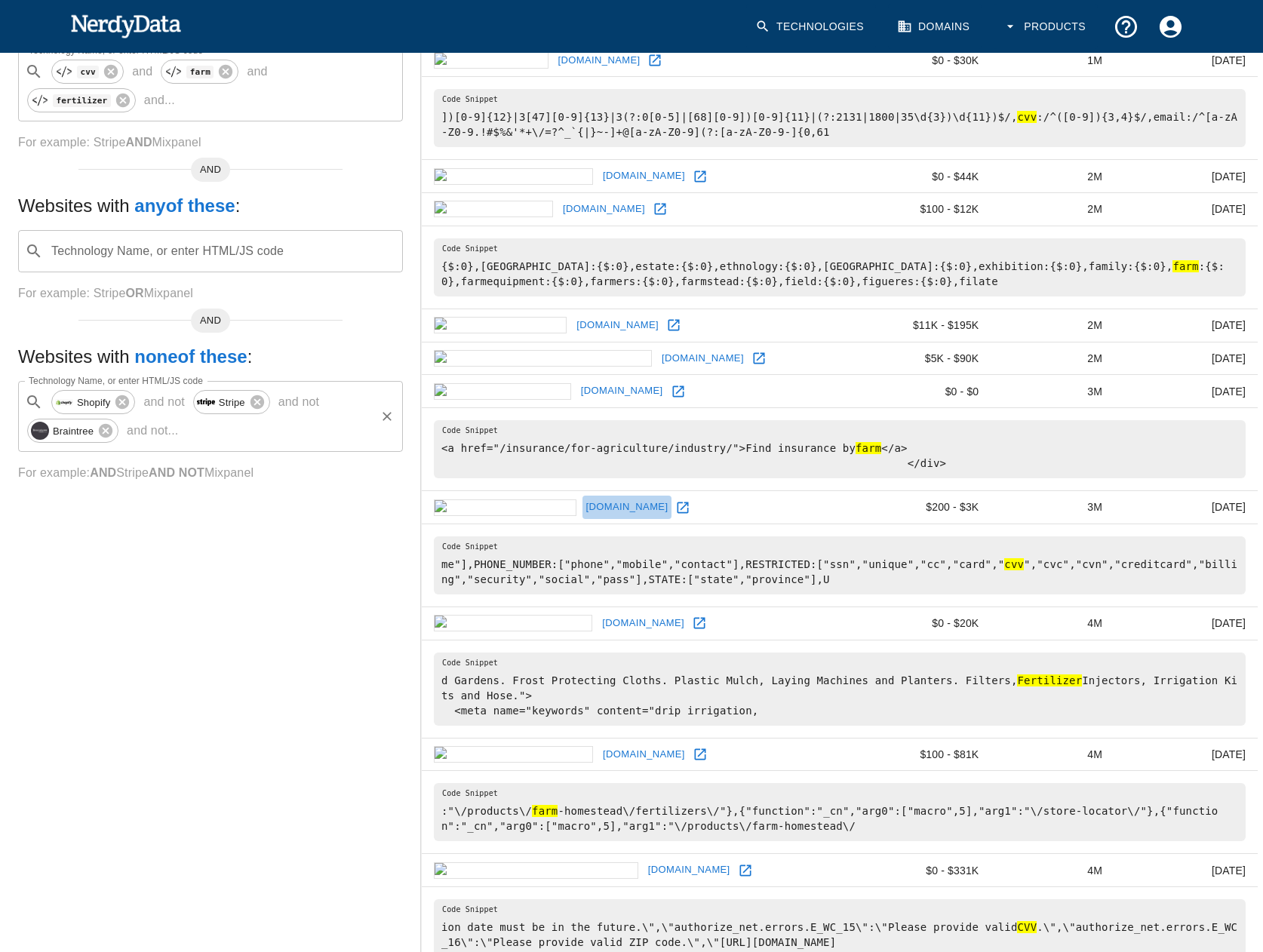
click at [642, 515] on link "hortiexpo.com" at bounding box center [627, 507] width 89 height 23
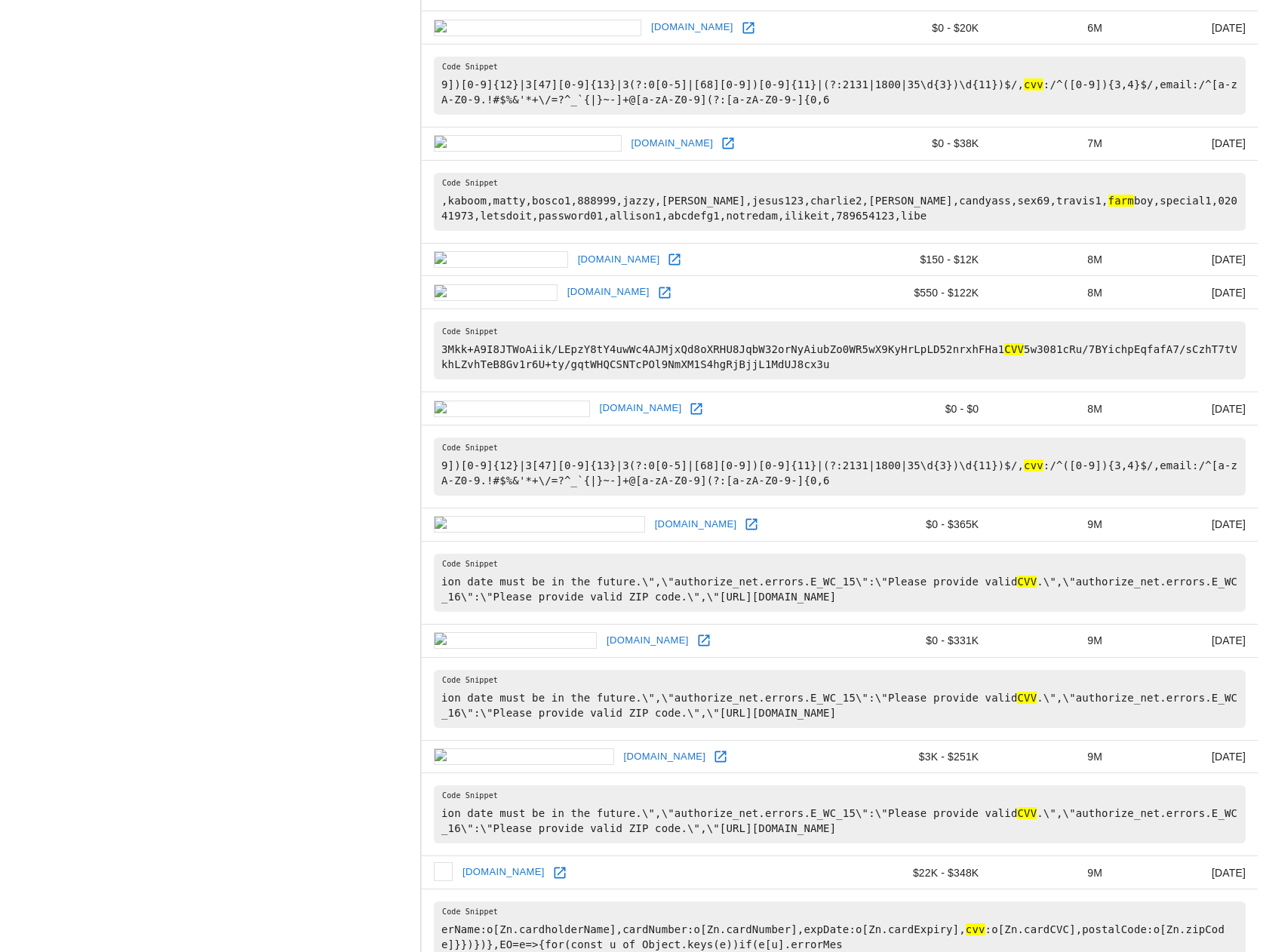
scroll to position [1904, 0]
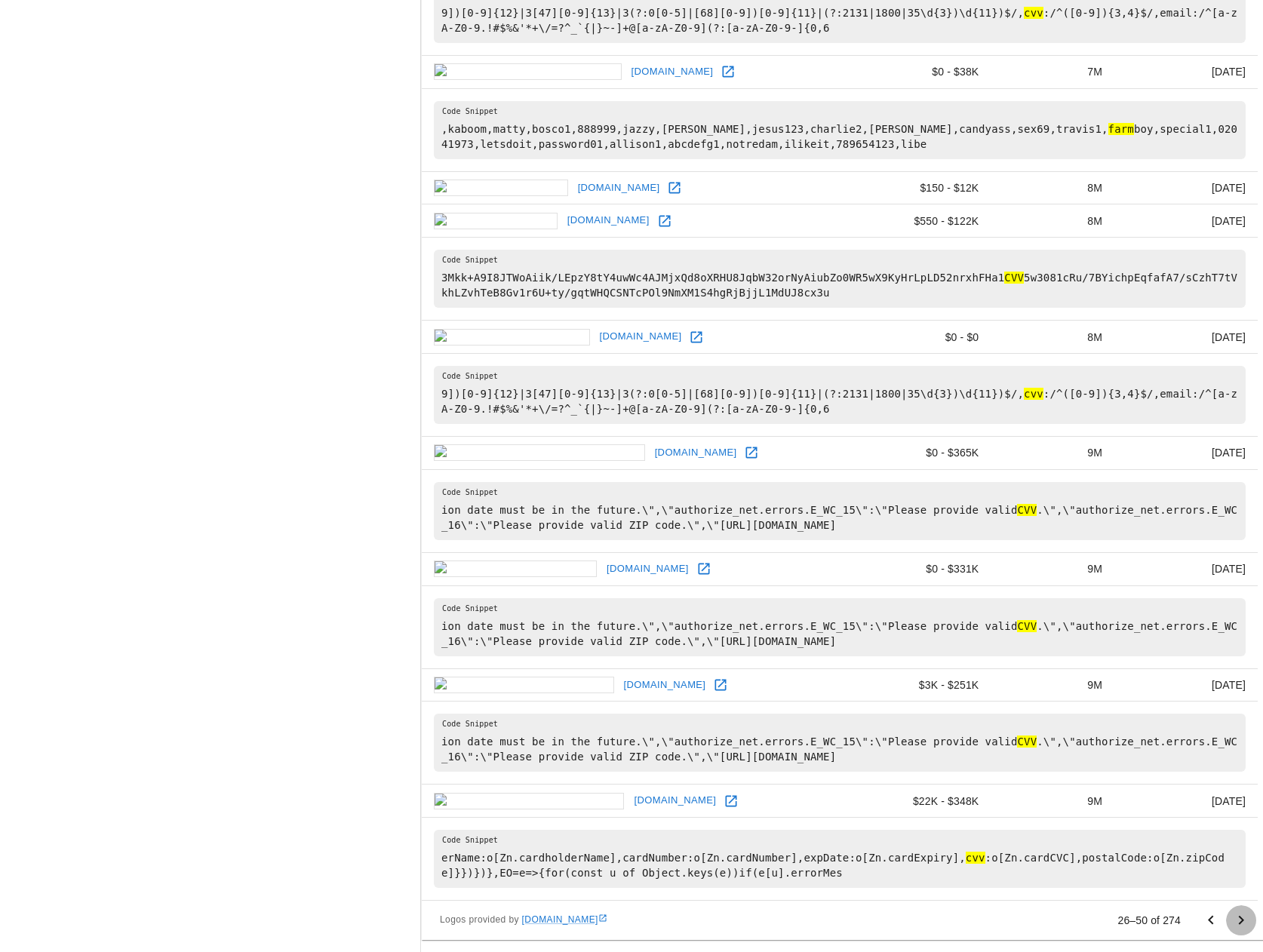
click at [1233, 923] on icon "Go to next page" at bounding box center [1241, 920] width 18 height 18
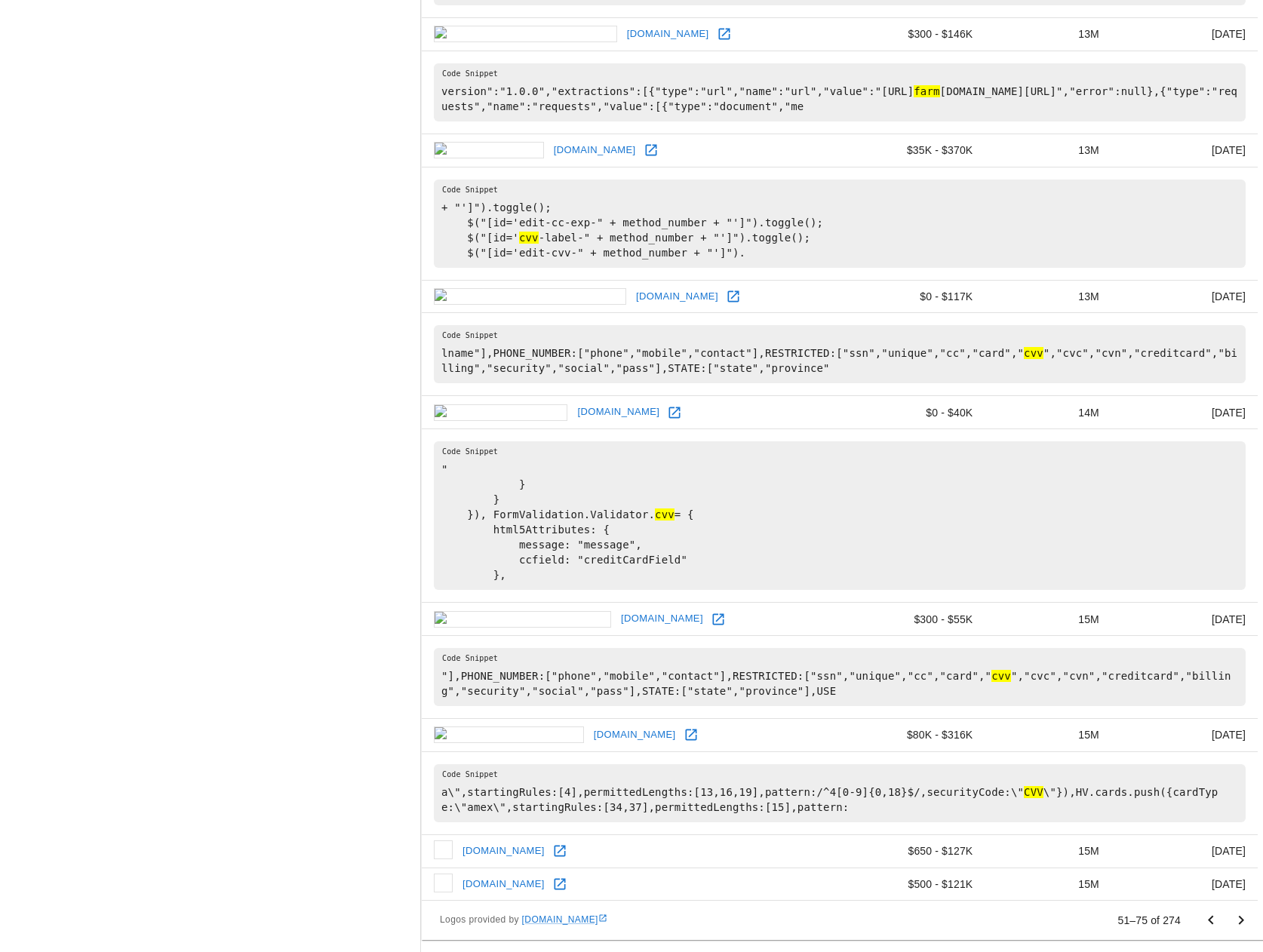
scroll to position [2070, 0]
click at [698, 624] on link "heritagetractor.com" at bounding box center [661, 618] width 89 height 23
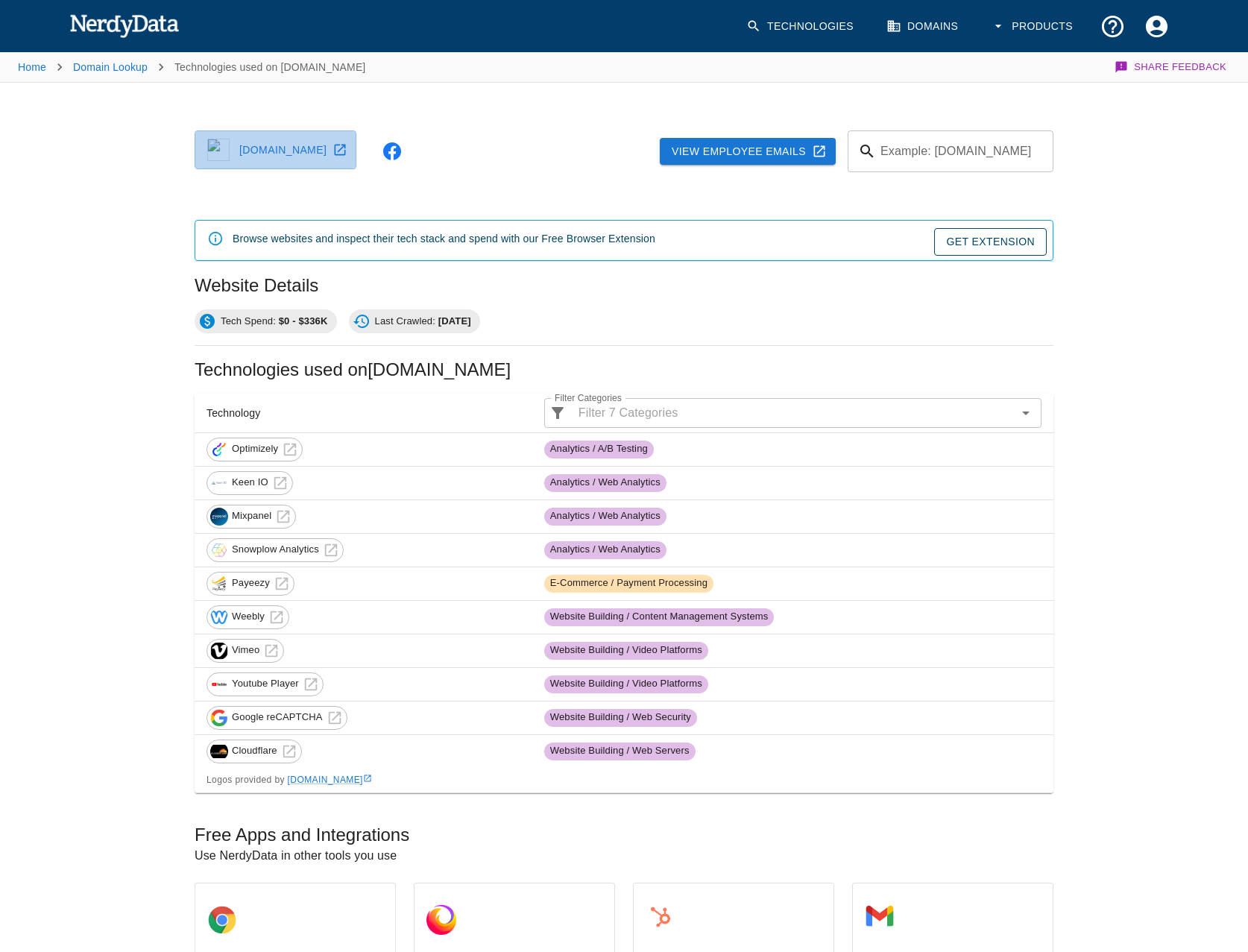
click at [326, 156] on link "haroldcoomer.com" at bounding box center [276, 149] width 162 height 39
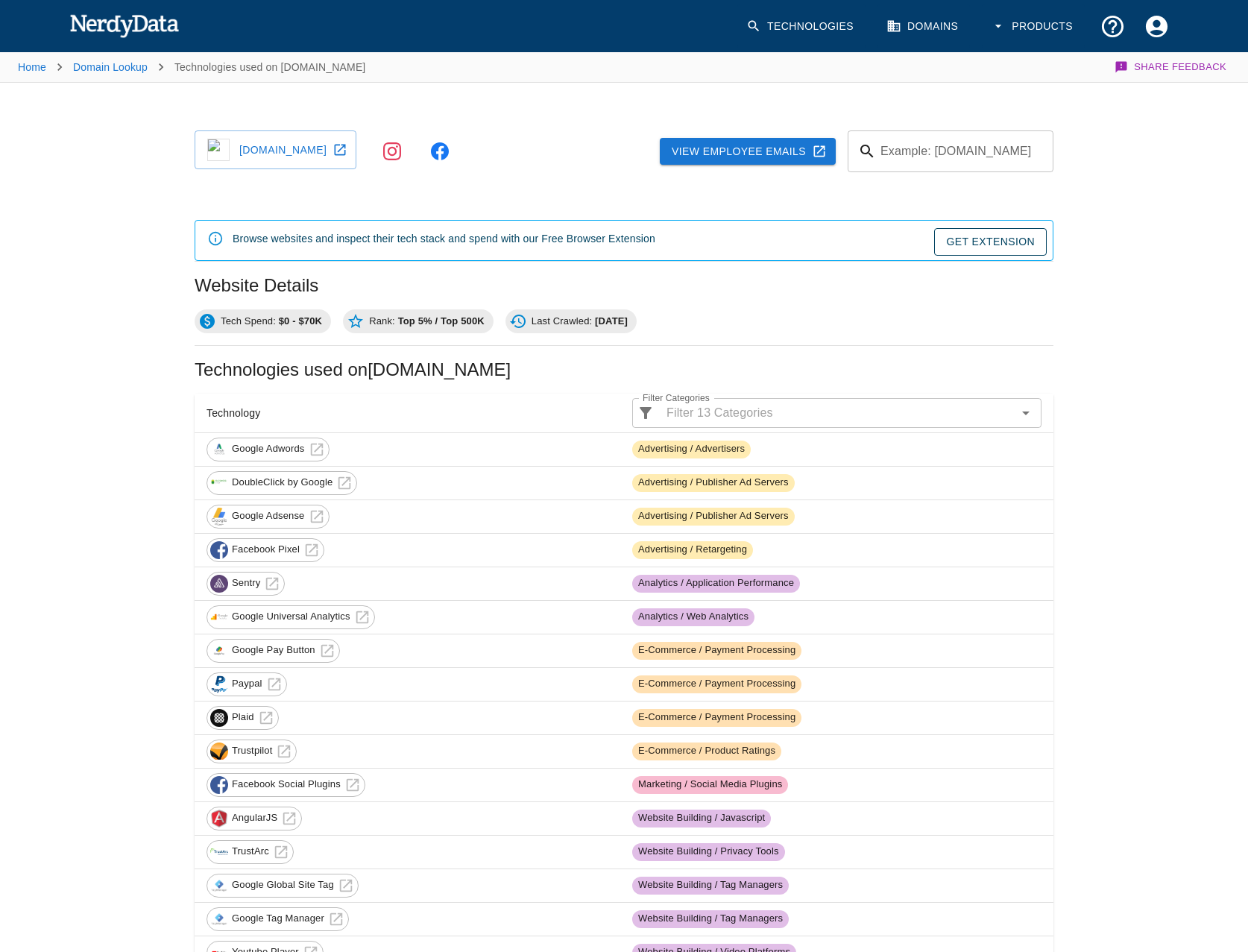
click at [341, 159] on link "[DOMAIN_NAME]" at bounding box center [276, 149] width 162 height 39
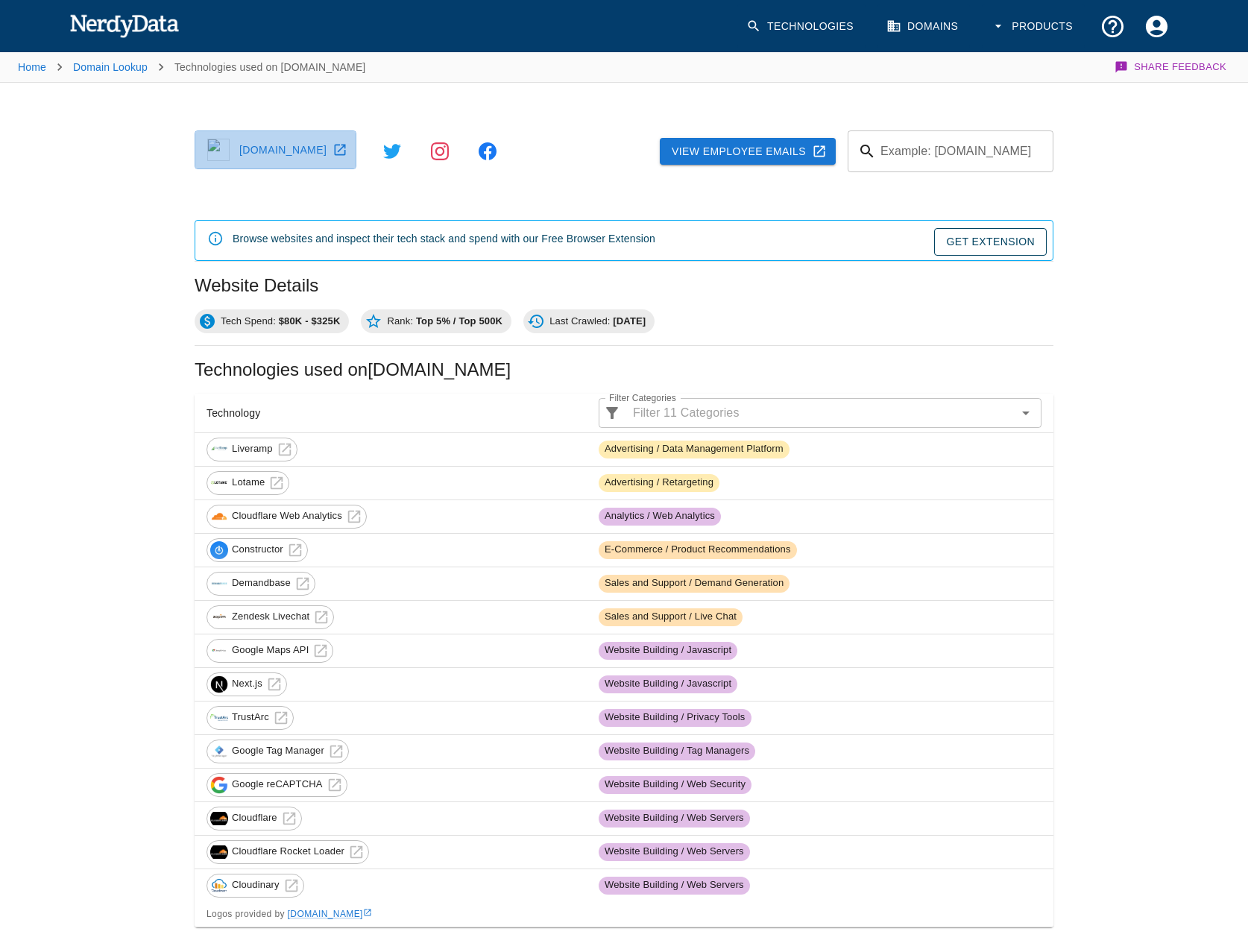
click at [334, 147] on link "ruralking.com" at bounding box center [276, 149] width 162 height 39
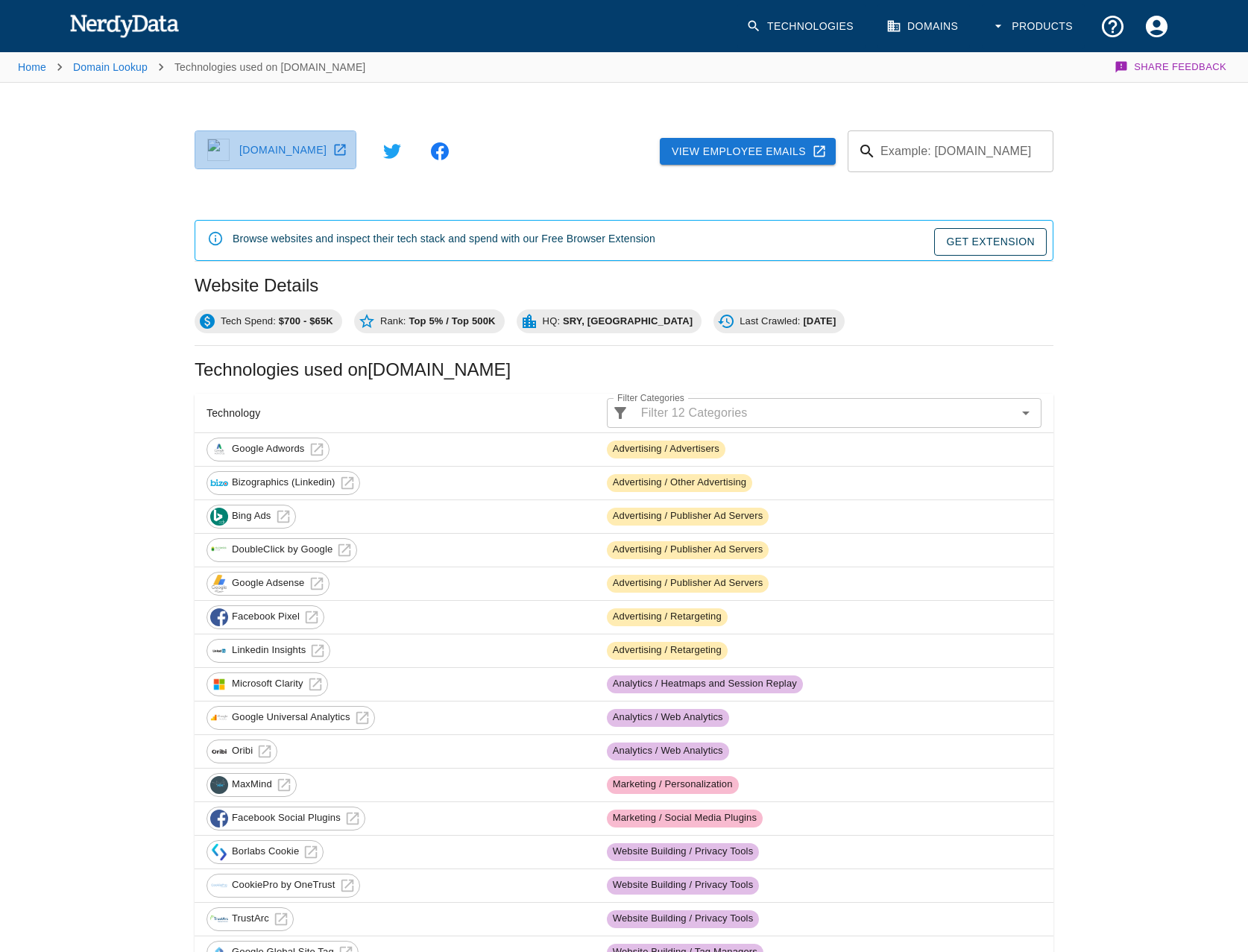
click at [352, 148] on link "energyglobal.com" at bounding box center [276, 149] width 162 height 39
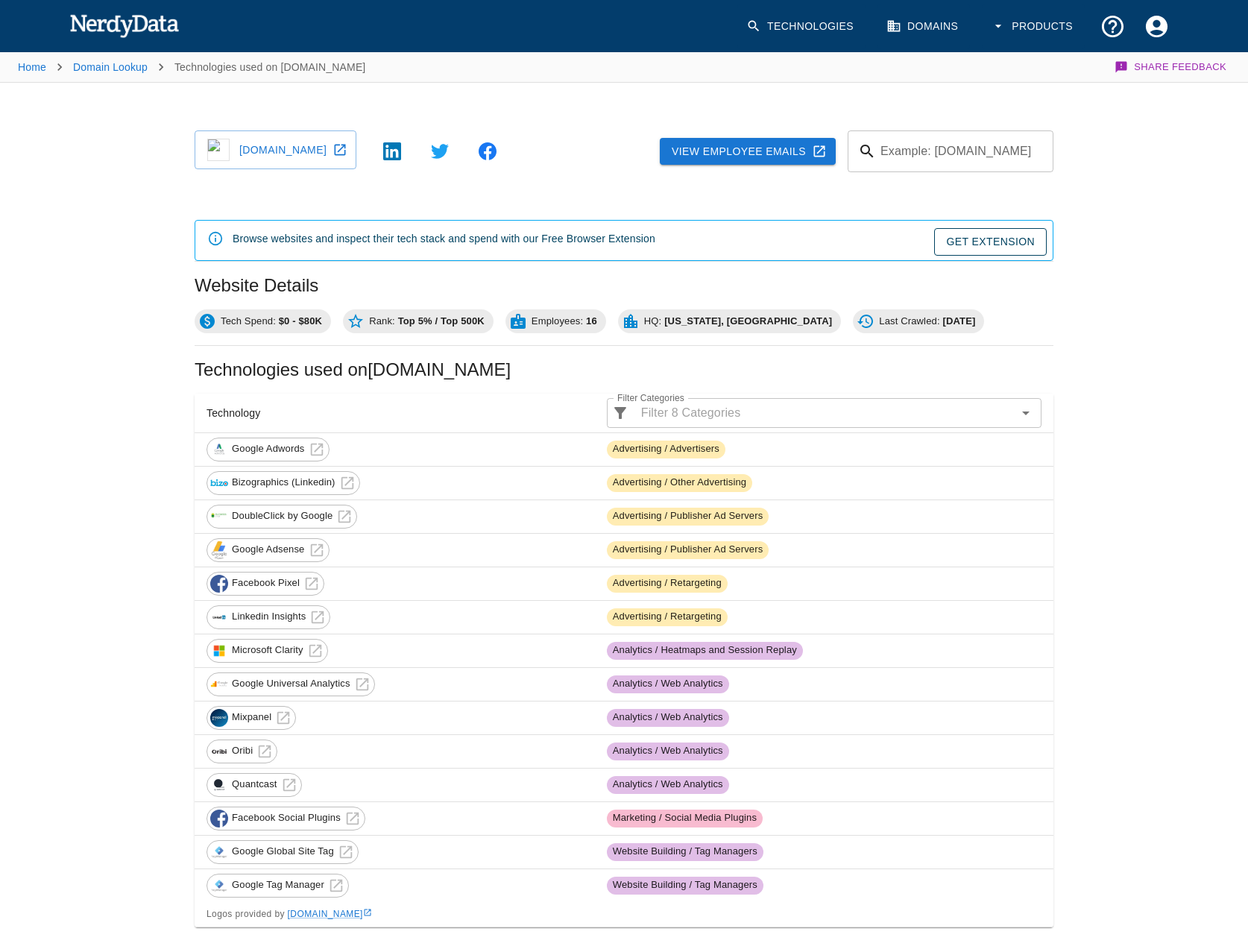
click at [349, 159] on link "[DOMAIN_NAME]" at bounding box center [276, 149] width 162 height 39
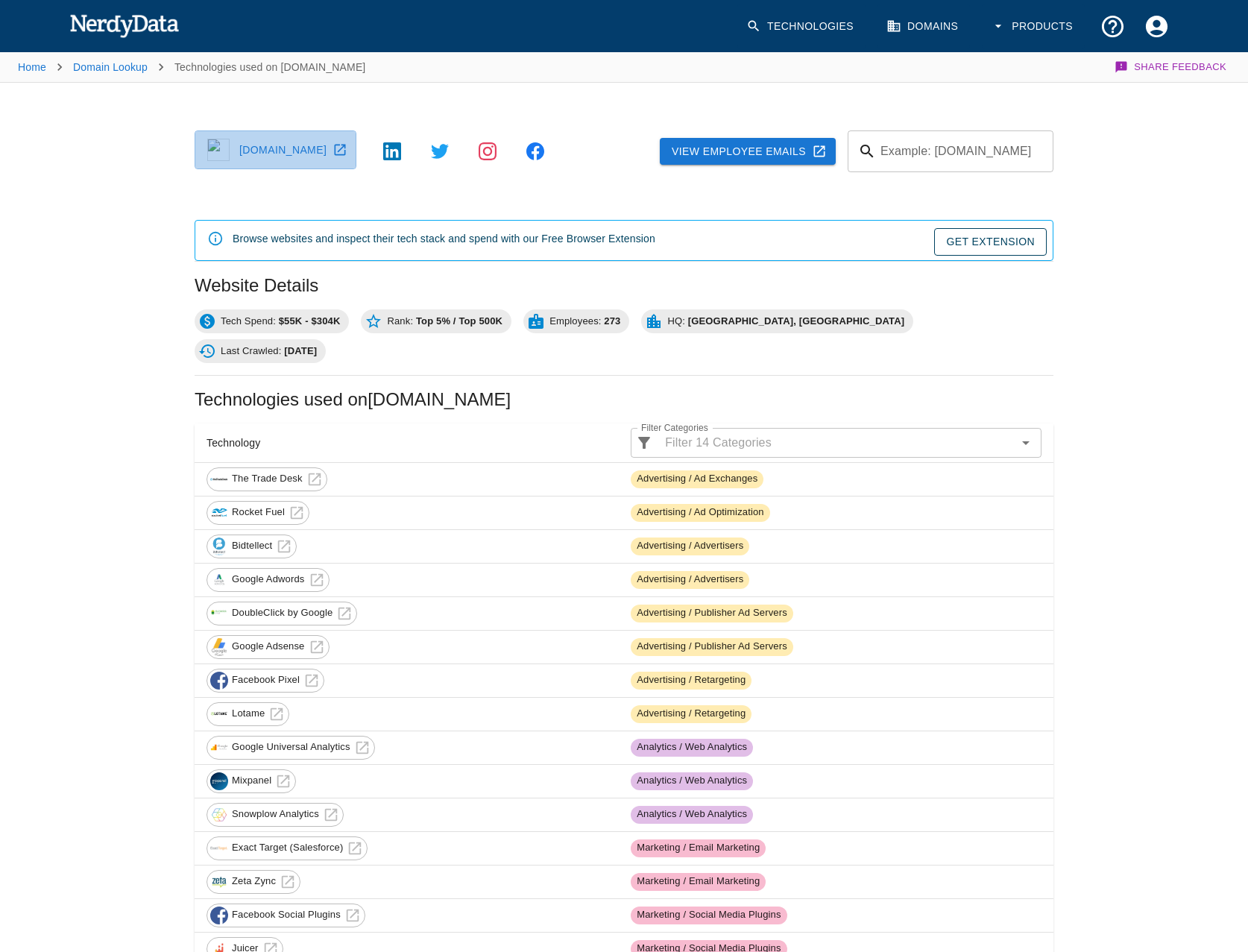
click at [346, 145] on icon at bounding box center [340, 150] width 11 height 11
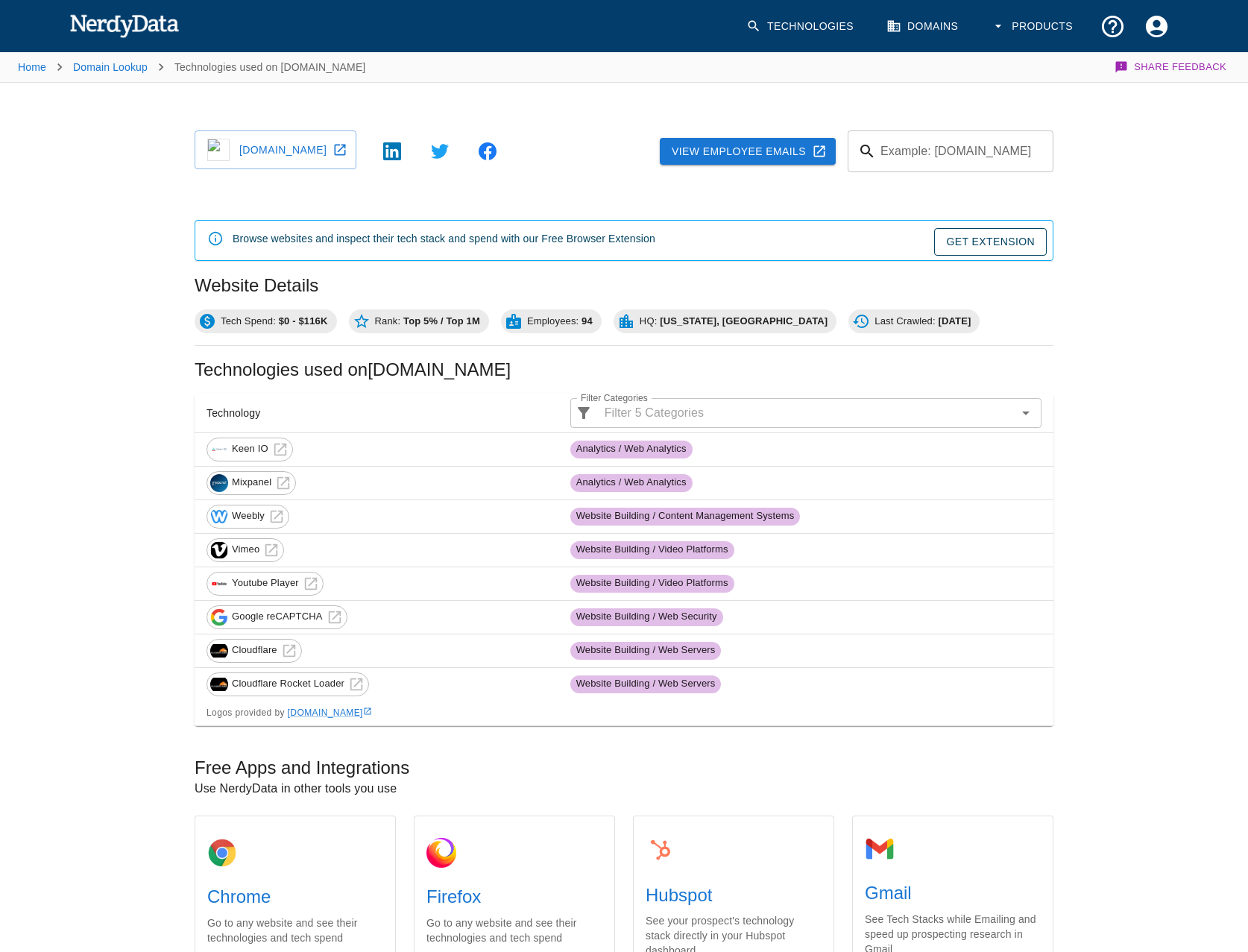
click at [336, 141] on link "[DOMAIN_NAME]" at bounding box center [276, 149] width 162 height 39
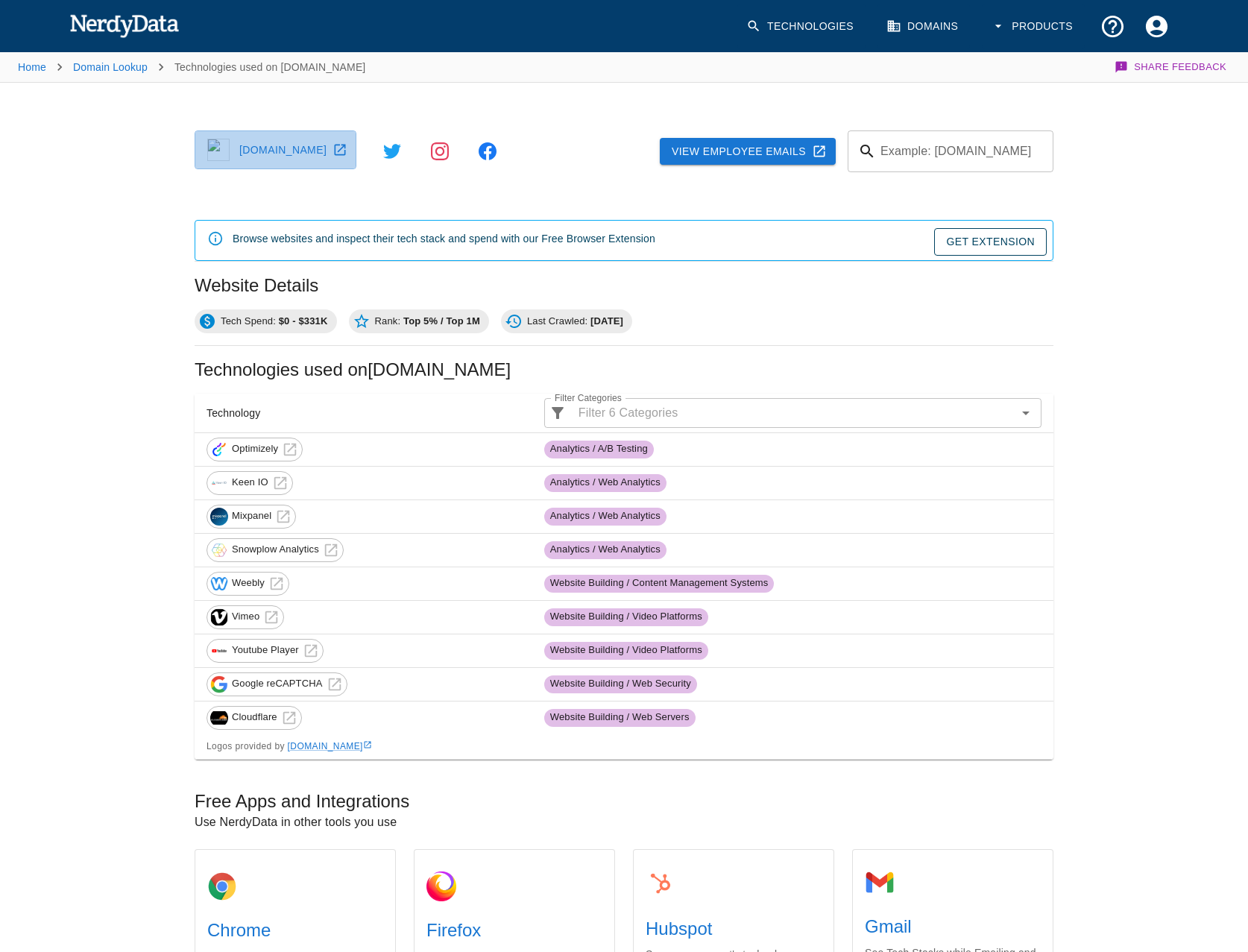
click at [353, 150] on link "lakeeriewaterkeeper.org" at bounding box center [276, 149] width 162 height 39
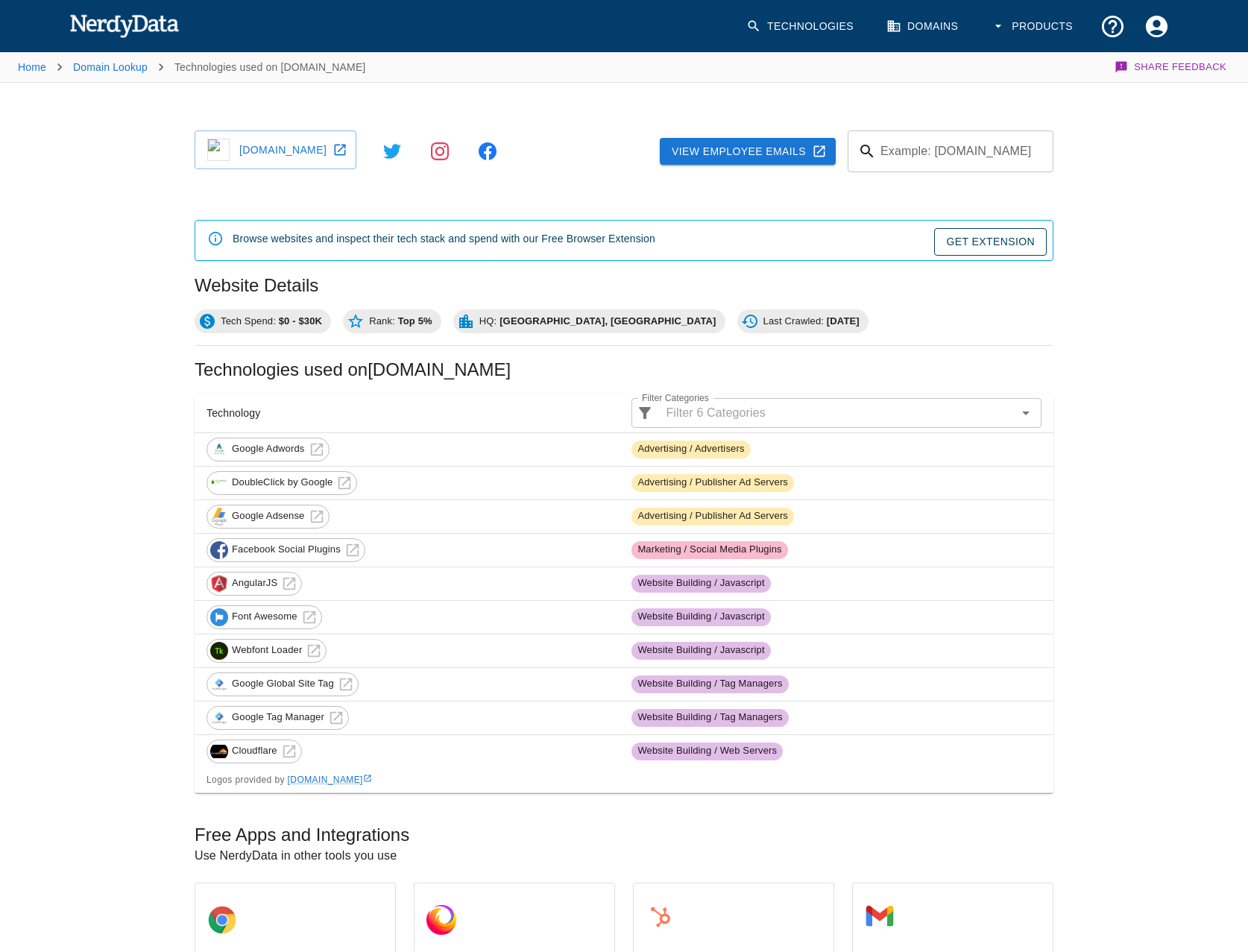
click at [305, 156] on link "[DOMAIN_NAME]" at bounding box center [276, 149] width 162 height 39
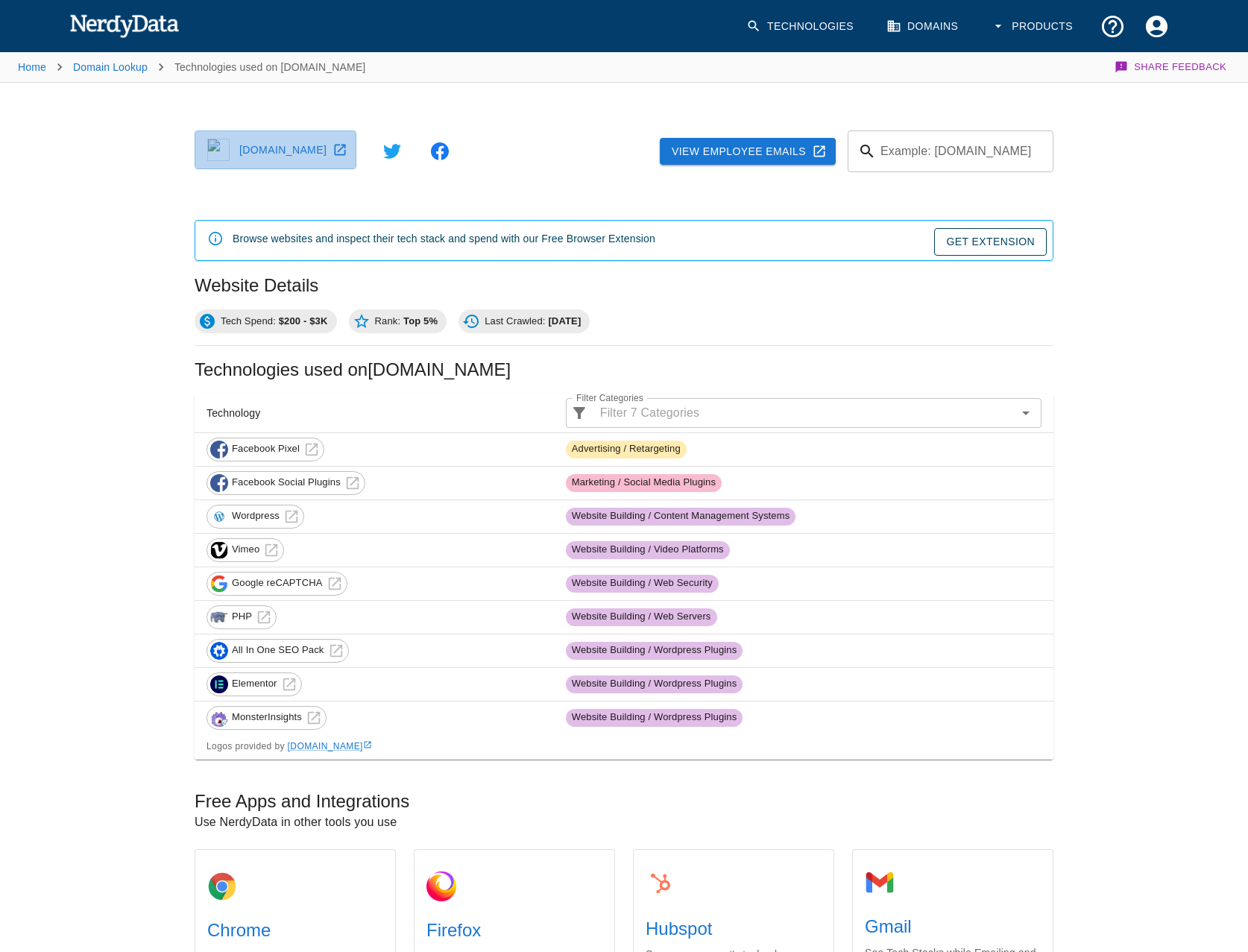
click at [313, 152] on link "hortiexpo.com" at bounding box center [276, 149] width 162 height 39
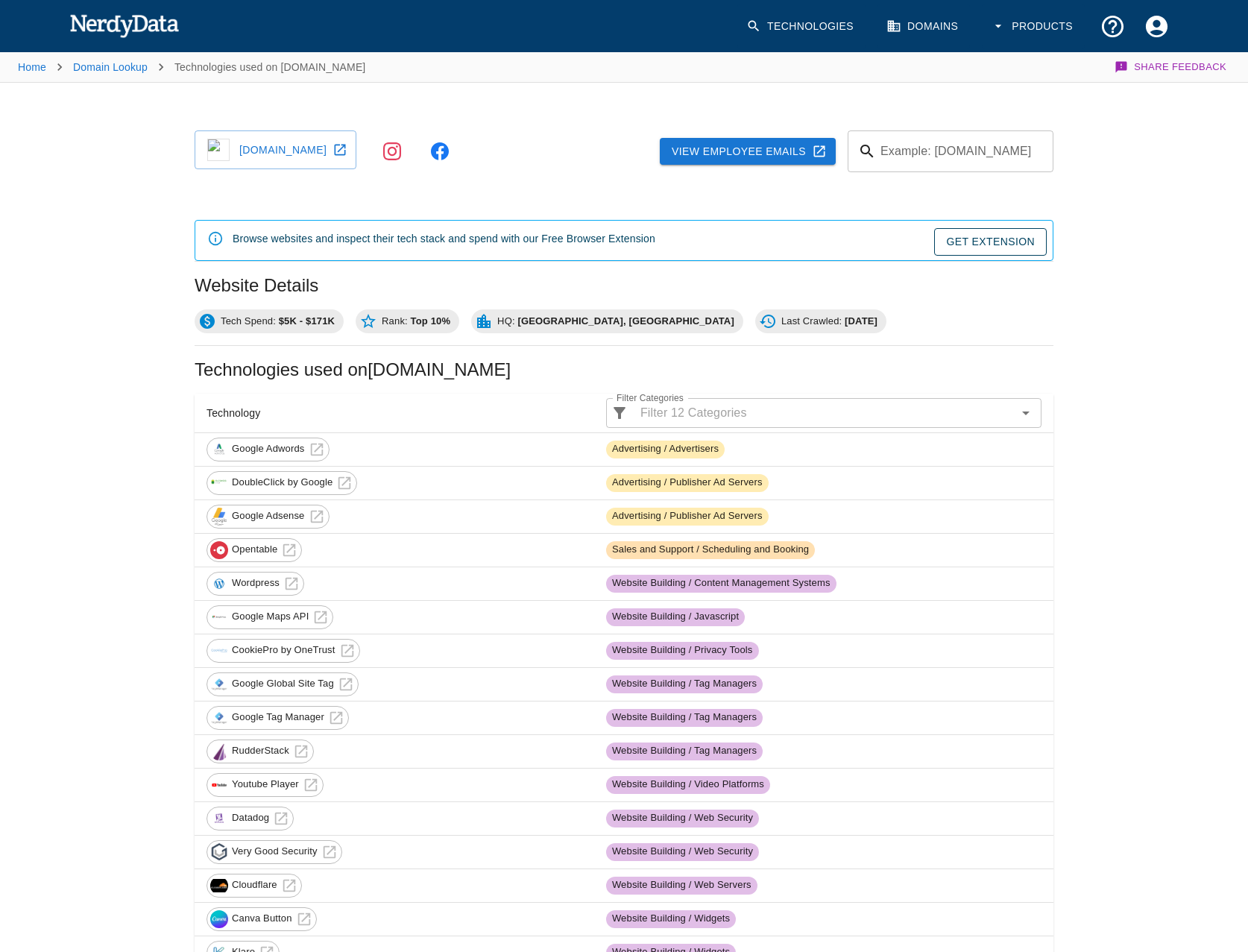
click at [305, 156] on link "[DOMAIN_NAME]" at bounding box center [276, 149] width 162 height 39
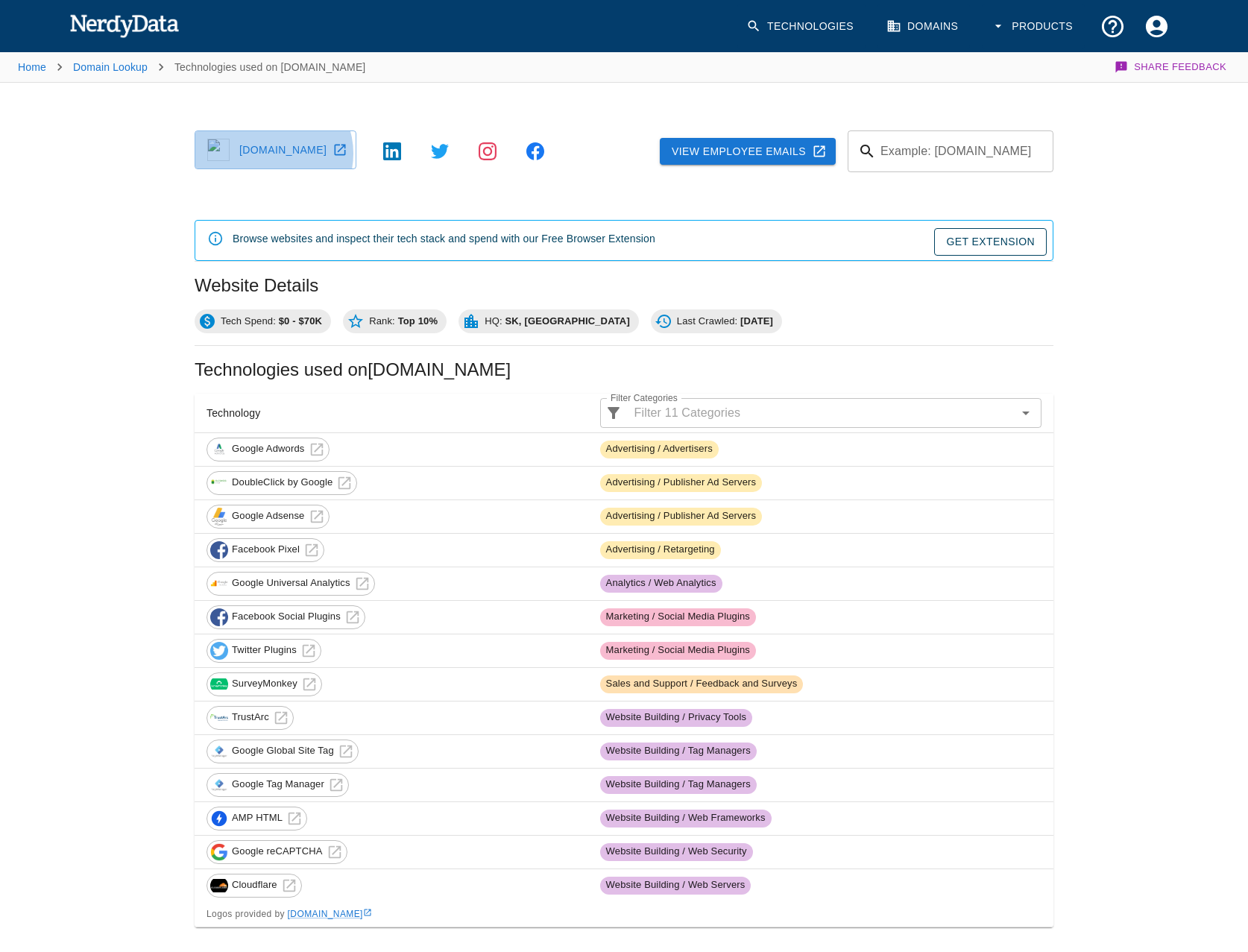
click at [272, 154] on link "apas.ca" at bounding box center [276, 149] width 162 height 39
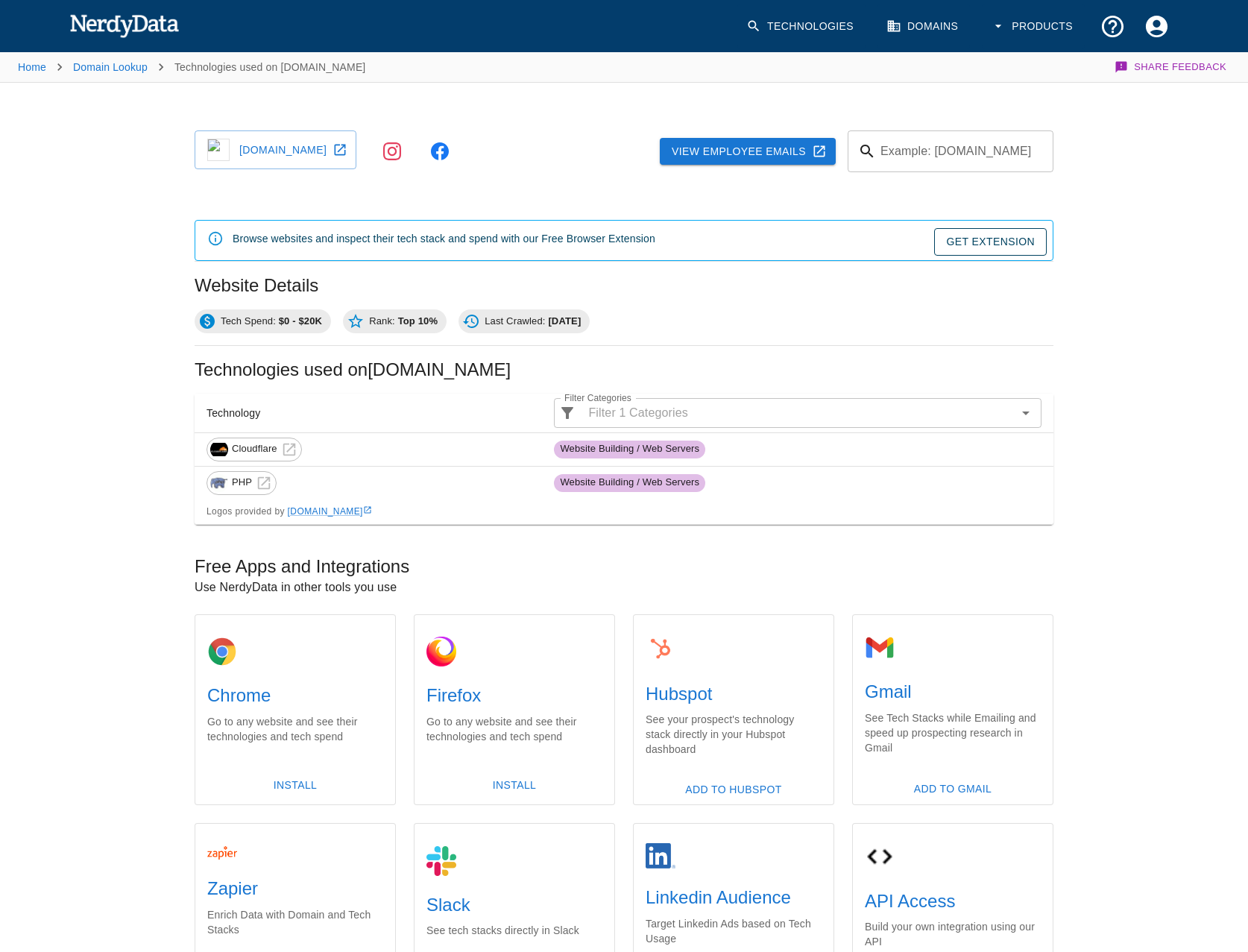
click at [316, 149] on link "twinbrookcreamery.com" at bounding box center [276, 149] width 162 height 39
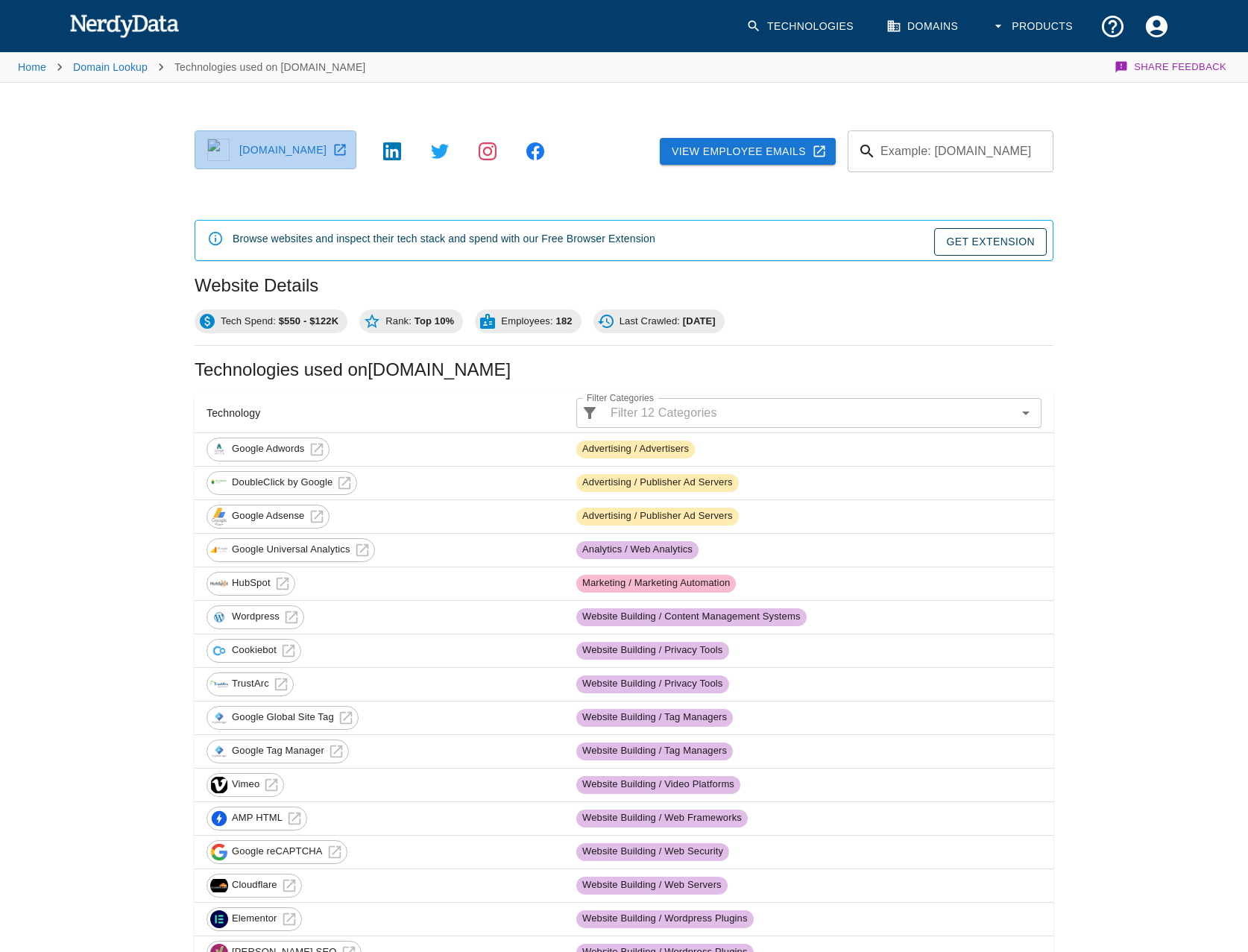
click at [312, 161] on link "[DOMAIN_NAME]" at bounding box center [276, 149] width 162 height 39
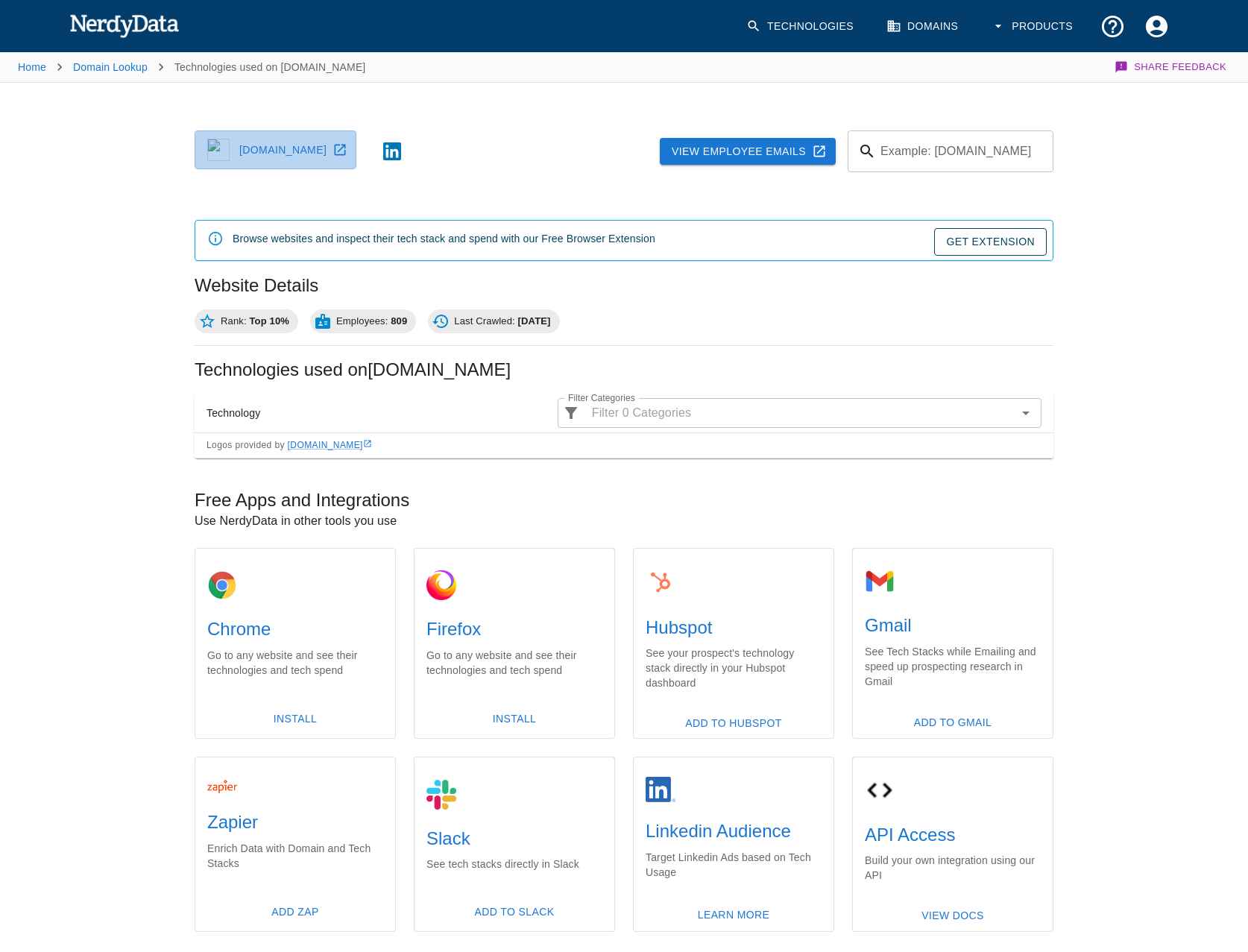
click at [338, 154] on link "cvrpartners.com" at bounding box center [276, 149] width 162 height 39
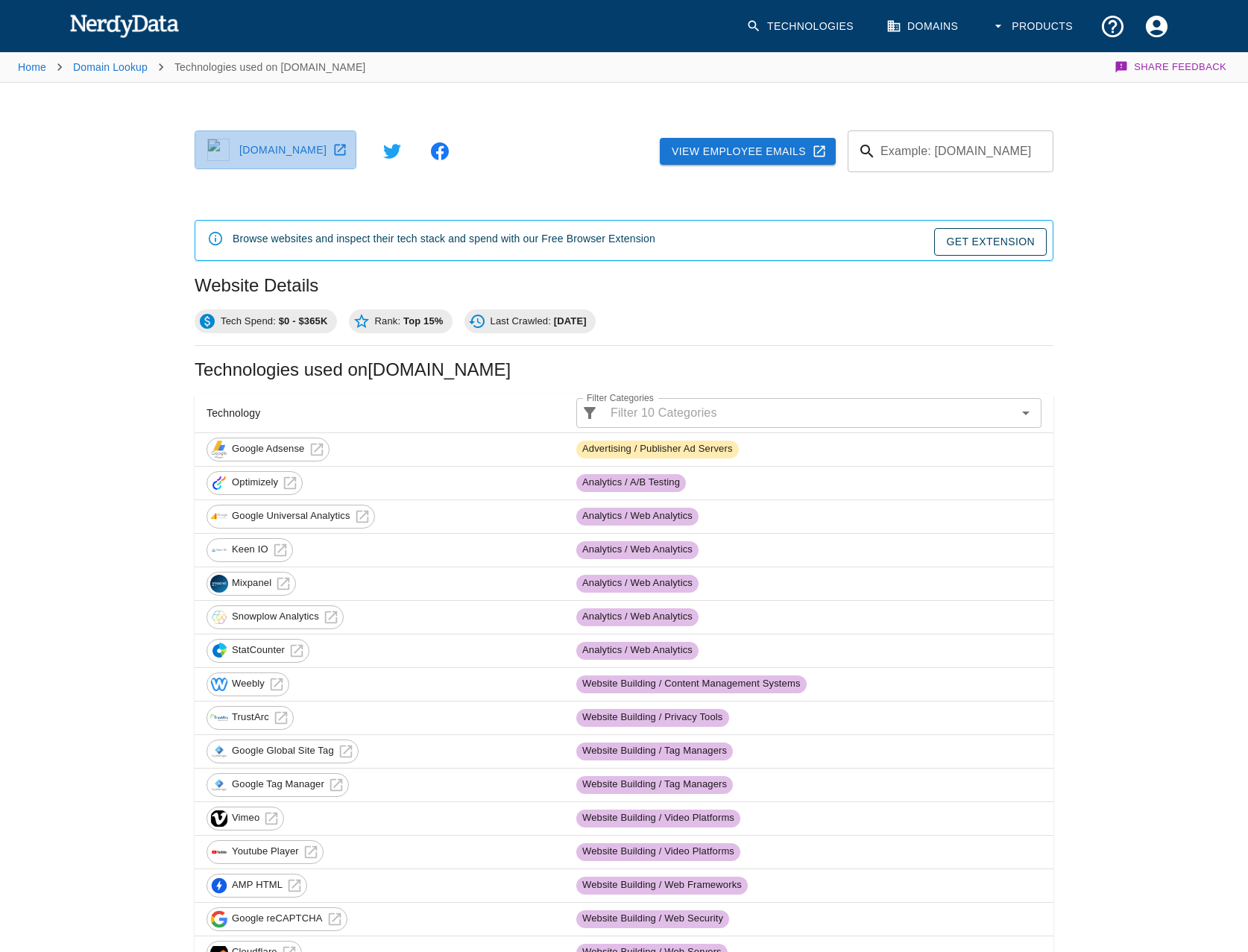
click at [338, 159] on link "[DOMAIN_NAME]" at bounding box center [276, 149] width 162 height 39
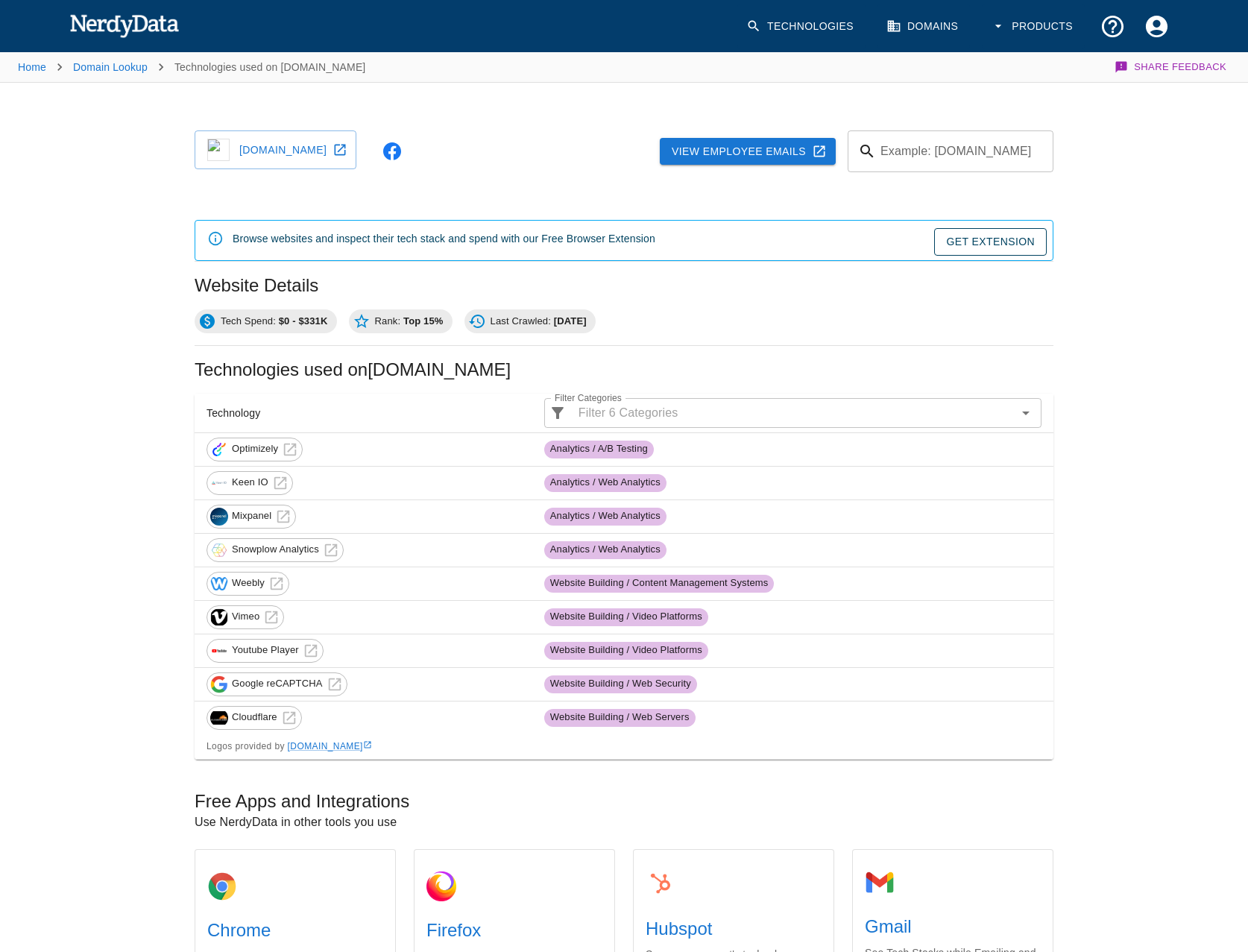
click at [333, 153] on link "fertile-ground.org" at bounding box center [276, 149] width 162 height 39
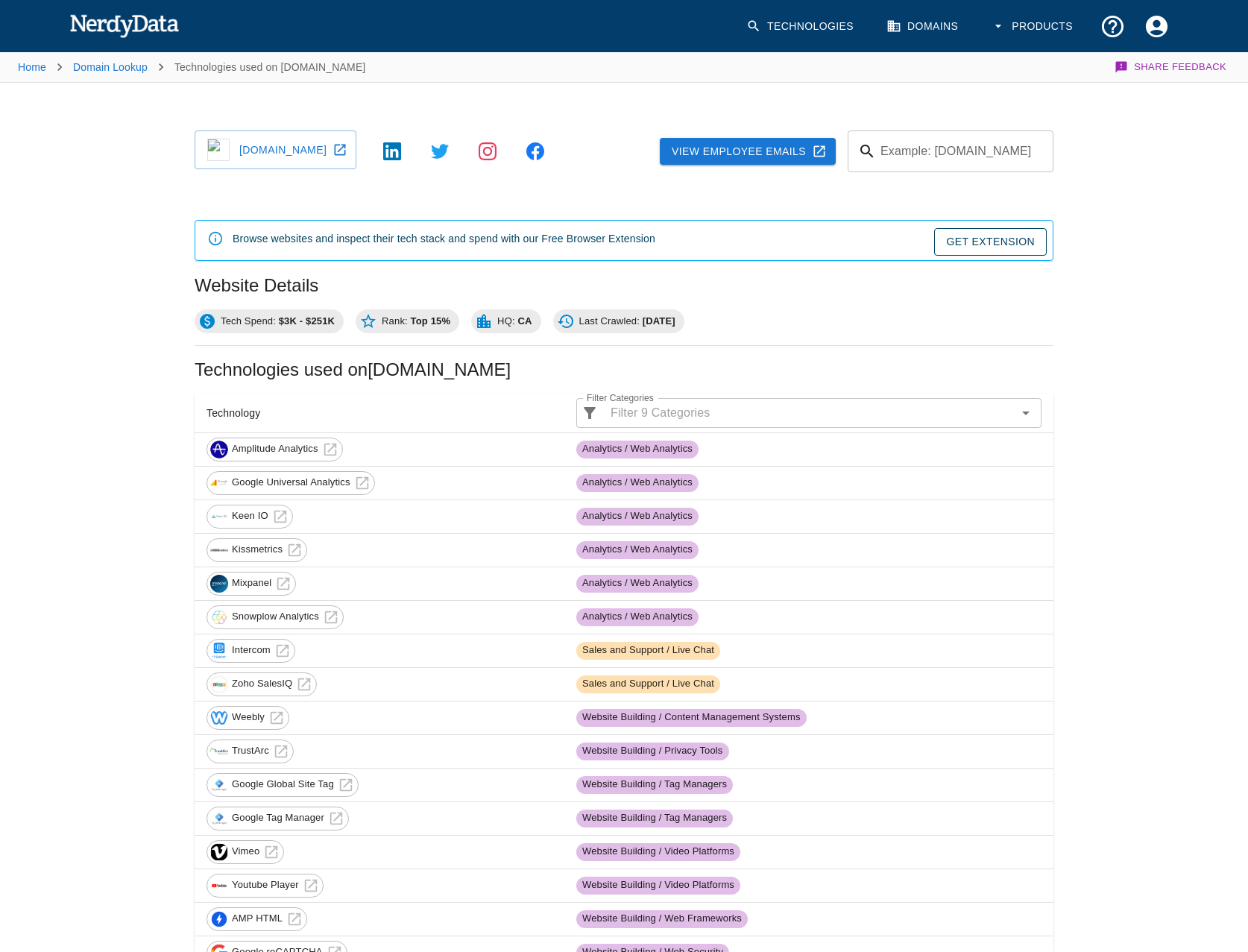
click at [356, 150] on link "norstarindustries.ca" at bounding box center [276, 149] width 162 height 39
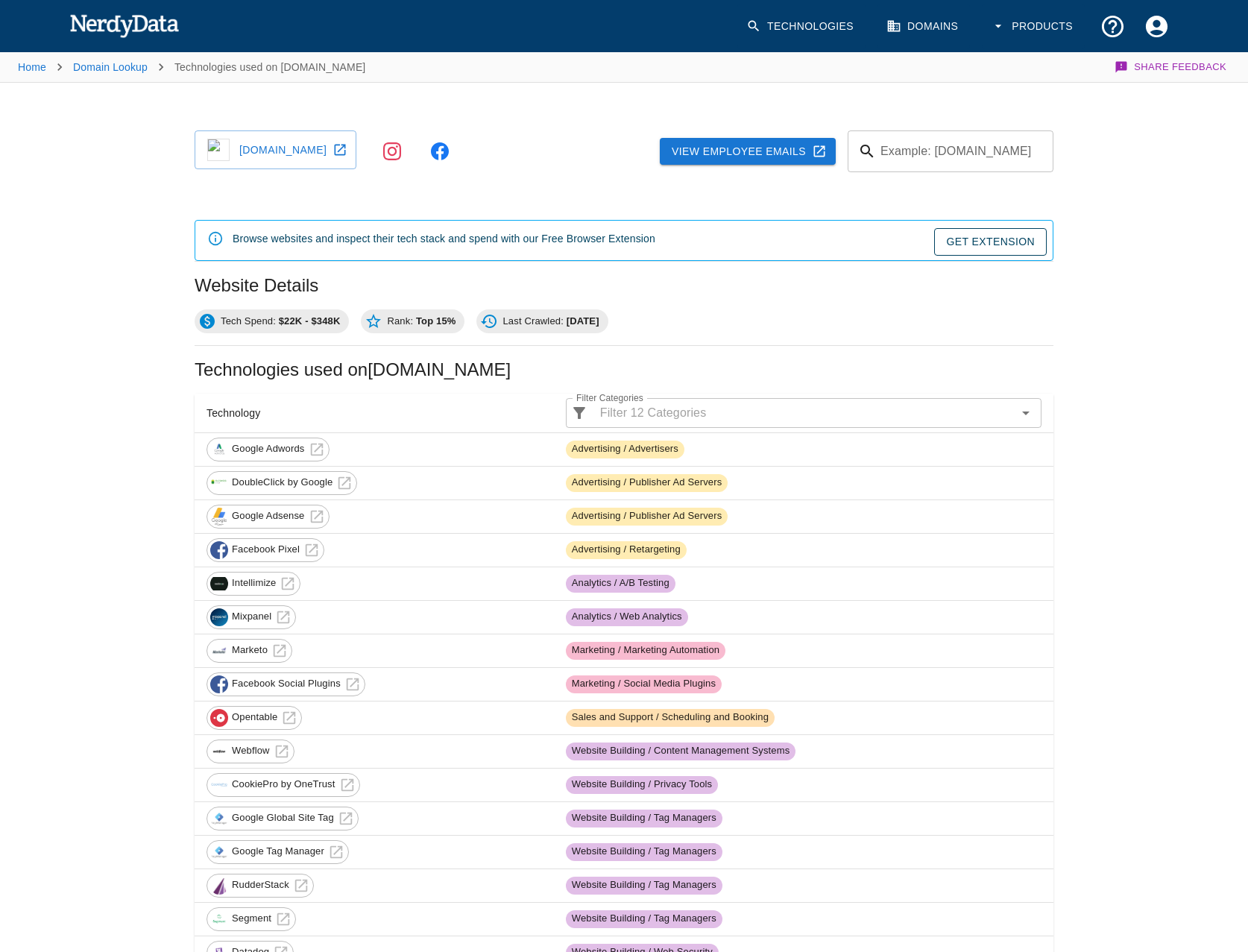
click at [356, 146] on link "[DOMAIN_NAME]" at bounding box center [276, 149] width 162 height 39
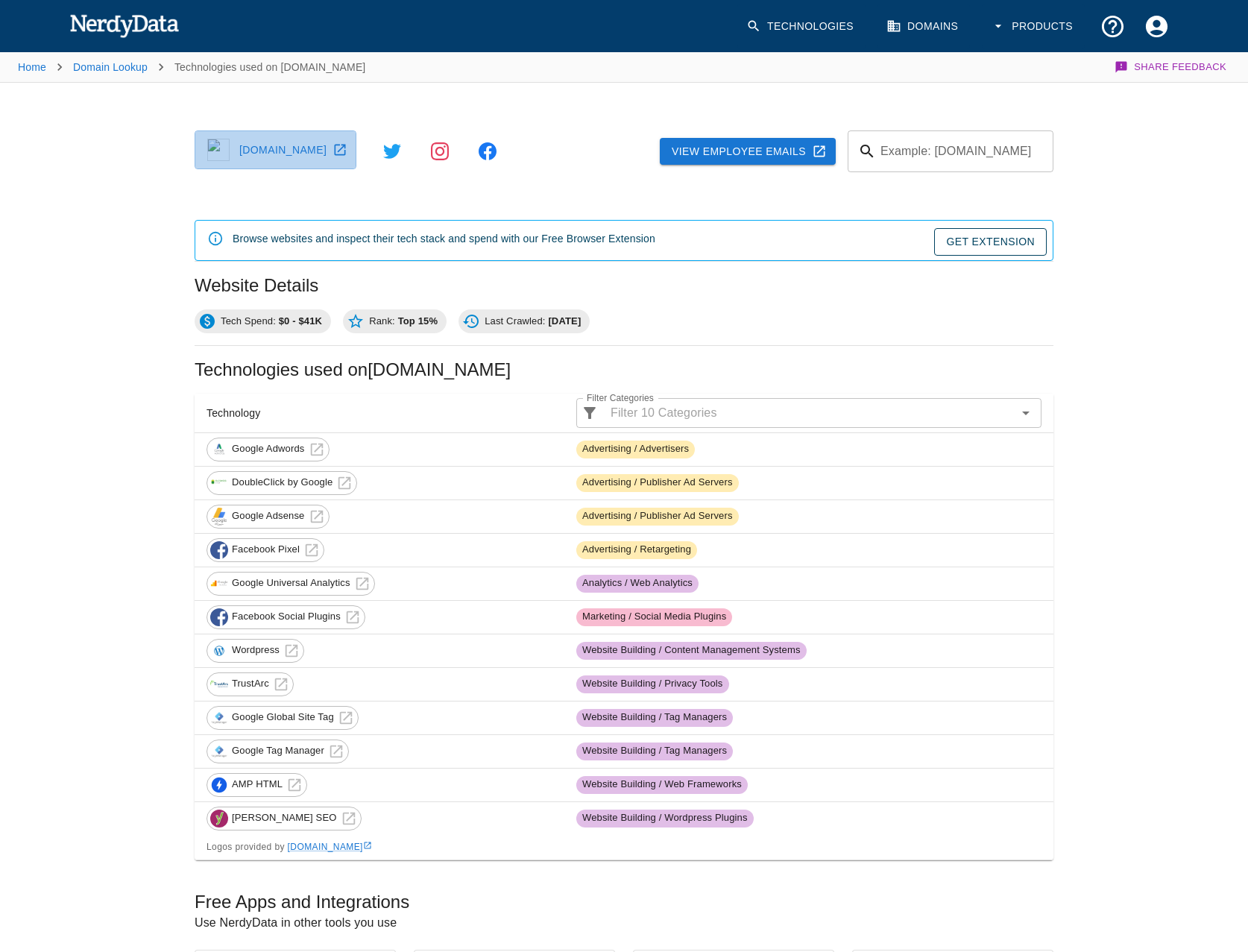
click at [347, 144] on icon at bounding box center [340, 149] width 15 height 15
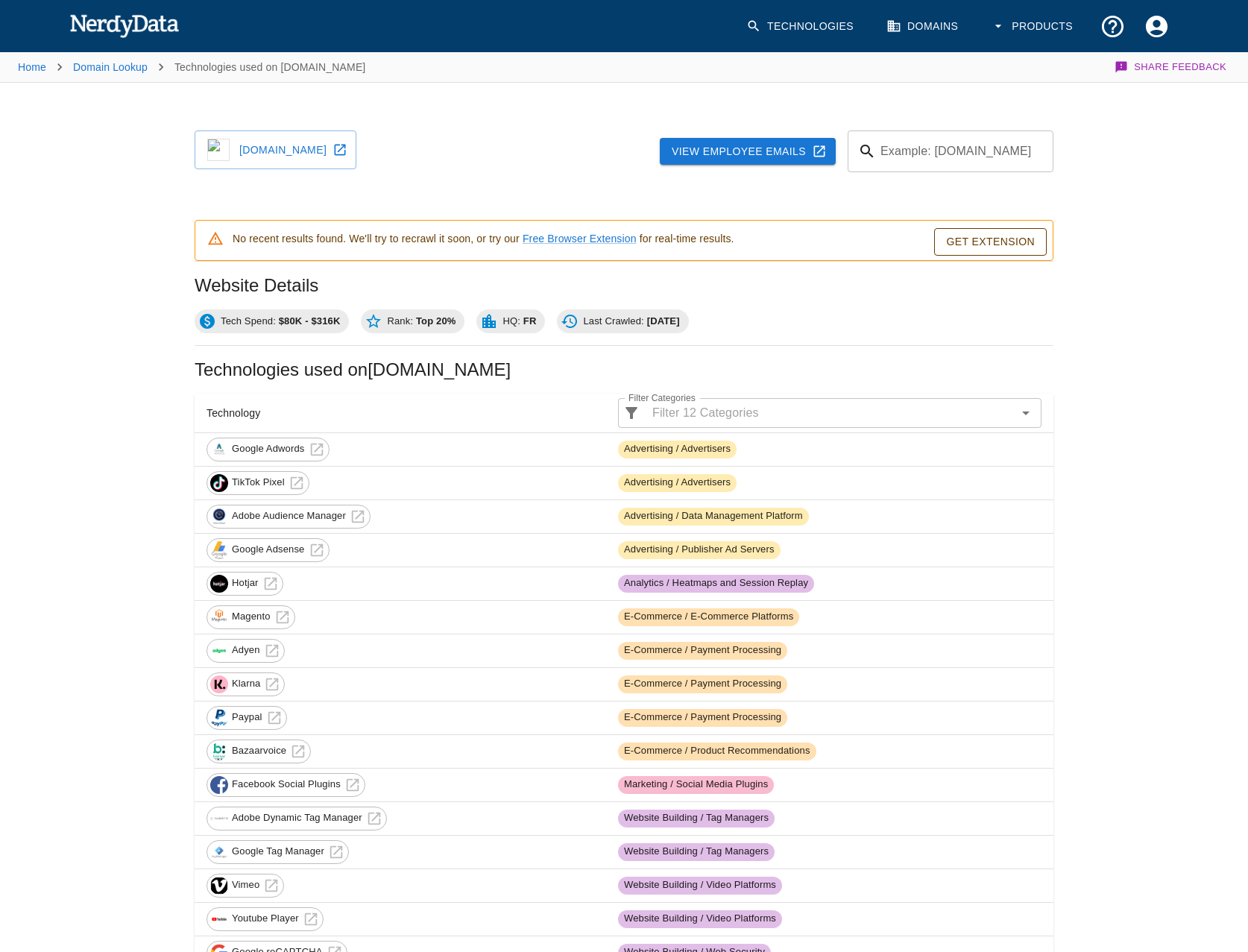
click at [308, 157] on link "force-mobility.fr" at bounding box center [276, 149] width 162 height 39
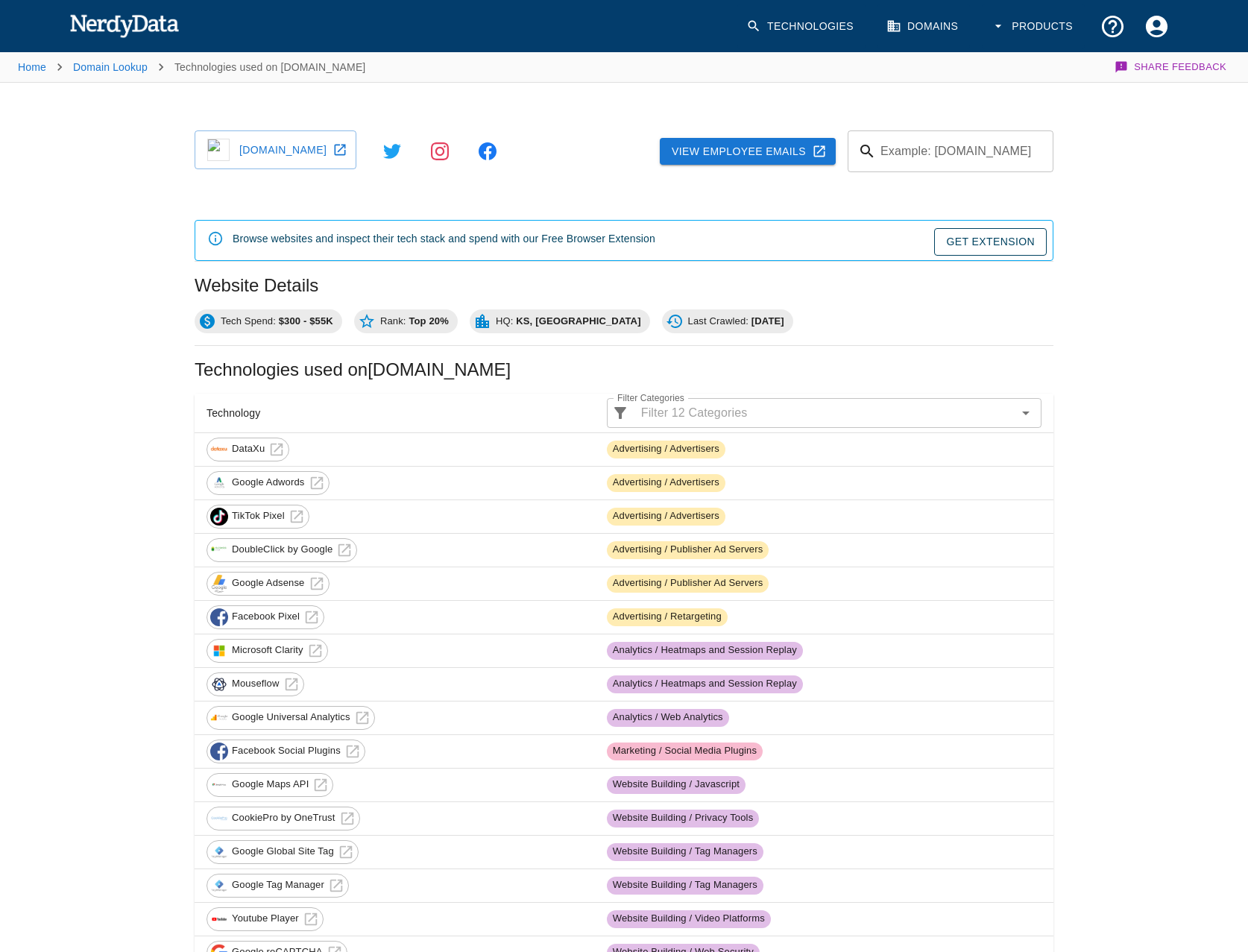
click at [274, 143] on link "heritagetractor.com" at bounding box center [276, 149] width 162 height 39
